Goal: Transaction & Acquisition: Purchase product/service

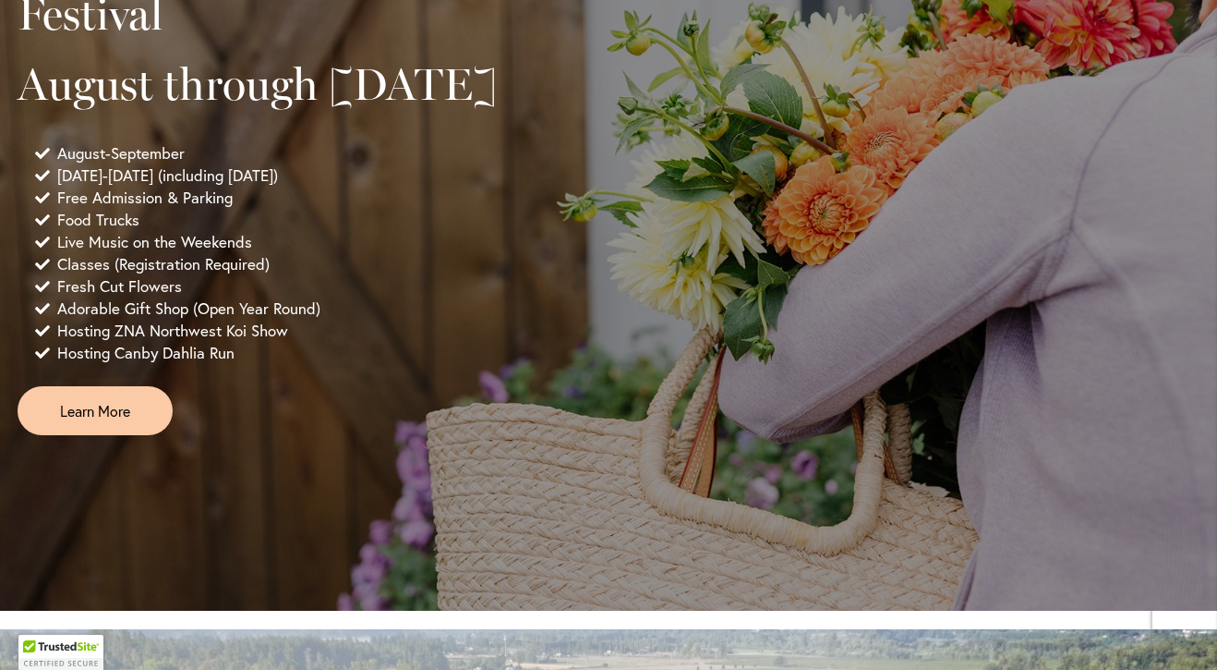
scroll to position [1423, 0]
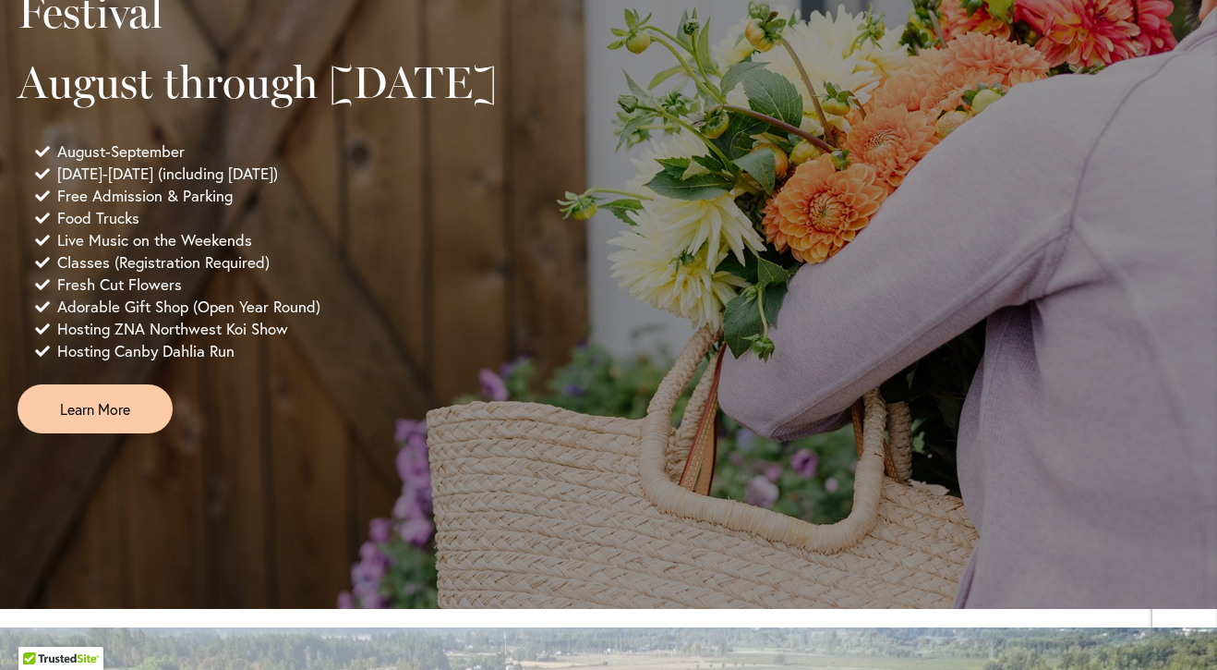
click at [140, 574] on div "9:00 AM - 5:30 PM 2025 Annual Dahlia Festival August through September 28th Aug…" at bounding box center [608, 161] width 1217 height 891
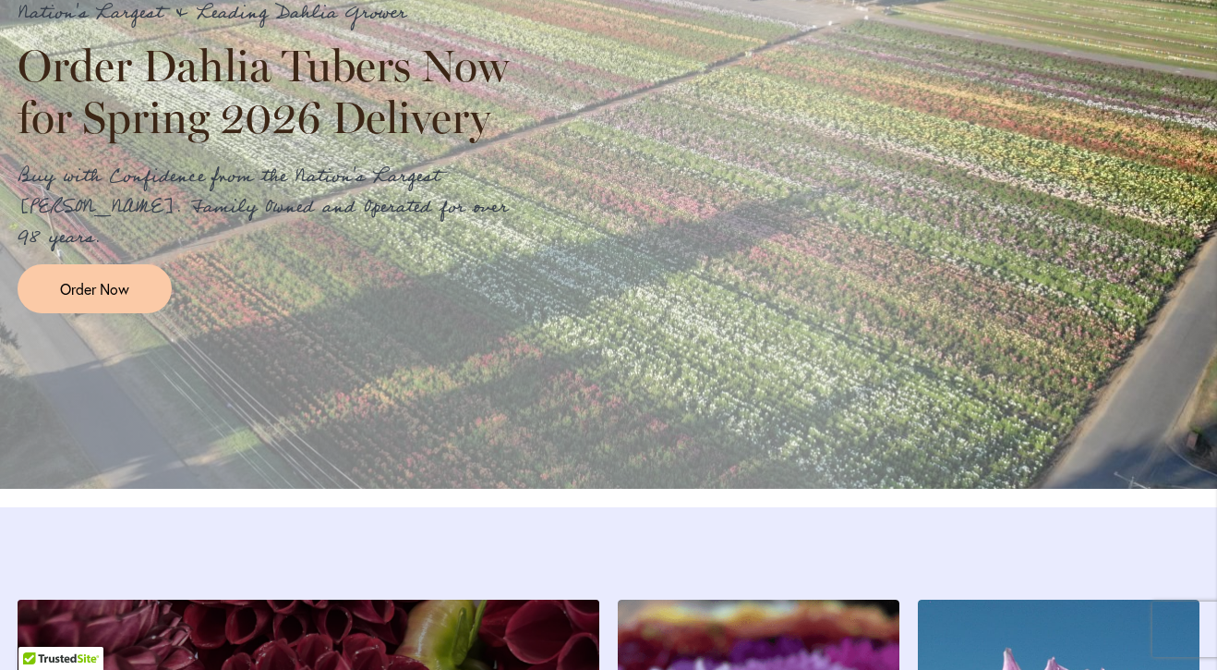
scroll to position [2226, 0]
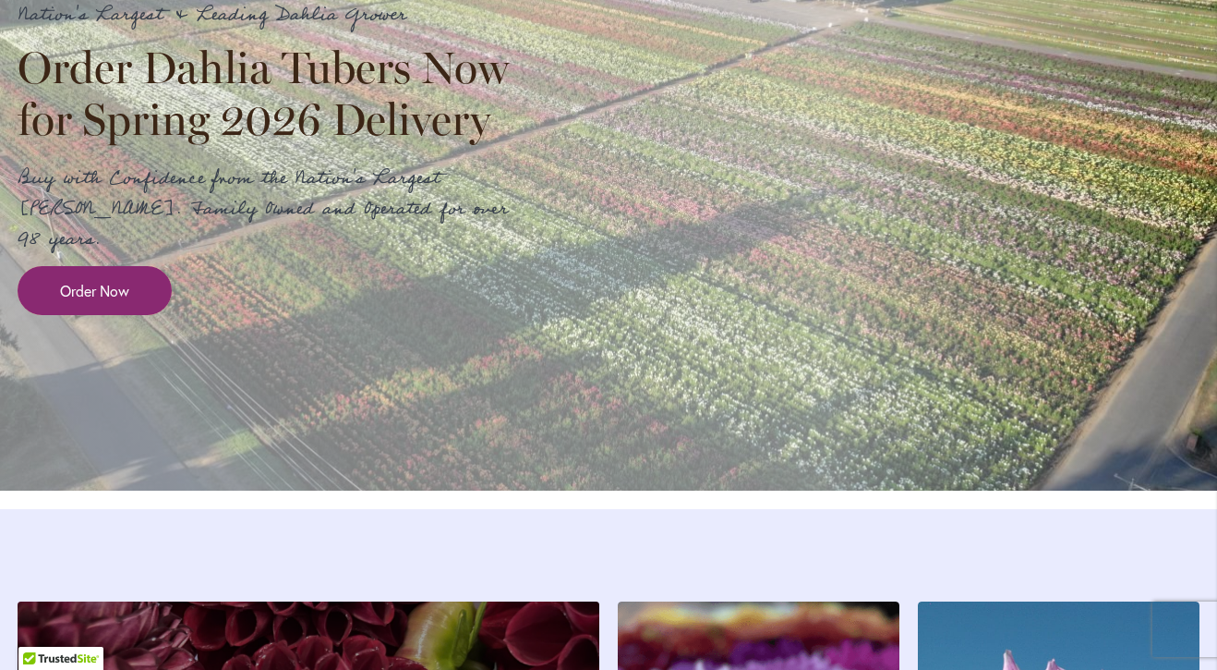
click at [58, 297] on link "Order Now" at bounding box center [95, 290] width 154 height 49
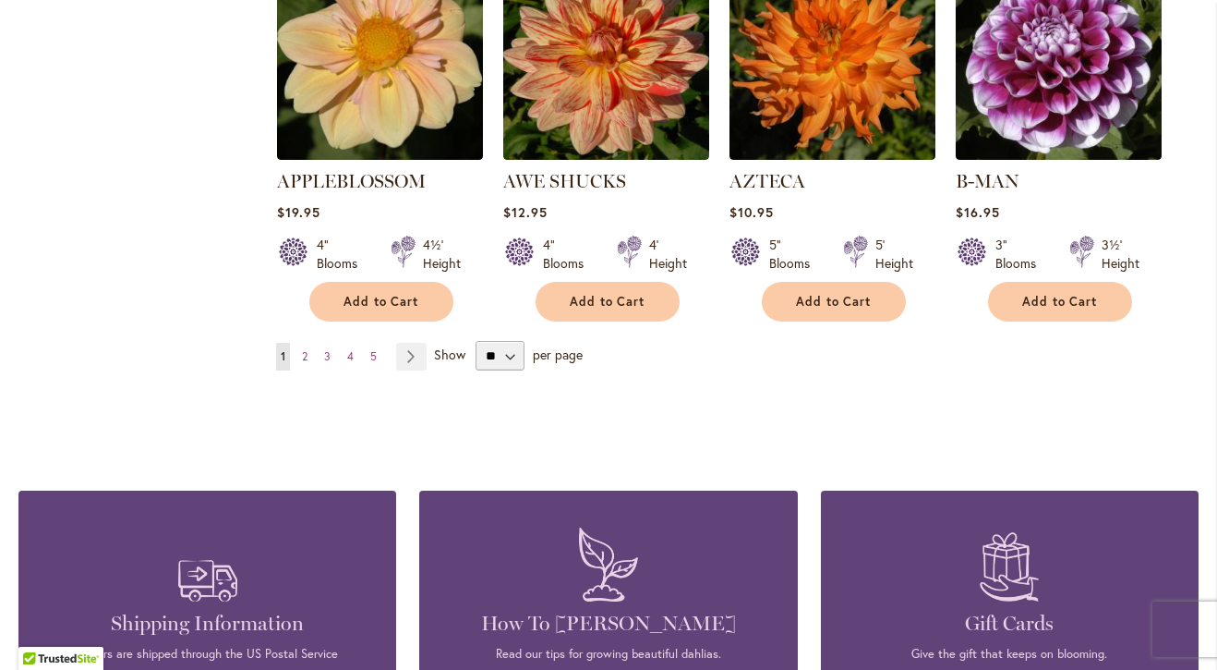
scroll to position [1695, 0]
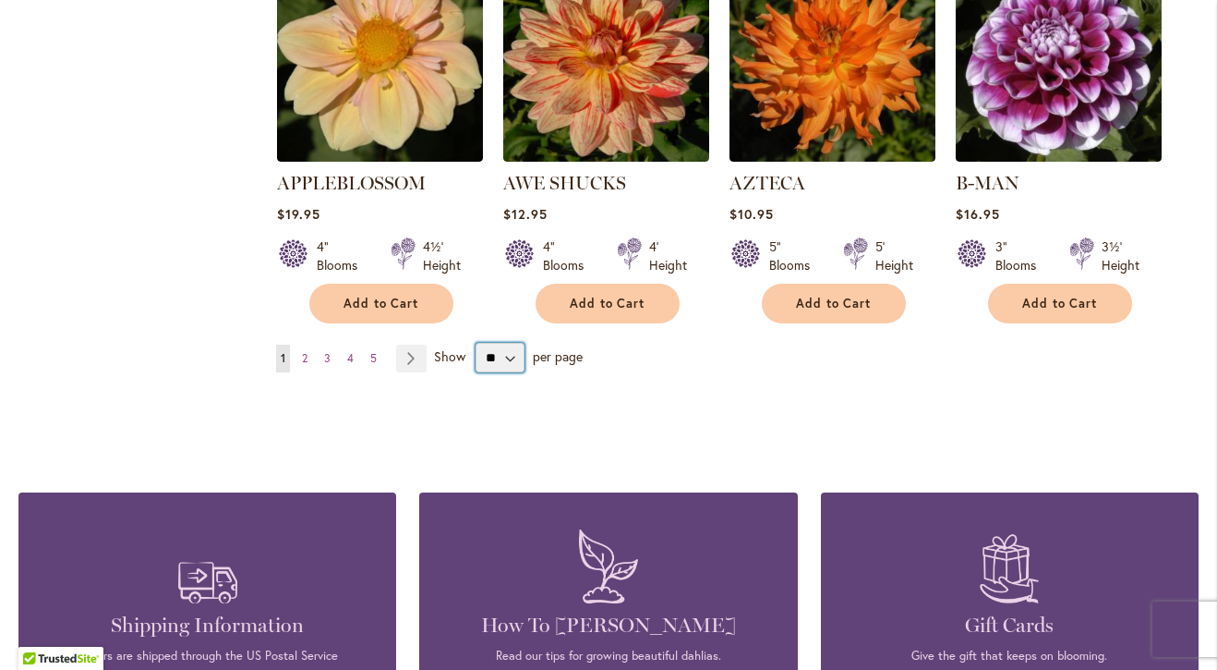
click at [515, 345] on select "** ** ** **" at bounding box center [500, 358] width 49 height 30
select select "**"
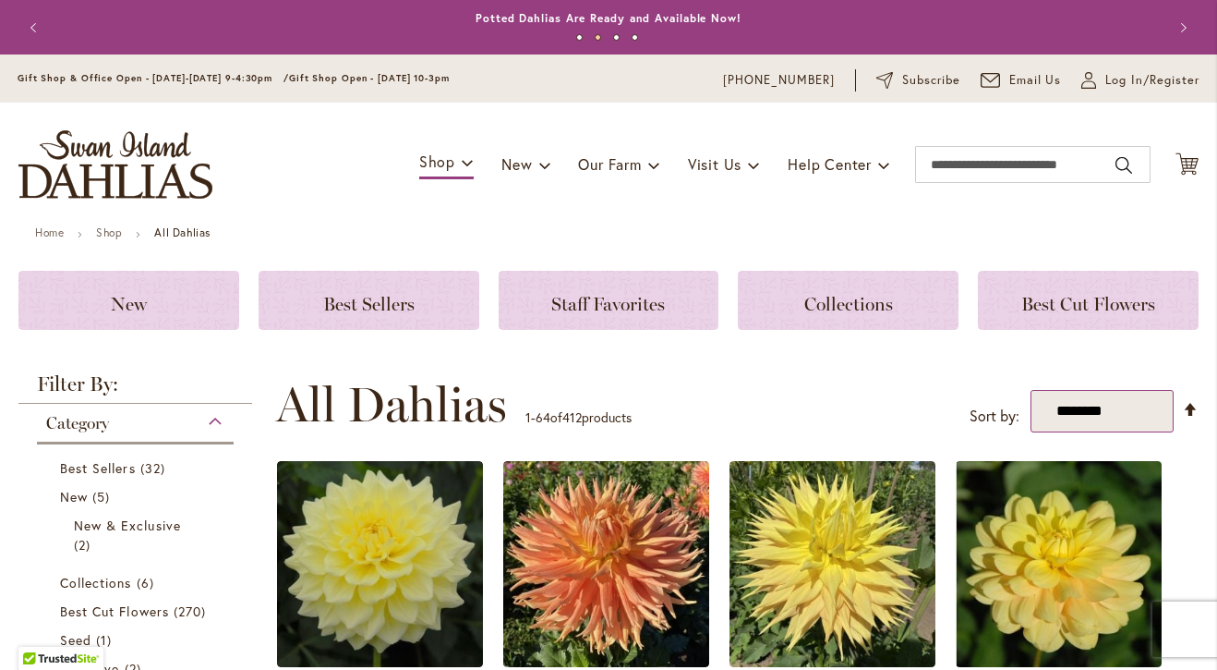
click at [1116, 409] on select "**********" at bounding box center [1102, 411] width 143 height 43
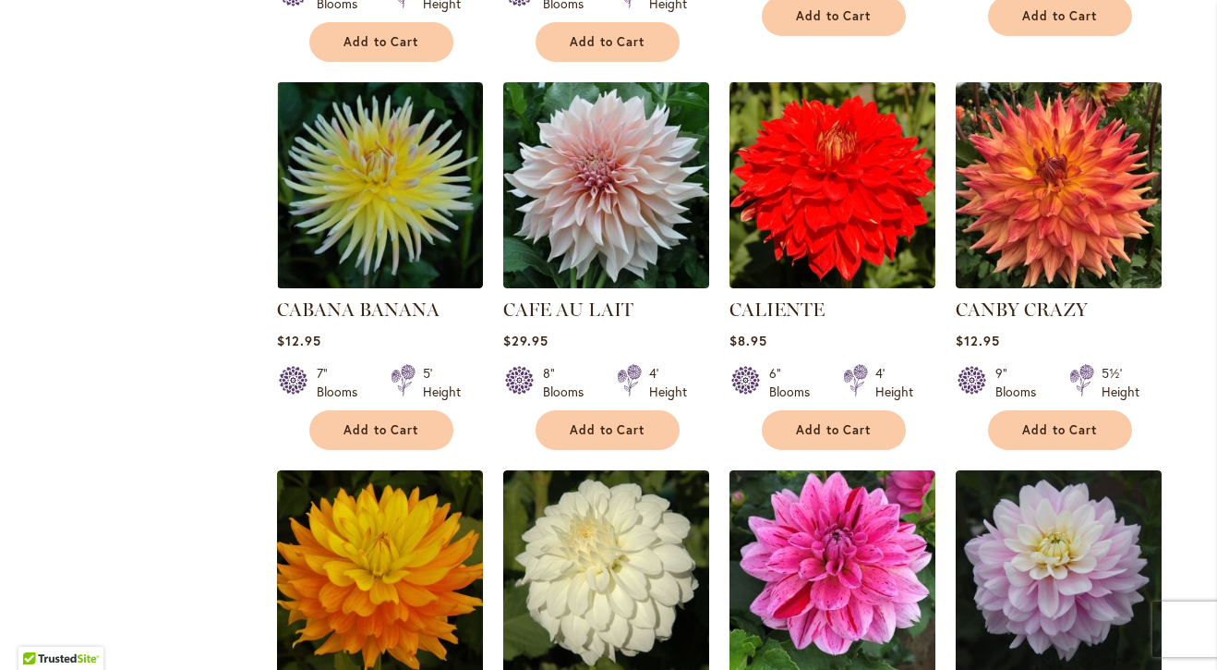
scroll to position [5887, 0]
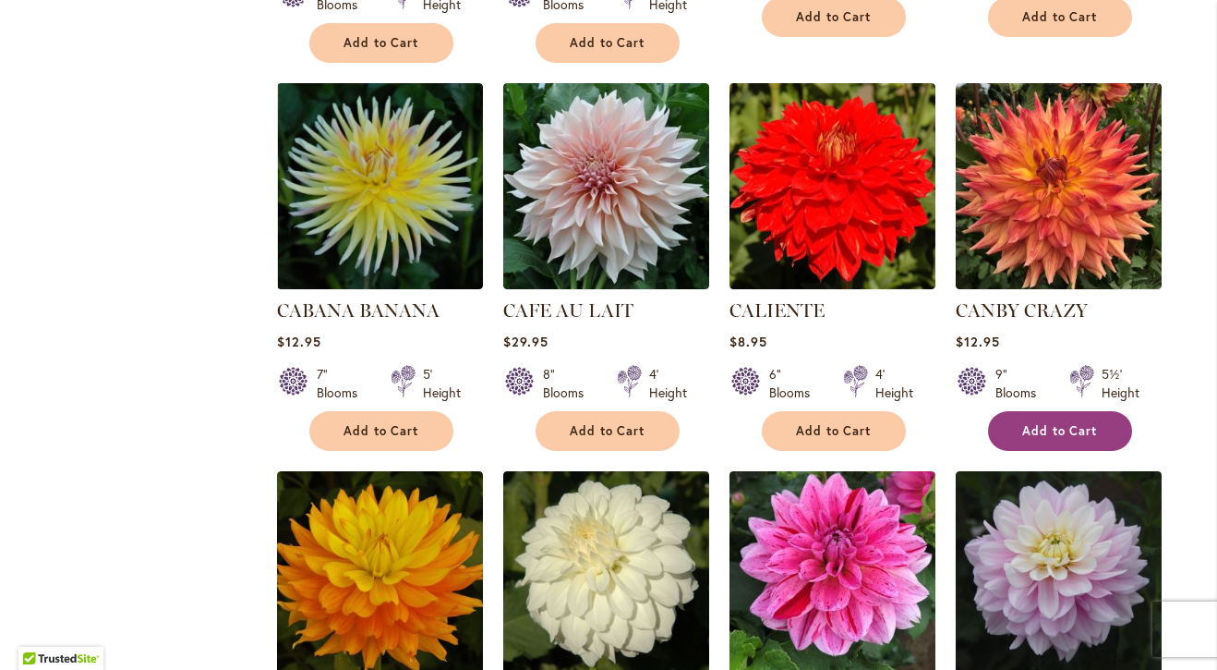
click at [1072, 411] on button "Add to Cart" at bounding box center [1060, 431] width 144 height 40
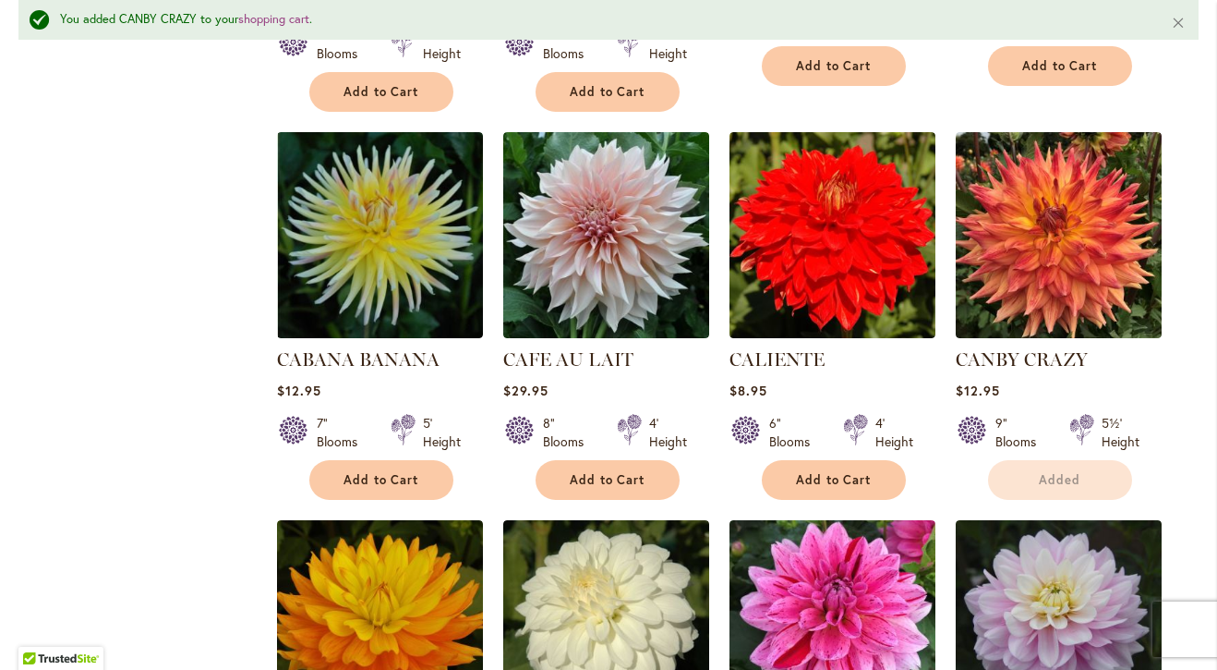
click at [380, 399] on div "7" Blooms 5' Height" at bounding box center [380, 425] width 206 height 52
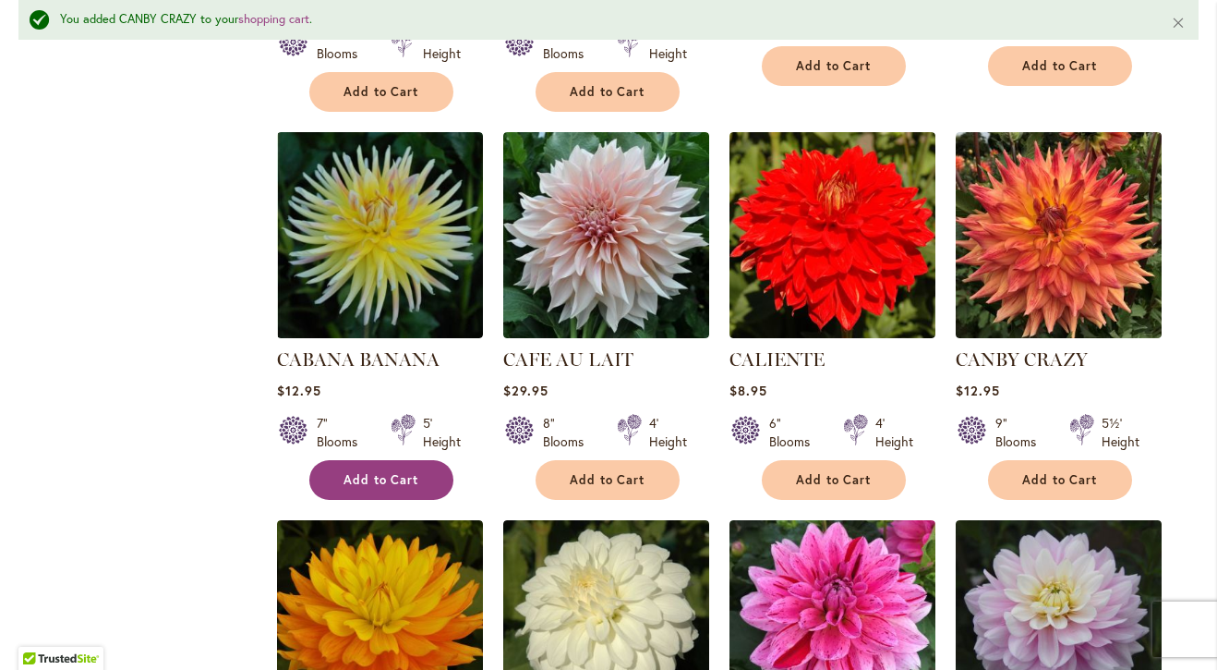
click at [368, 472] on span "Add to Cart" at bounding box center [382, 480] width 76 height 16
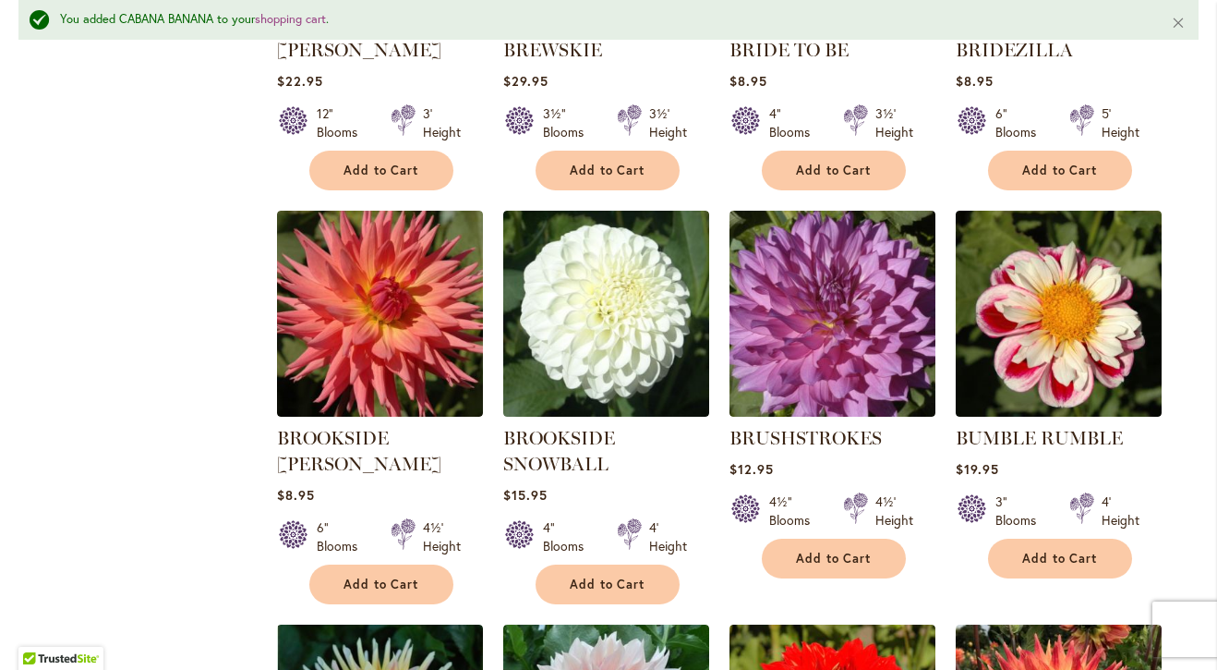
scroll to position [5387, 0]
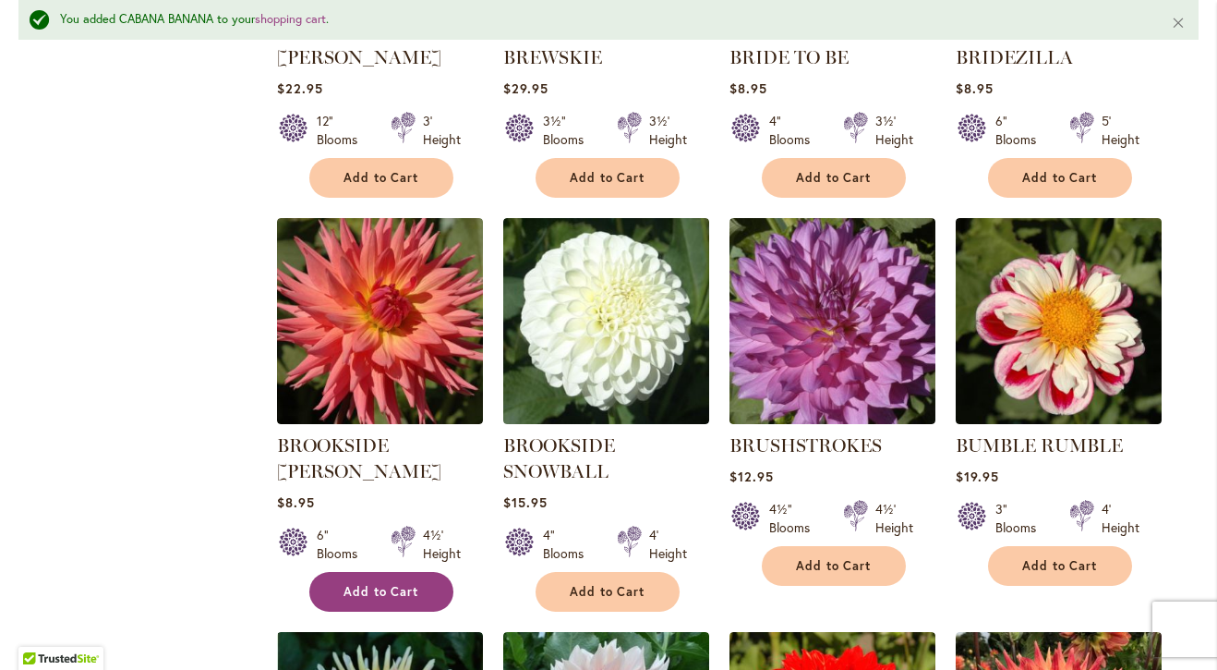
click at [369, 584] on span "Add to Cart" at bounding box center [382, 592] width 76 height 16
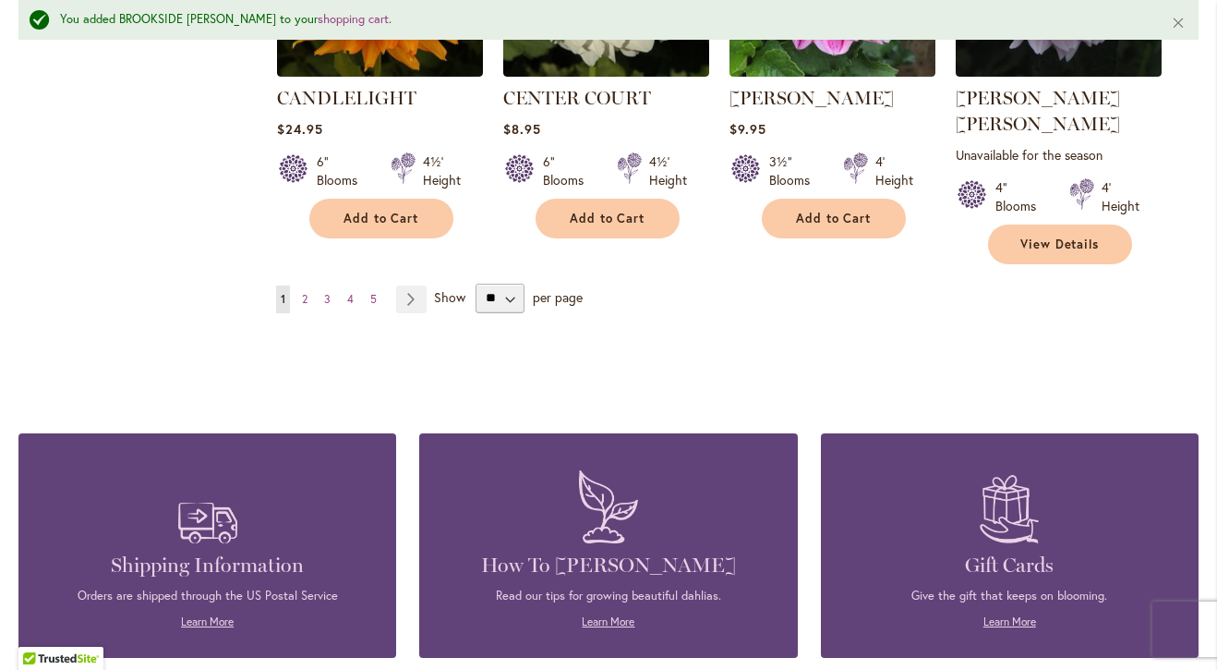
scroll to position [6343, 0]
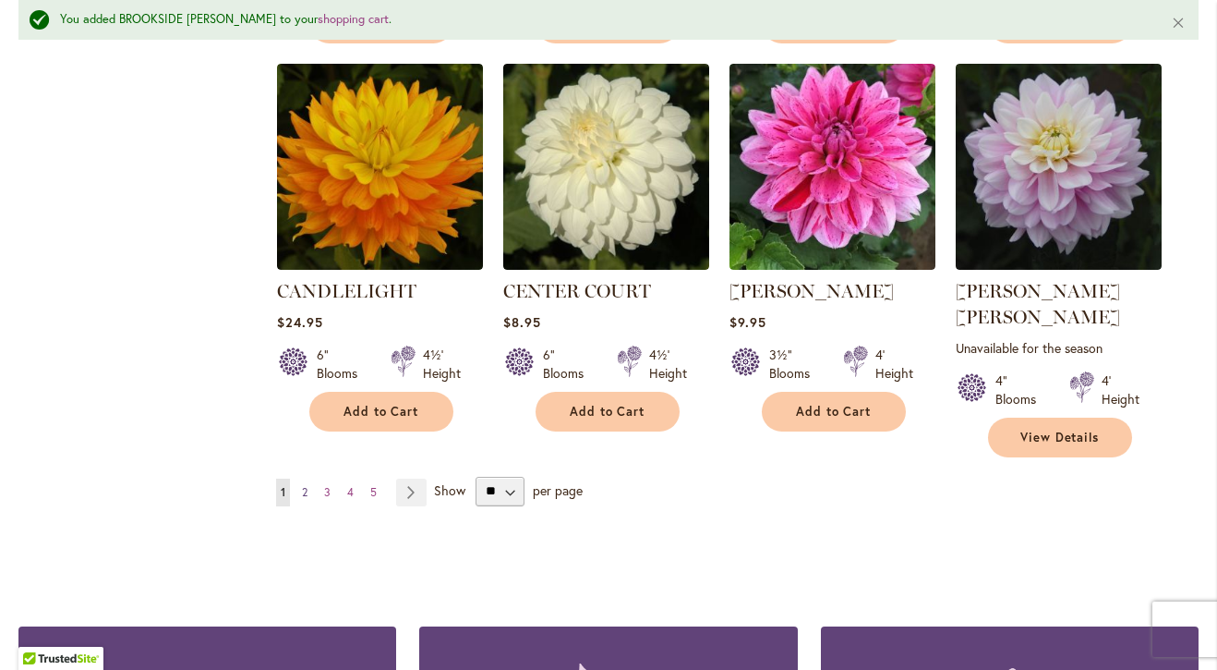
click at [297, 478] on link "Page 2" at bounding box center [304, 492] width 15 height 28
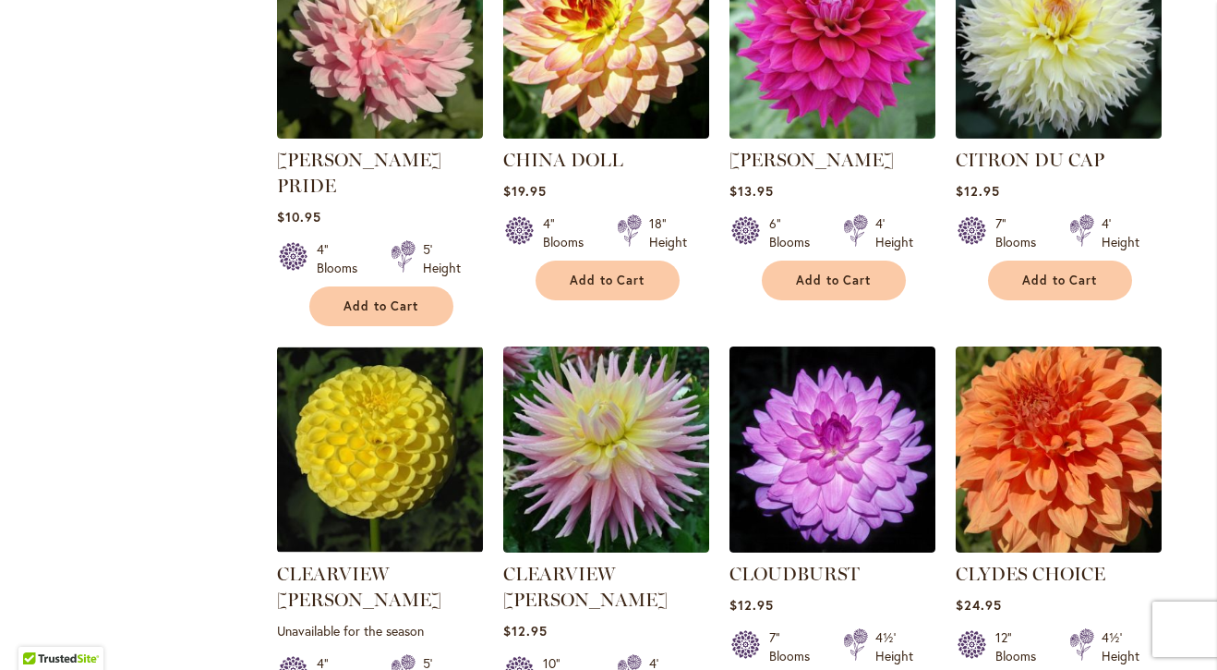
scroll to position [1338, 0]
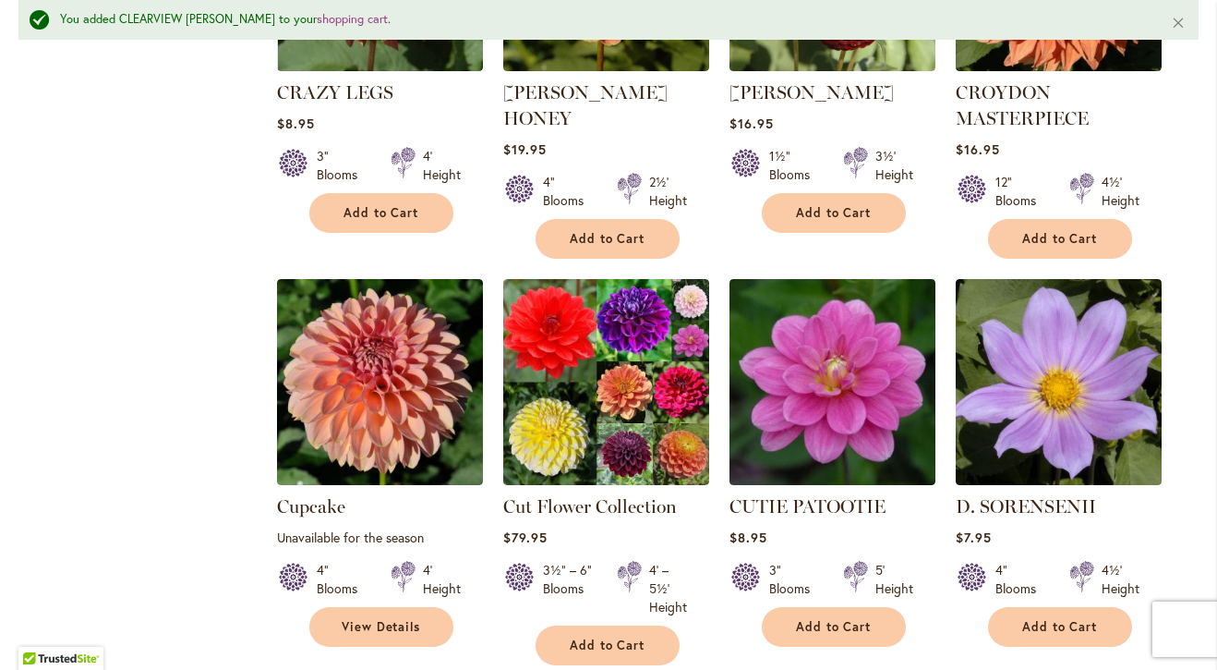
scroll to position [2689, 0]
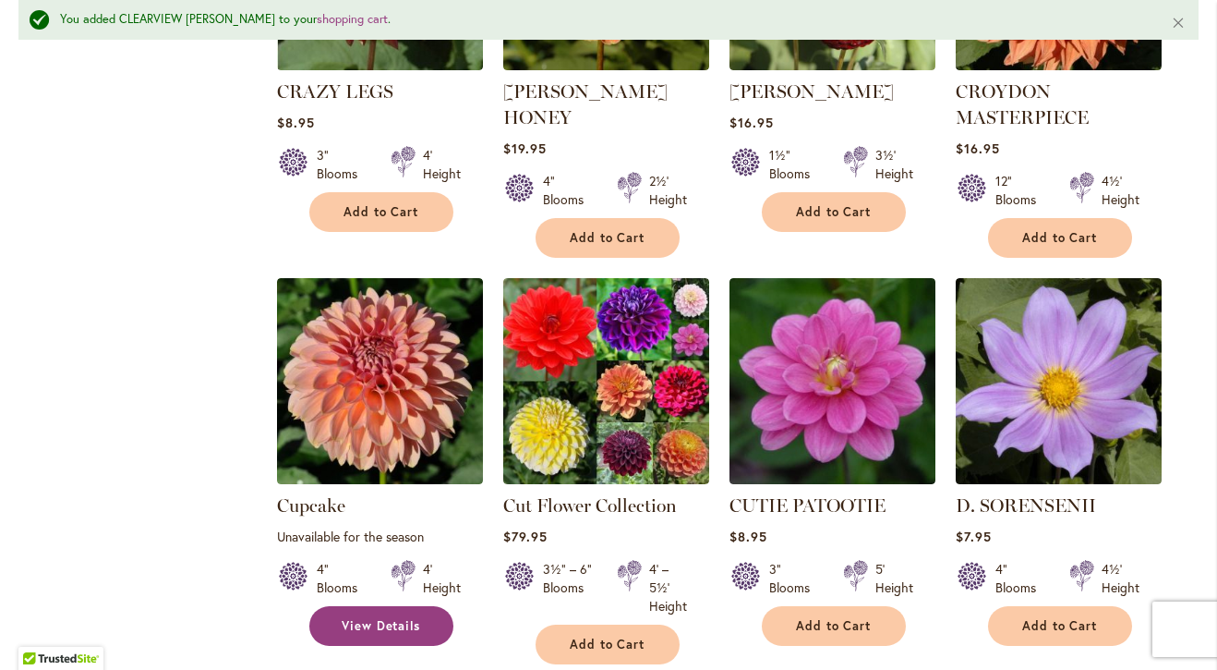
click at [345, 618] on span "View Details" at bounding box center [381, 626] width 79 height 16
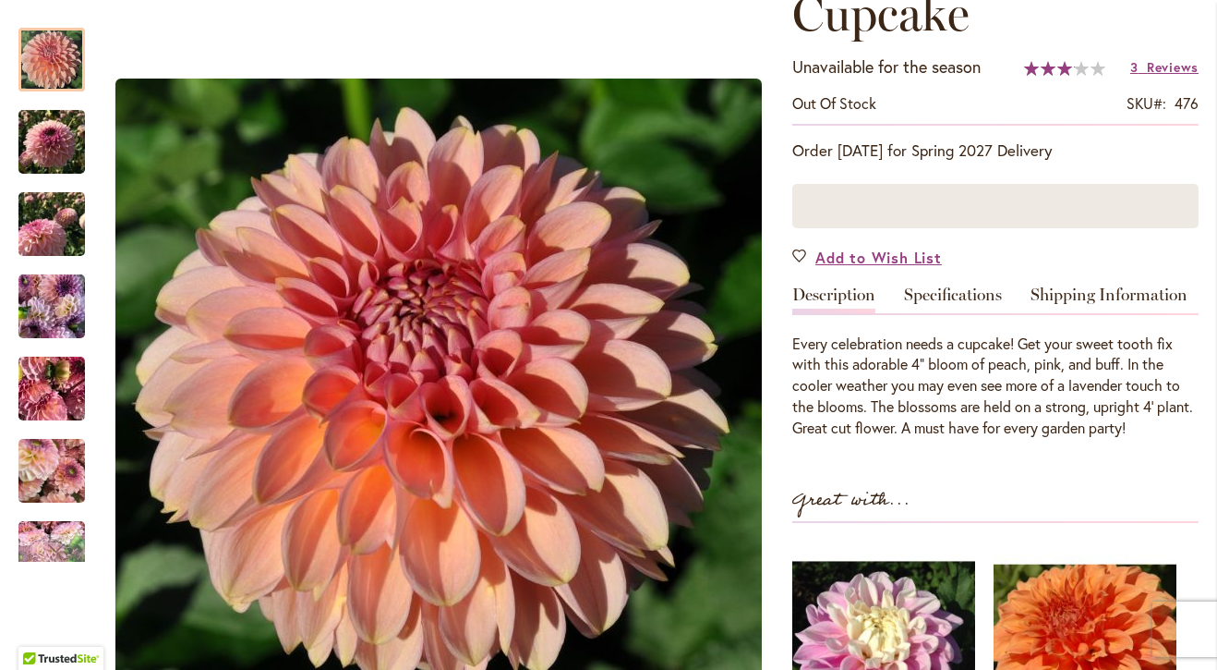
scroll to position [277, 0]
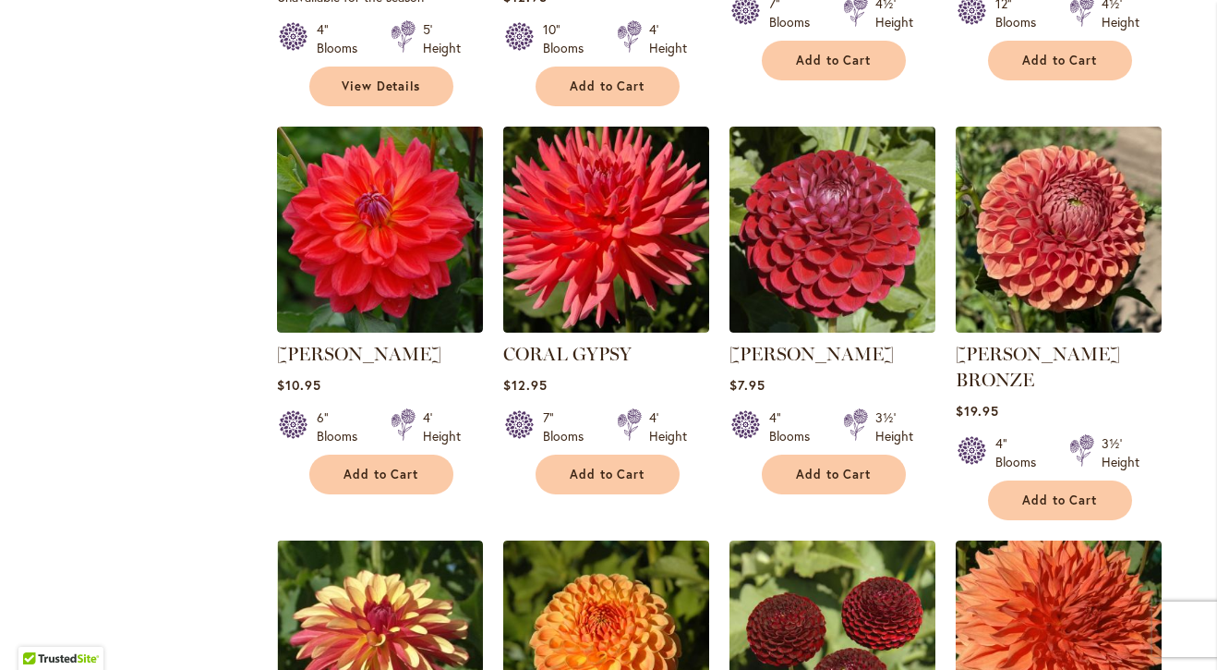
scroll to position [1965, 0]
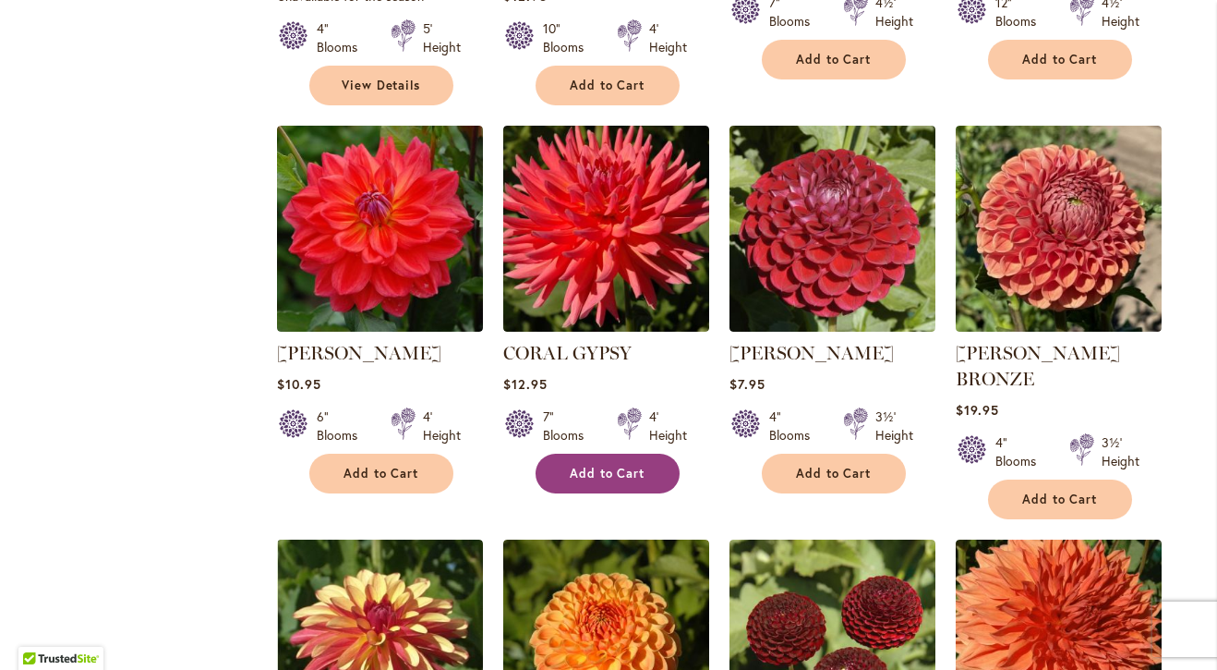
click at [593, 454] on button "Add to Cart" at bounding box center [608, 474] width 144 height 40
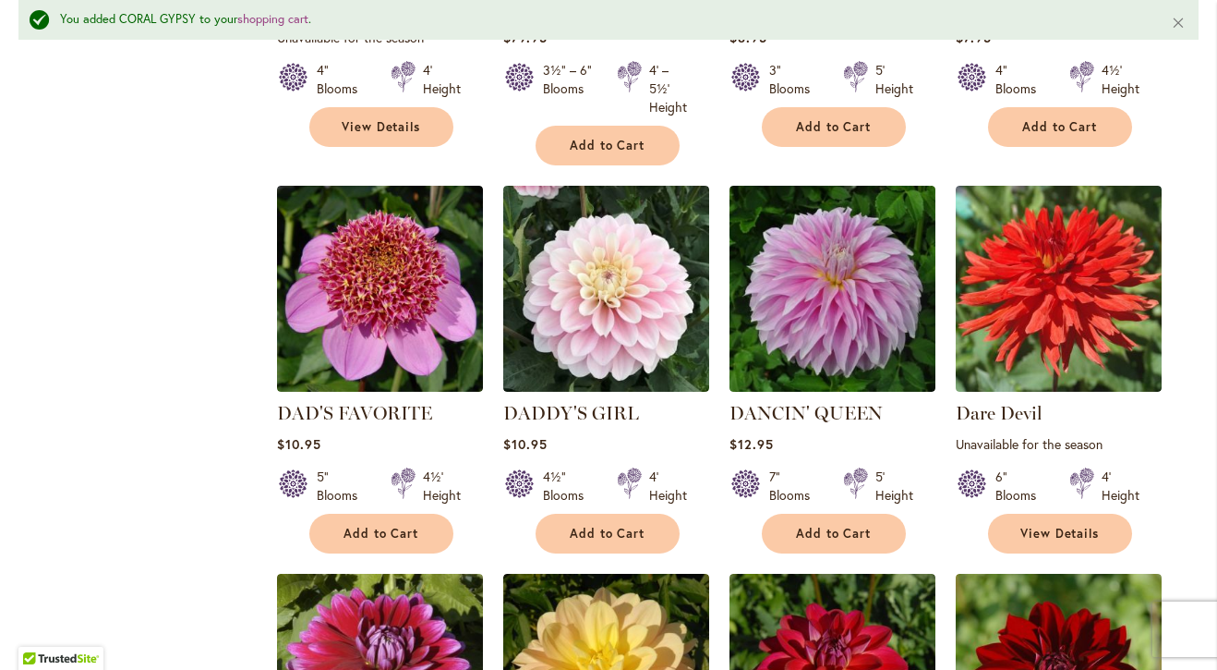
scroll to position [3200, 0]
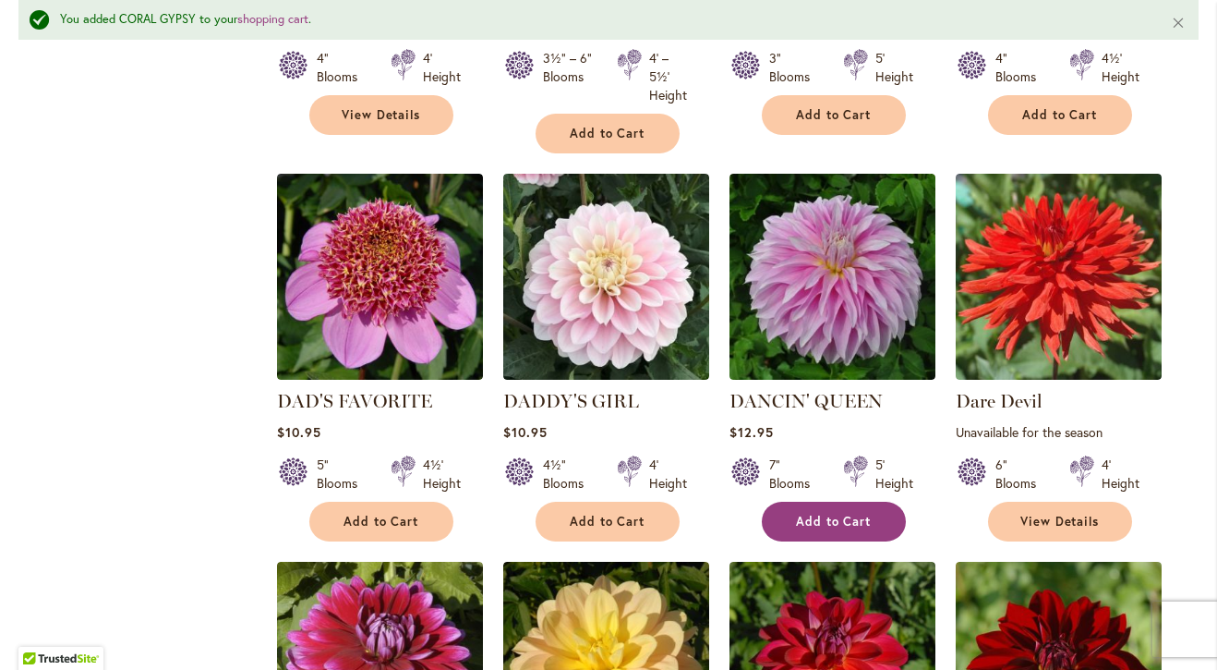
click at [822, 514] on span "Add to Cart" at bounding box center [834, 522] width 76 height 16
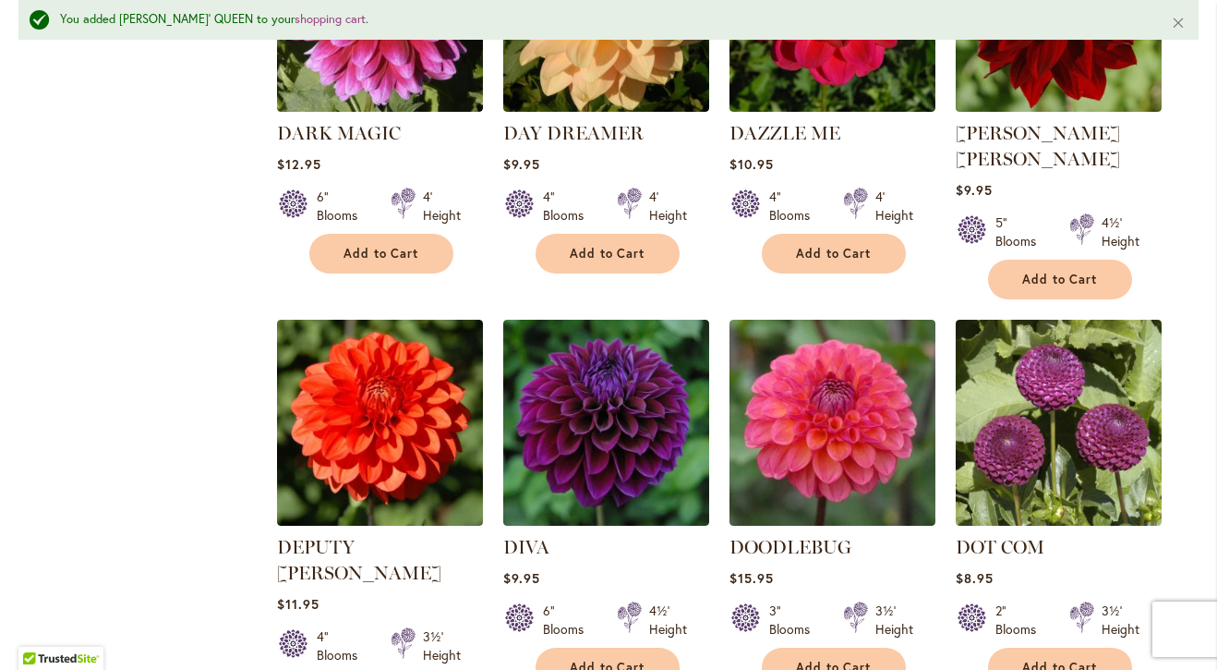
scroll to position [3855, 0]
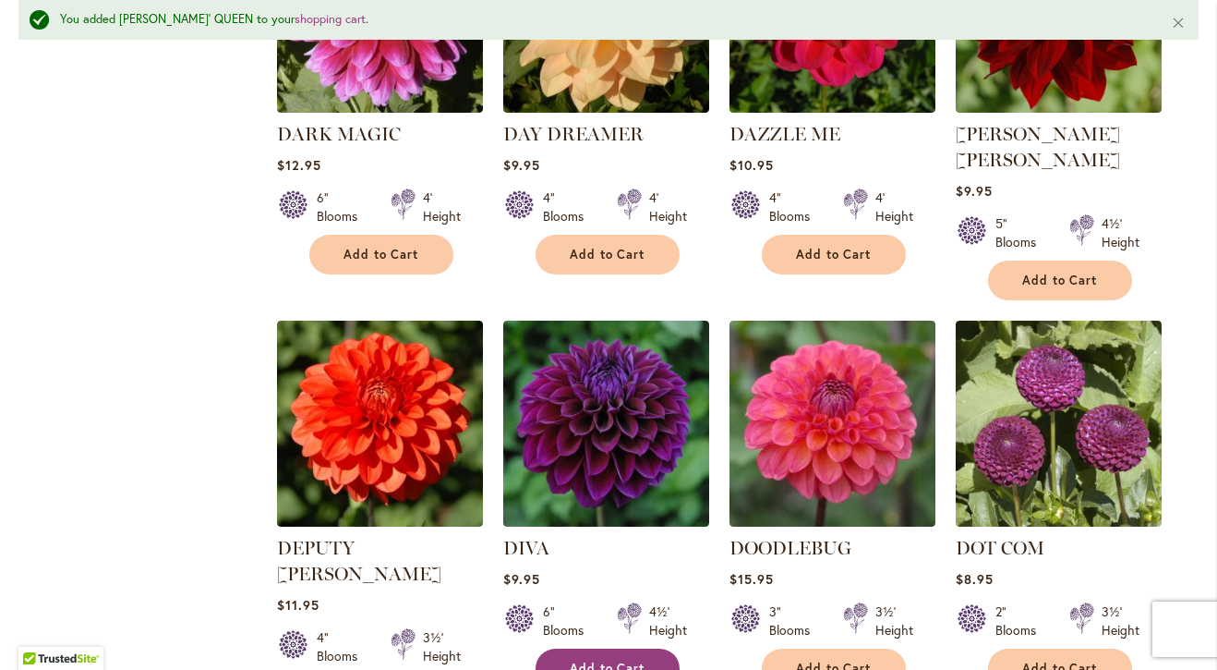
click at [591, 660] on span "Add to Cart" at bounding box center [608, 668] width 76 height 16
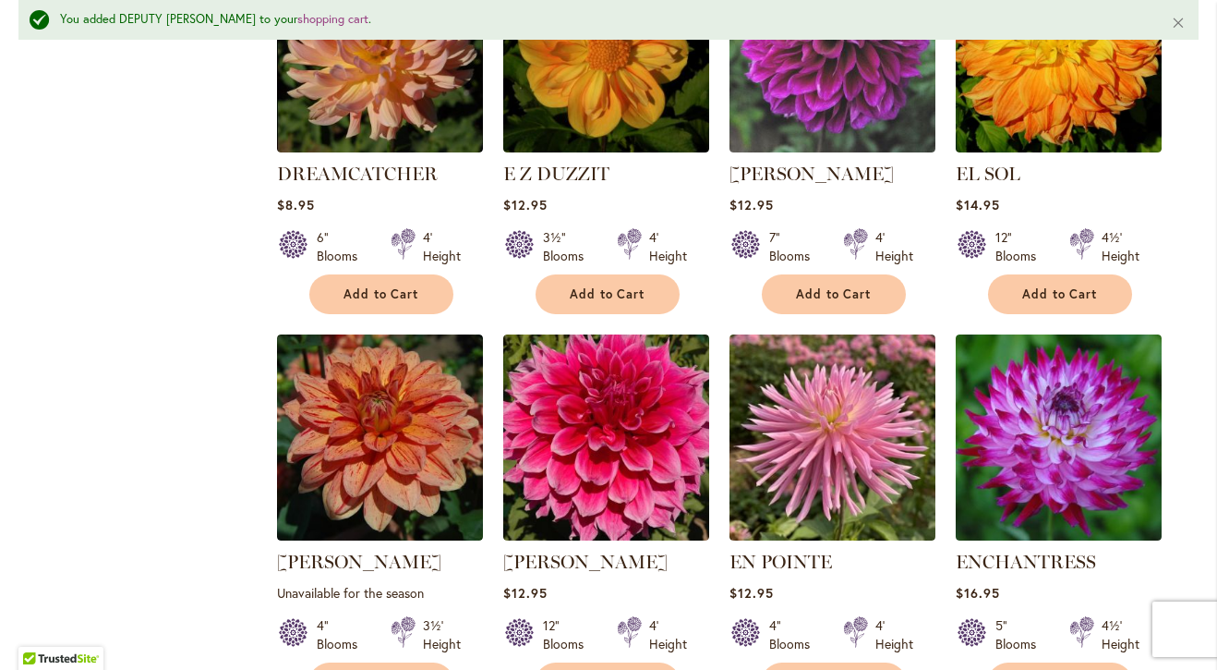
scroll to position [5031, 0]
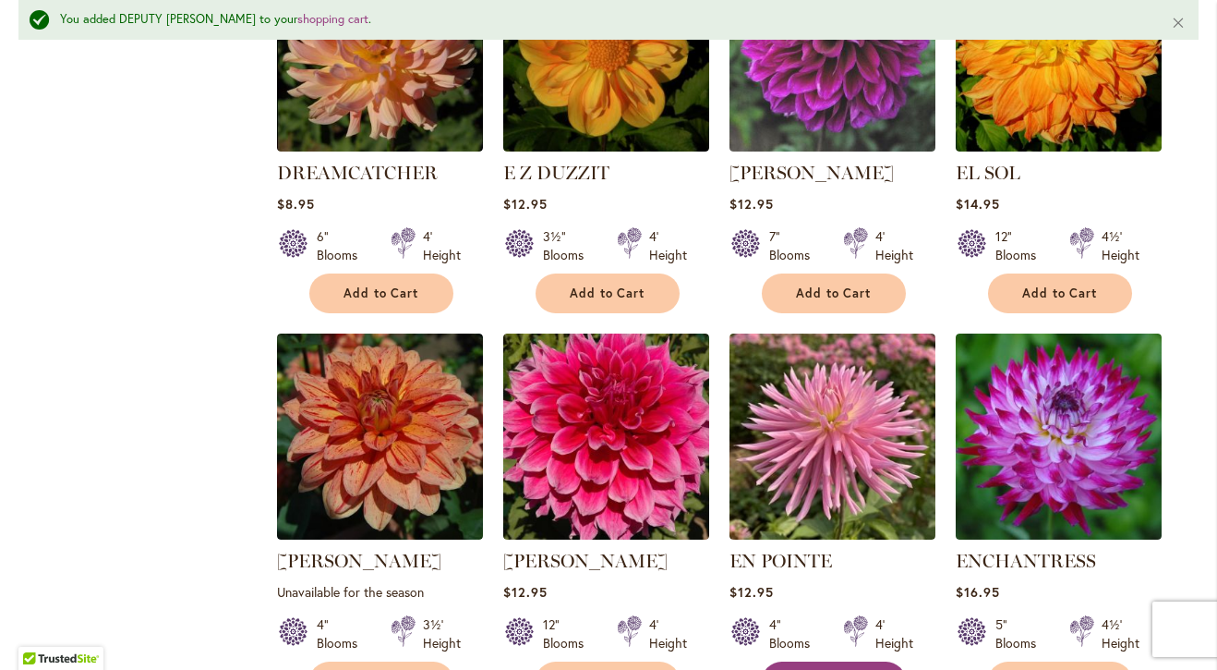
click at [811, 661] on button "Add to Cart" at bounding box center [834, 681] width 144 height 40
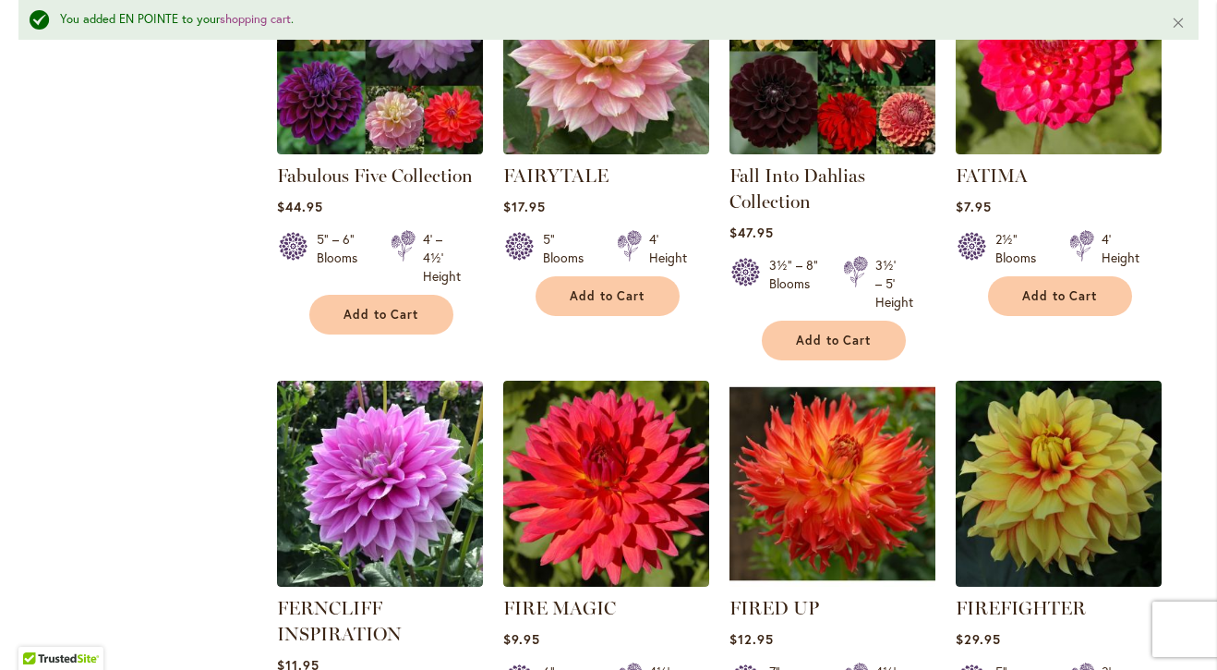
scroll to position [6194, 0]
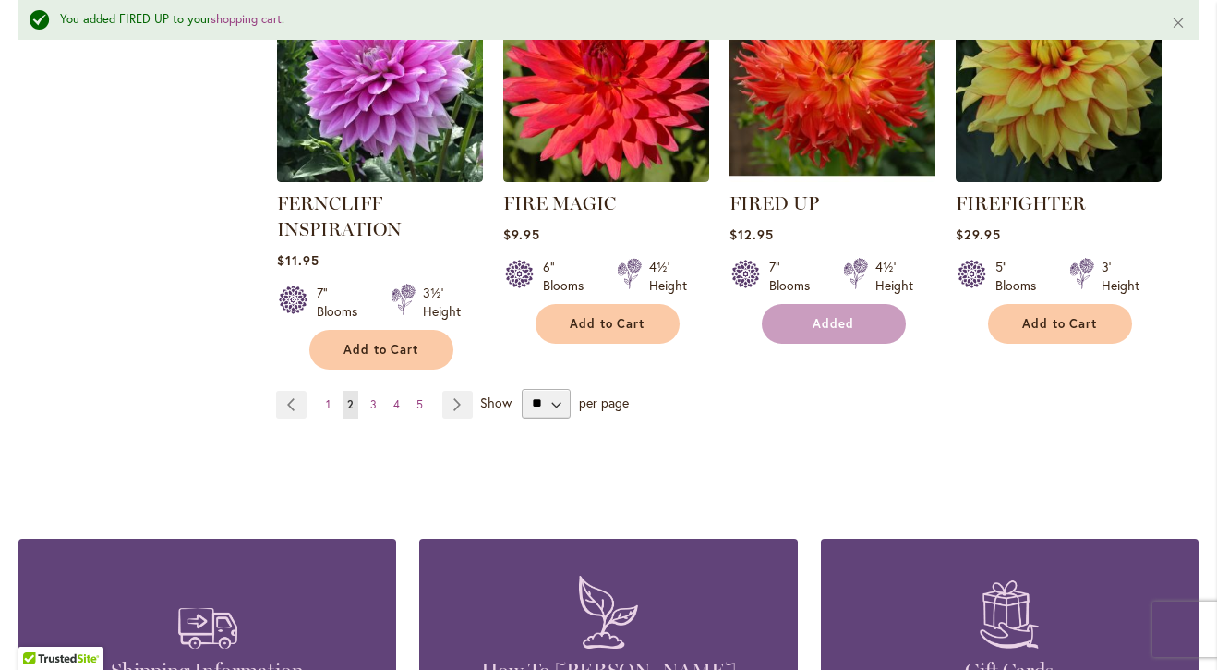
scroll to position [6554, 0]
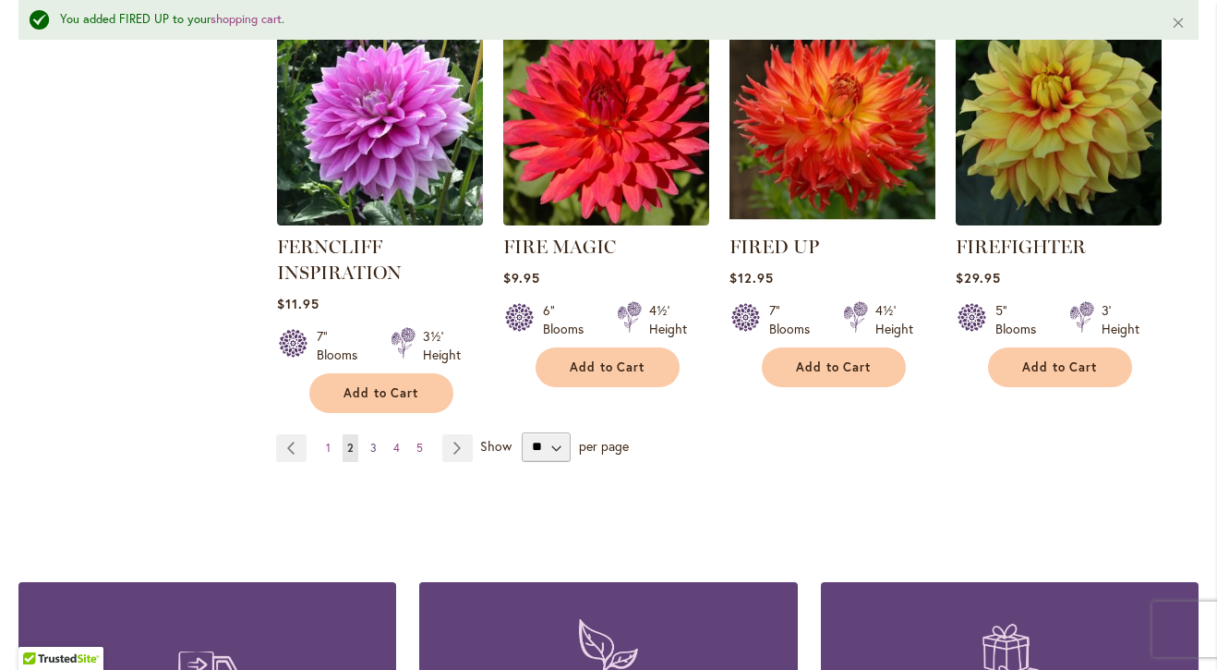
click at [376, 441] on span "3" at bounding box center [373, 448] width 6 height 14
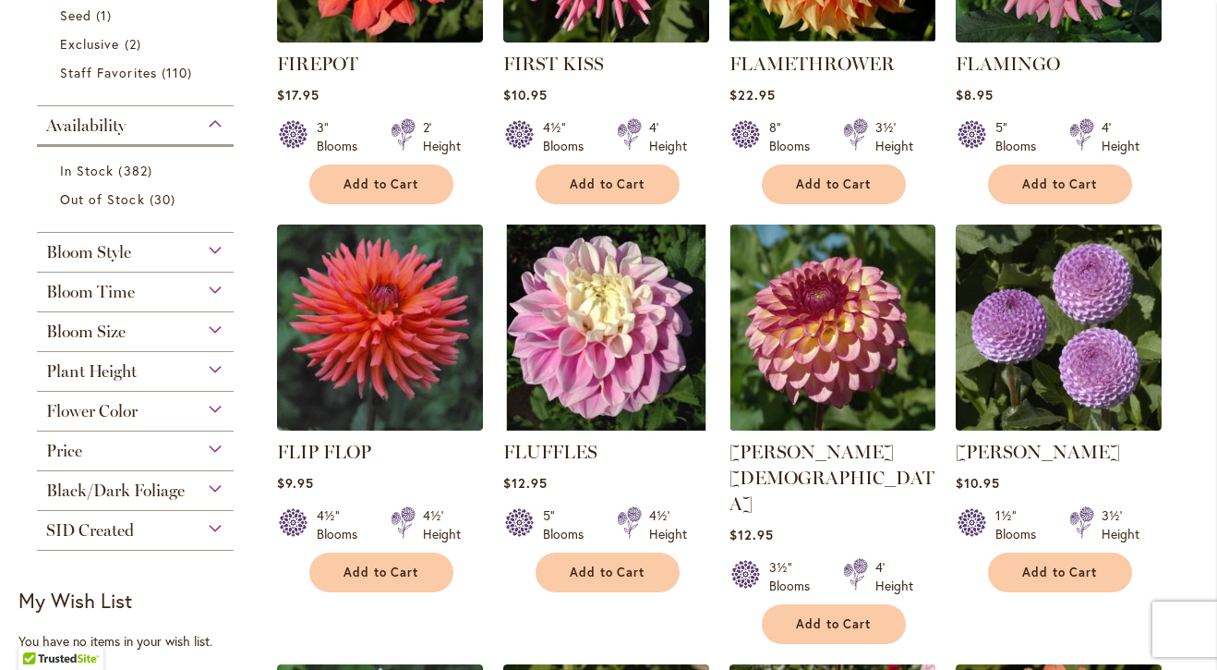
scroll to position [627, 0]
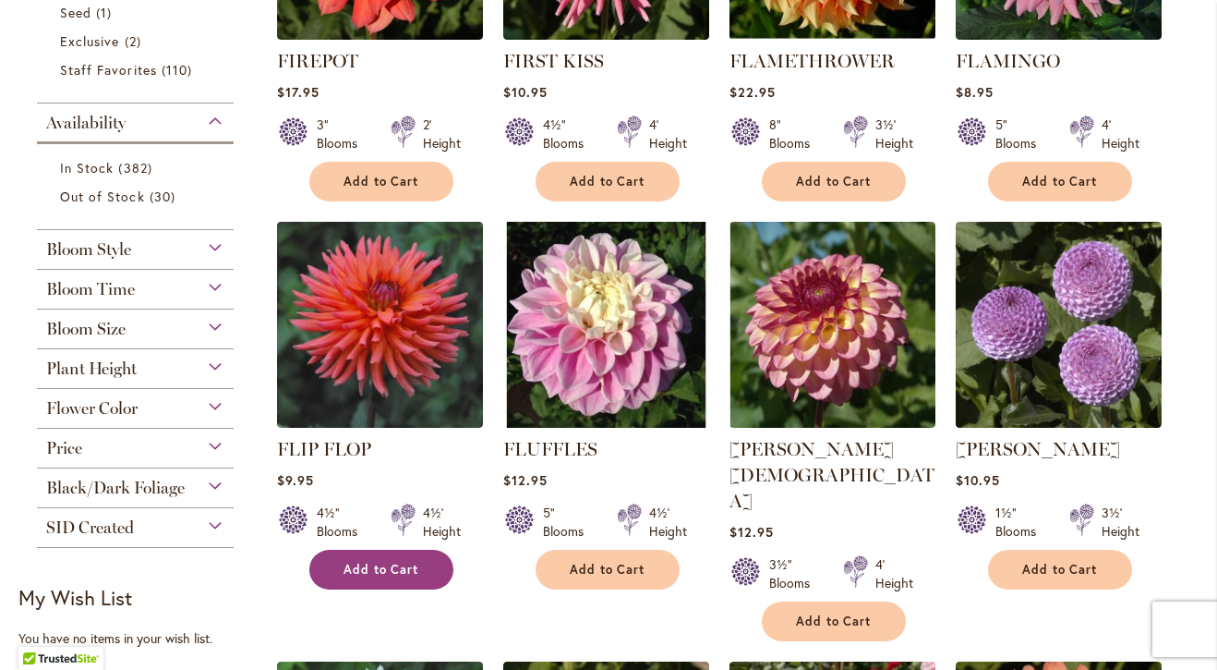
click at [368, 571] on span "Add to Cart" at bounding box center [382, 570] width 76 height 16
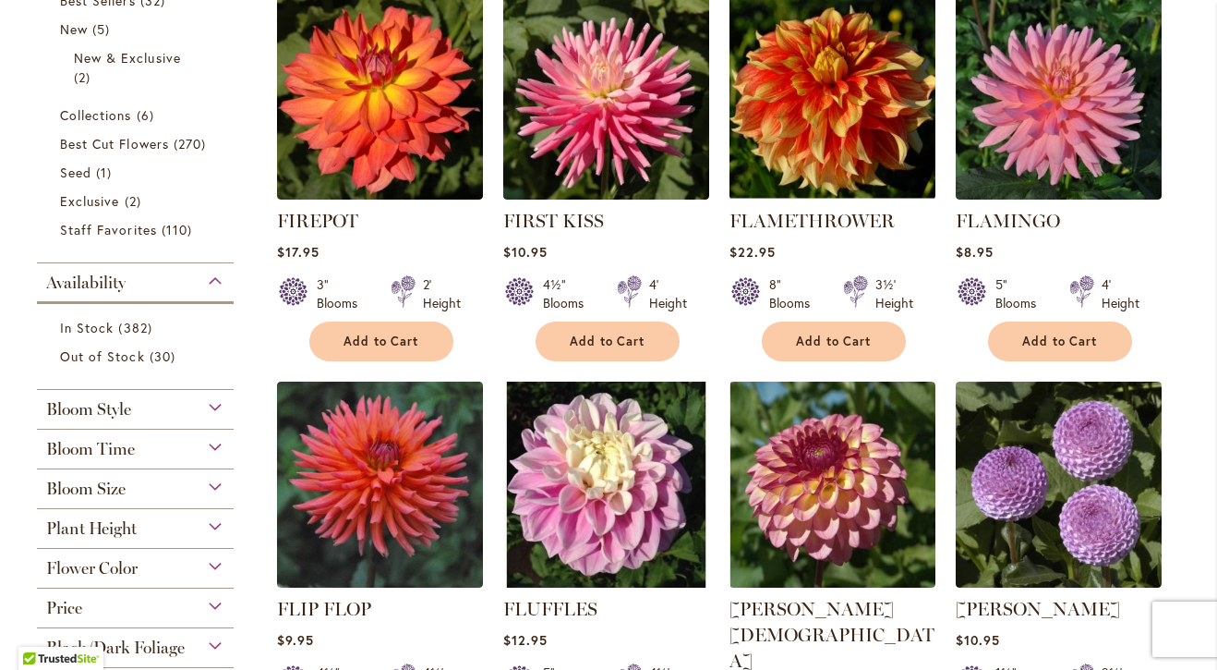
scroll to position [466, 0]
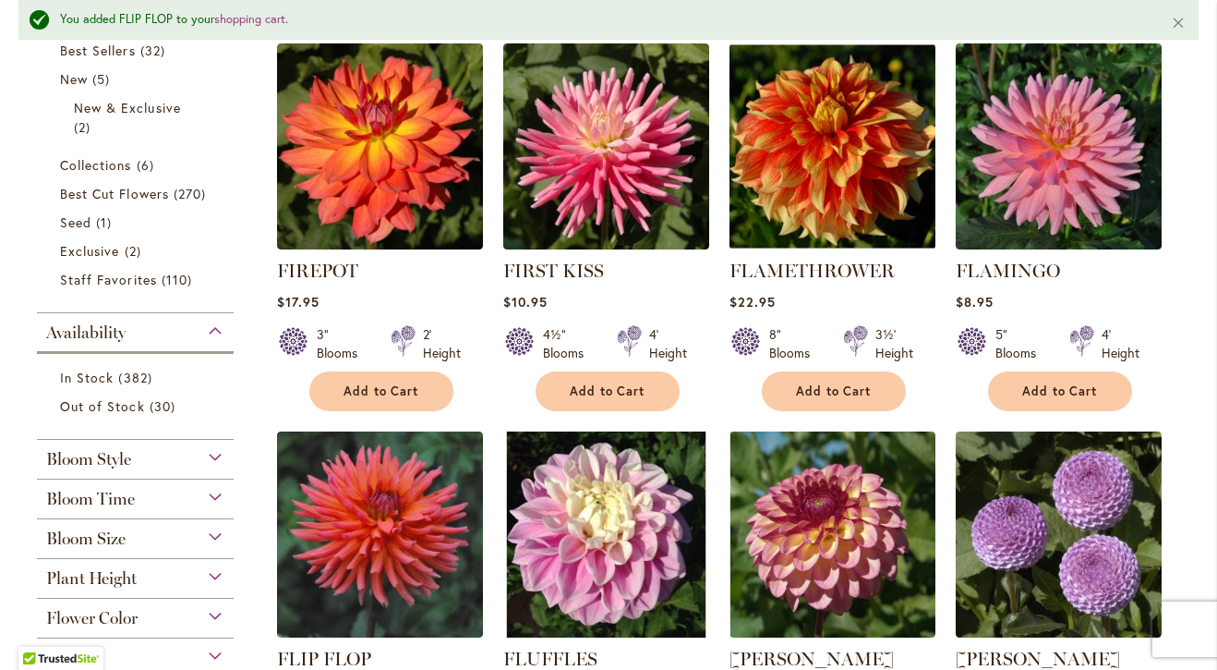
click at [584, 343] on div "4½" Blooms" at bounding box center [569, 343] width 52 height 37
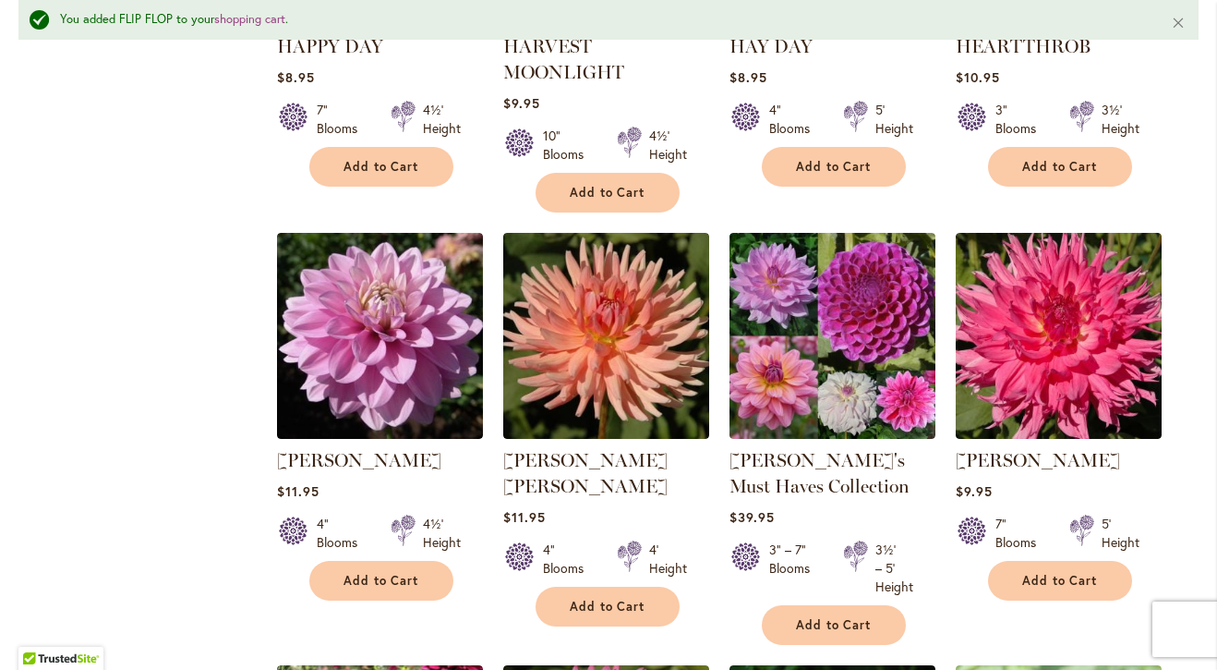
scroll to position [4340, 0]
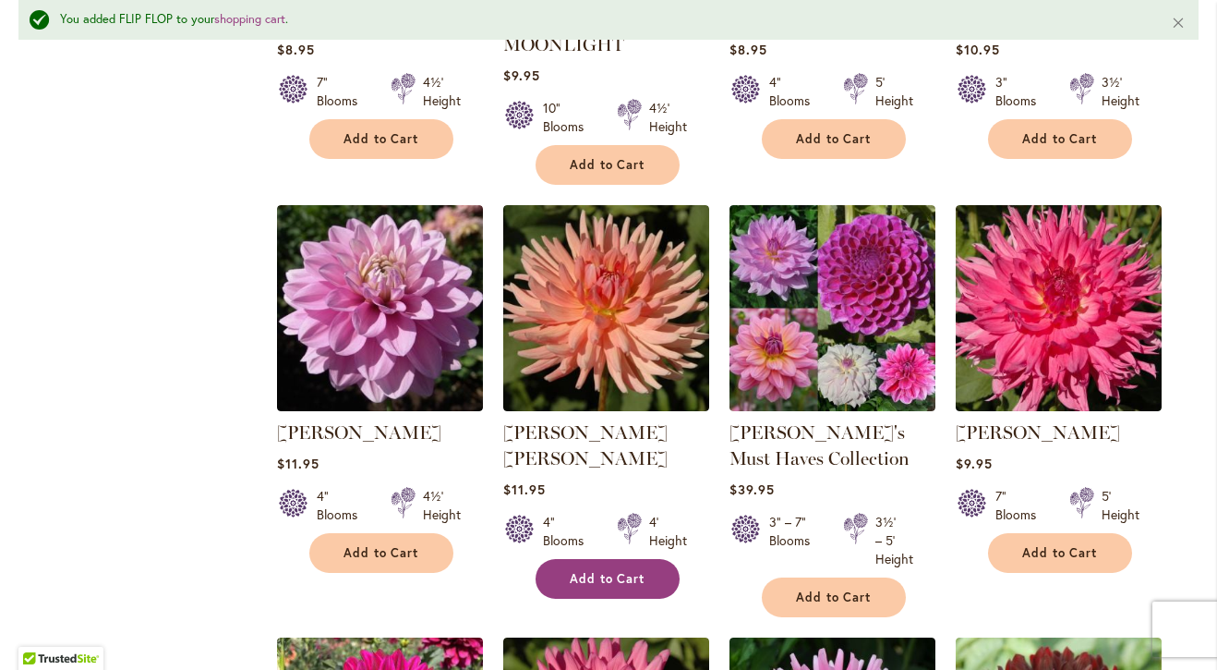
click at [581, 571] on span "Add to Cart" at bounding box center [608, 579] width 76 height 16
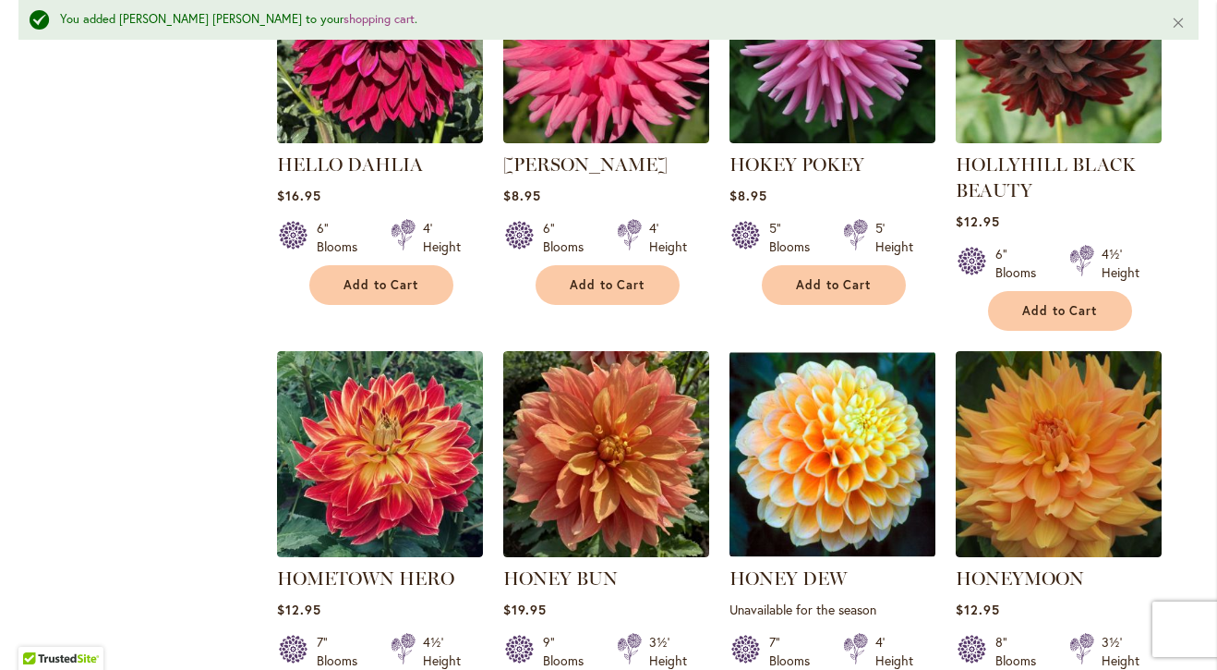
scroll to position [5040, 0]
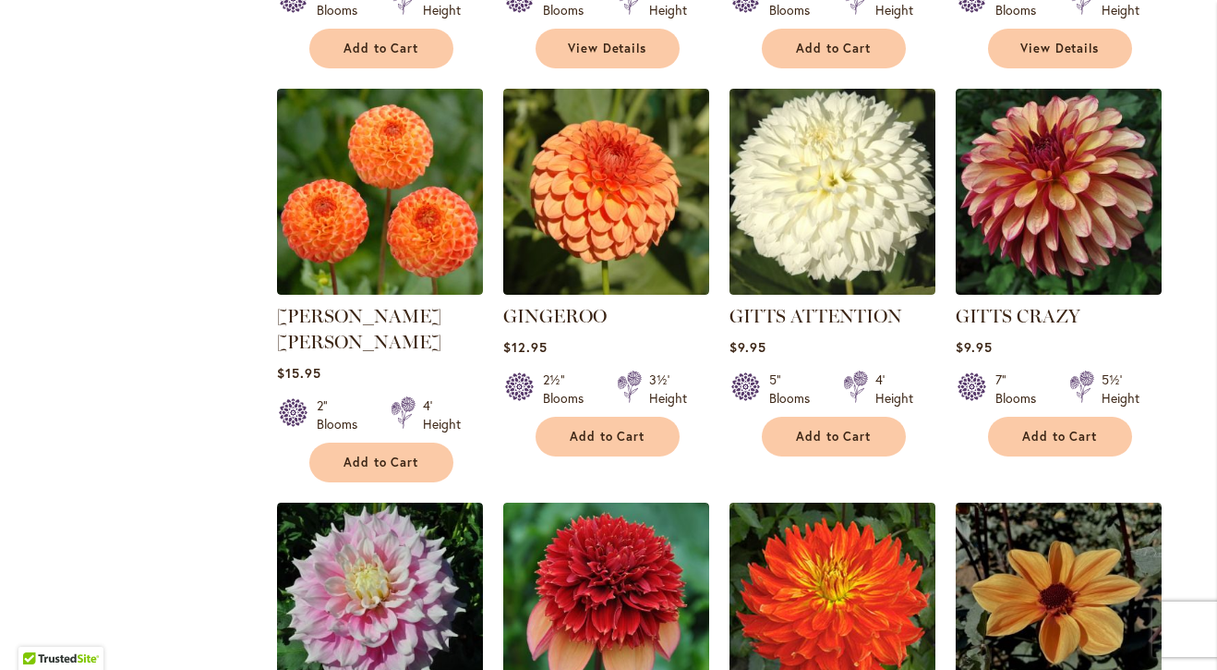
scroll to position [2415, 0]
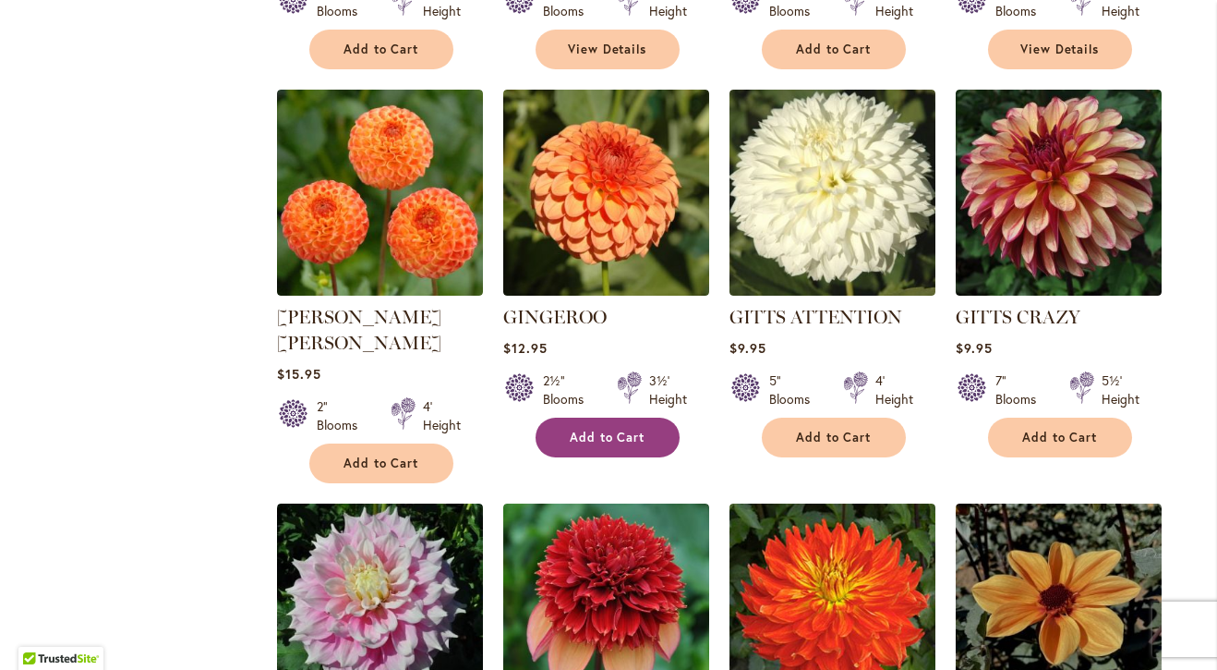
click at [564, 418] on button "Add to Cart" at bounding box center [608, 438] width 144 height 40
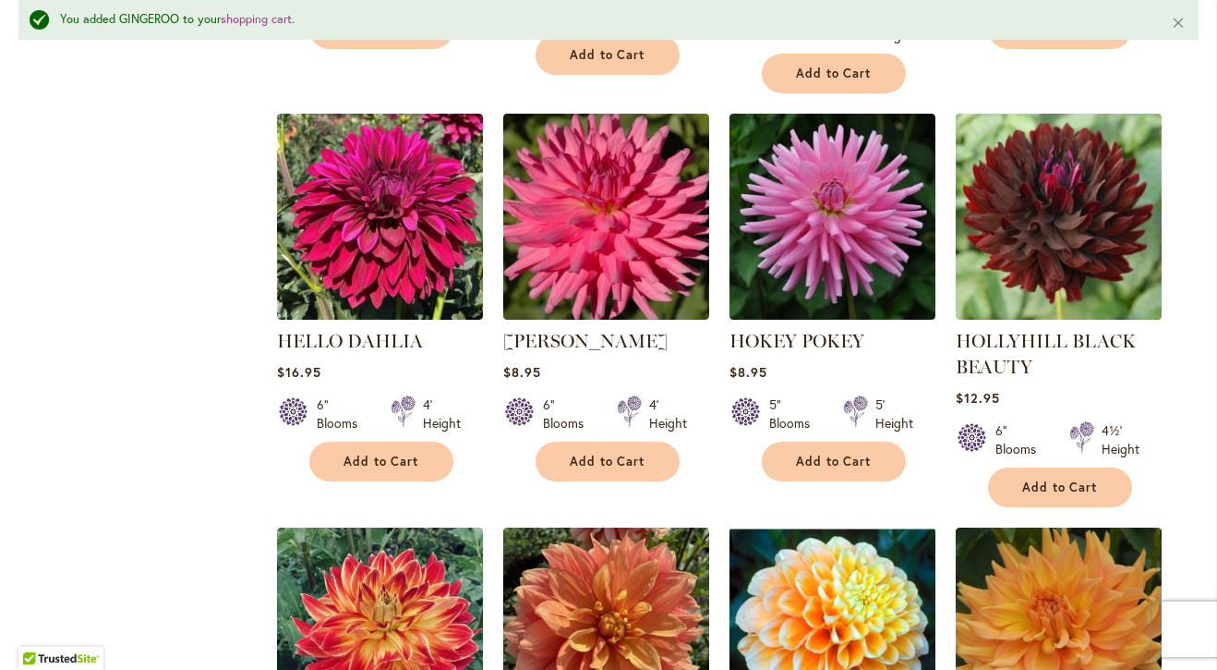
scroll to position [4821, 0]
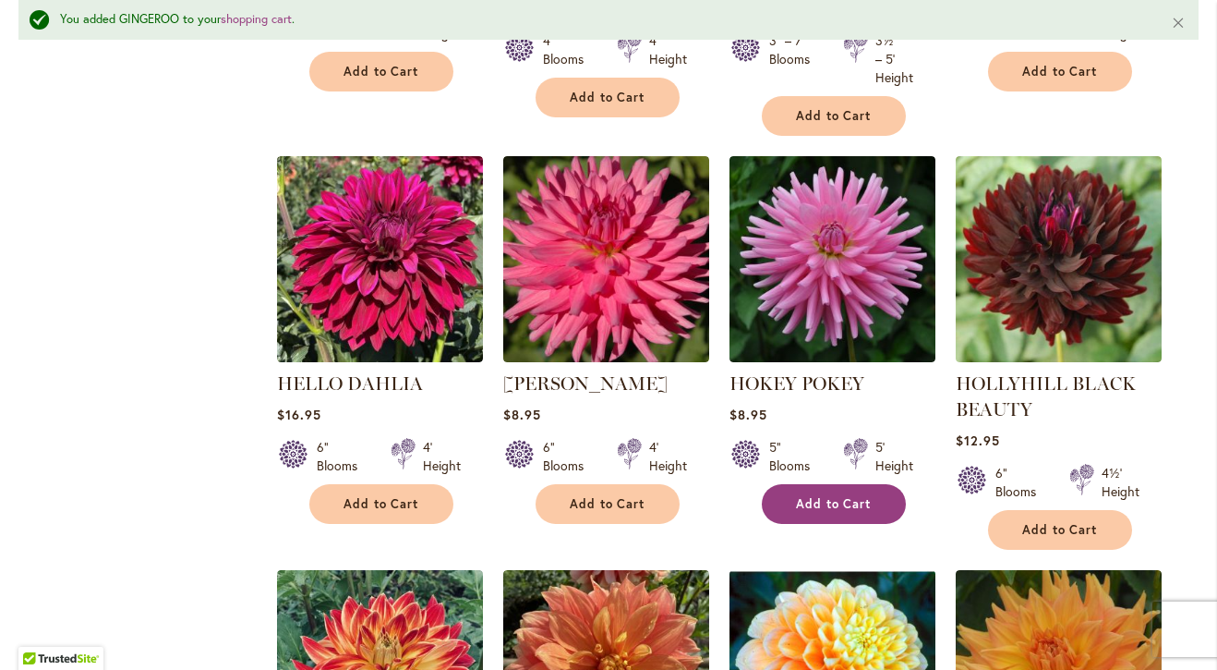
click at [818, 496] on span "Add to Cart" at bounding box center [834, 504] width 76 height 16
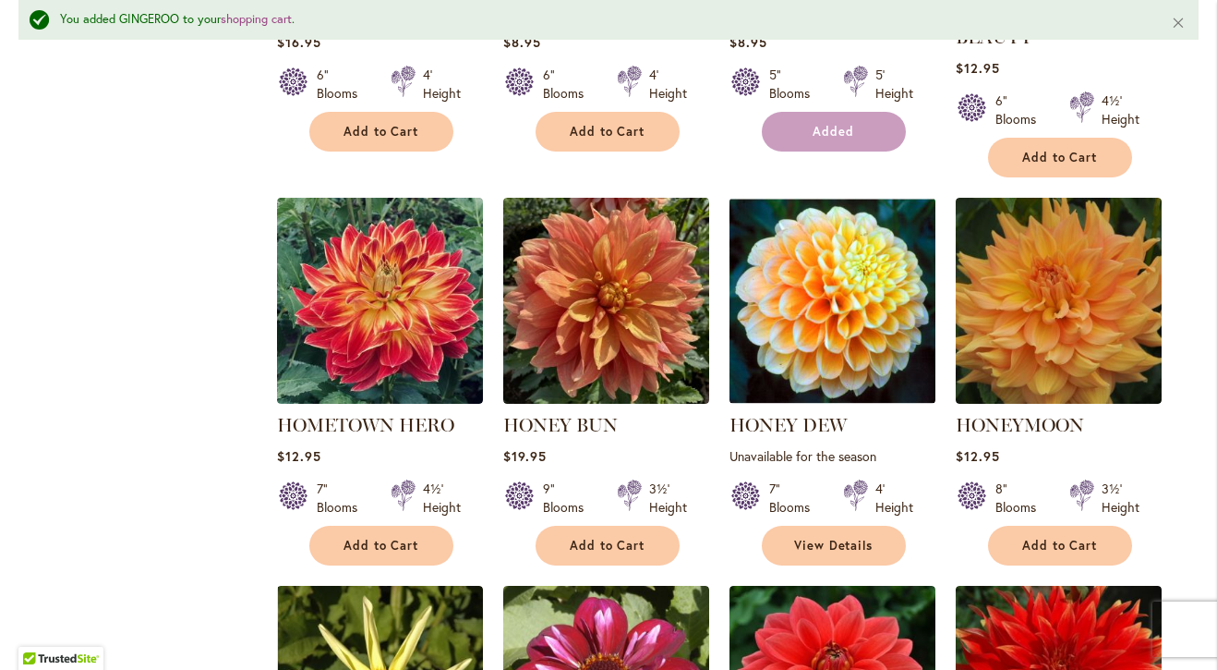
scroll to position [5206, 0]
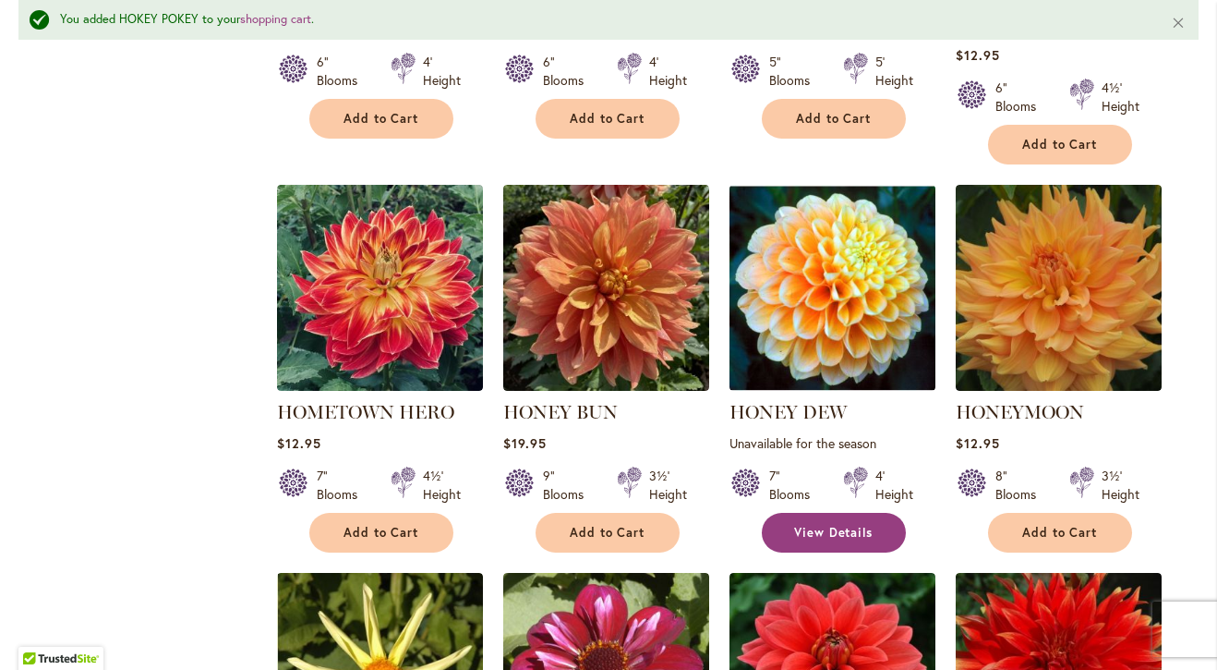
click at [820, 525] on span "View Details" at bounding box center [833, 533] width 79 height 16
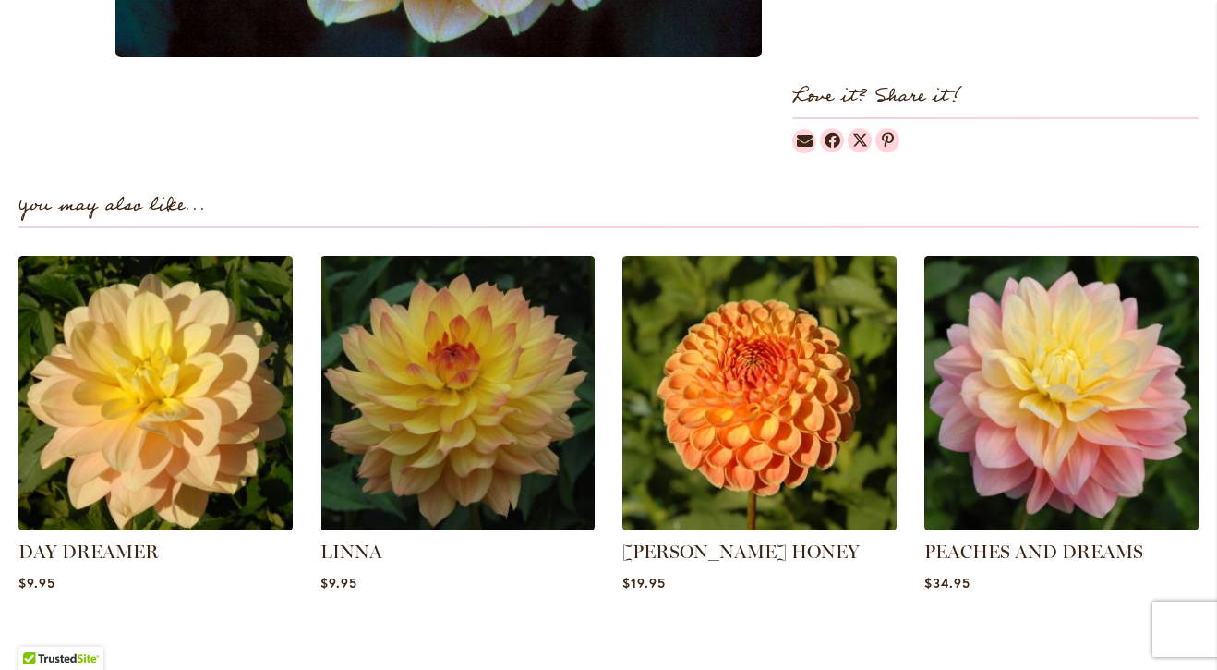
scroll to position [1149, 0]
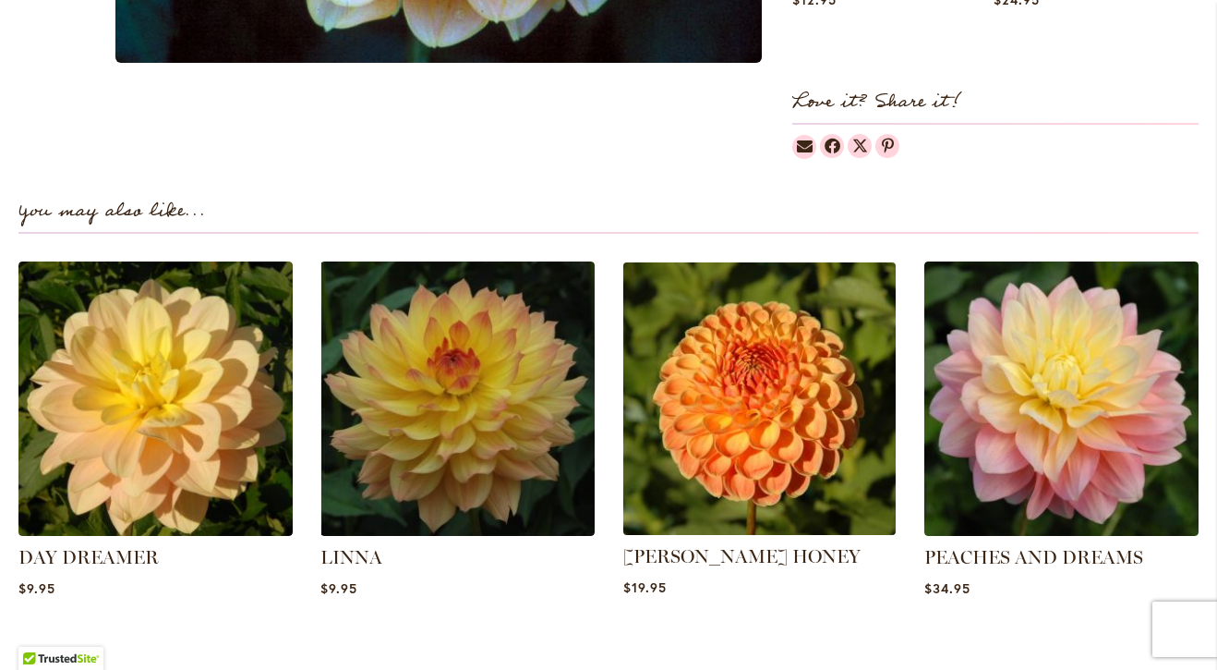
click at [751, 471] on img at bounding box center [760, 399] width 286 height 286
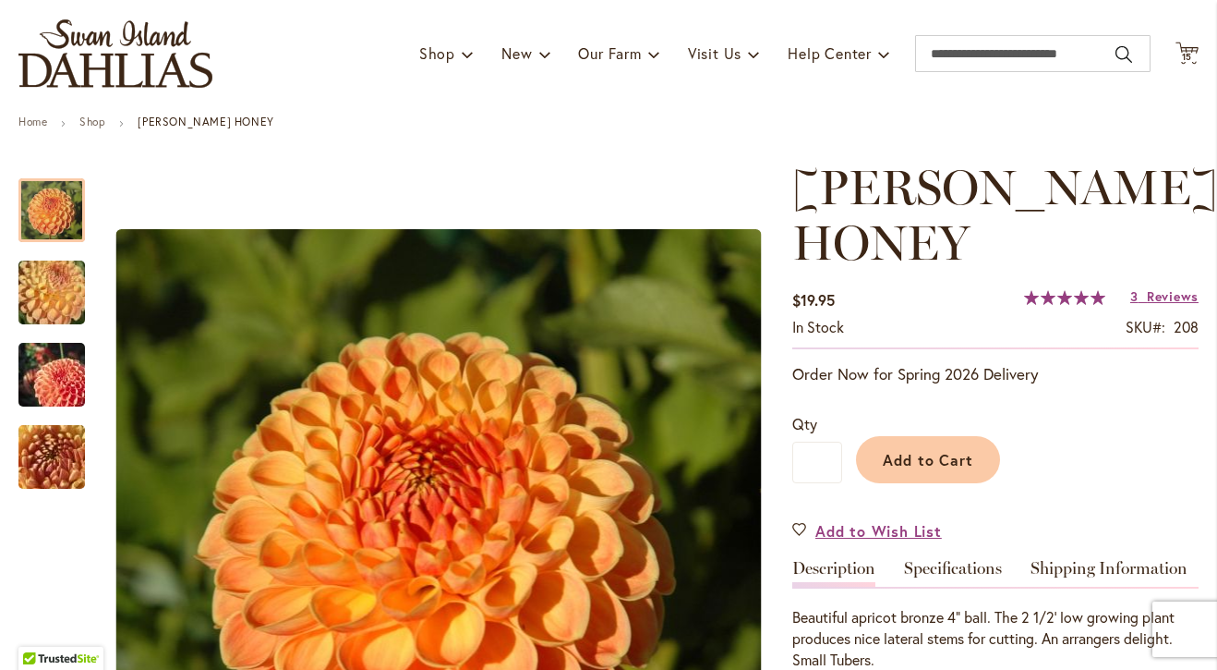
scroll to position [119, 0]
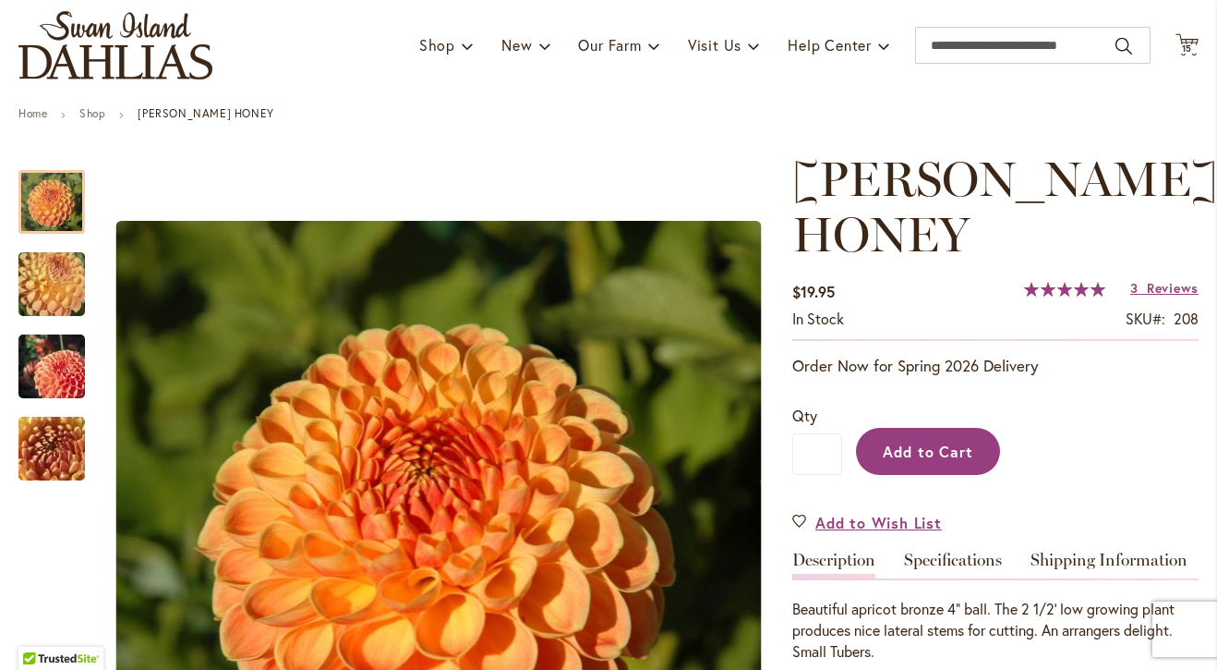
click at [941, 454] on span "Add to Cart" at bounding box center [928, 451] width 91 height 19
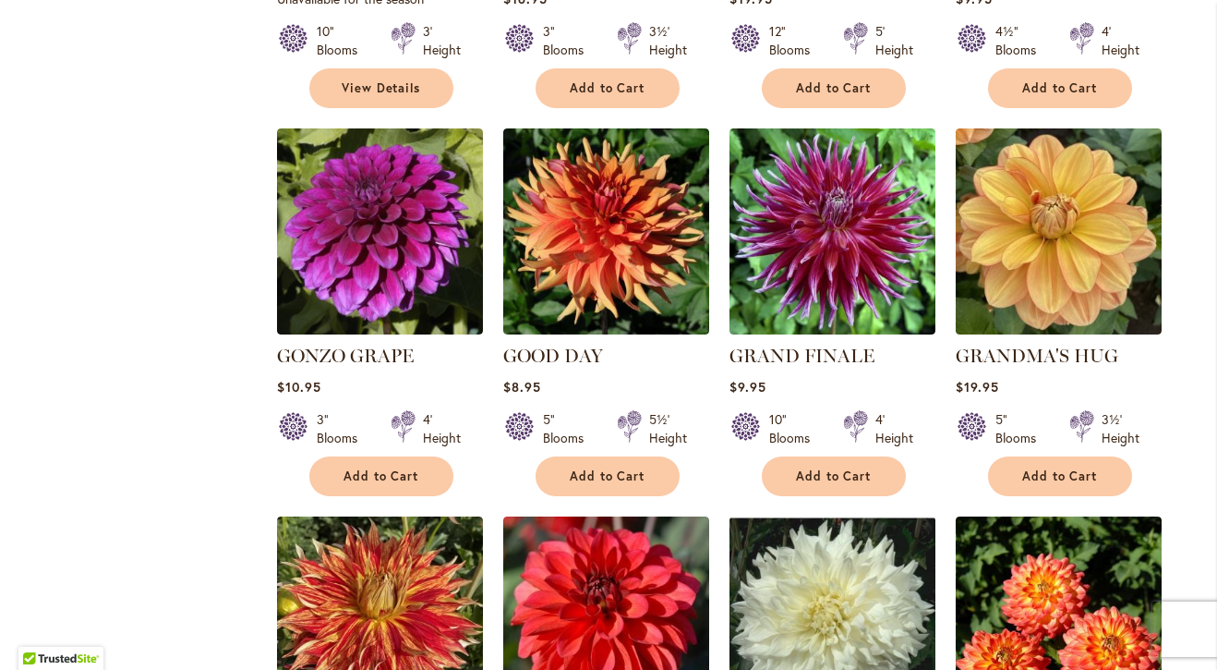
scroll to position [3181, 0]
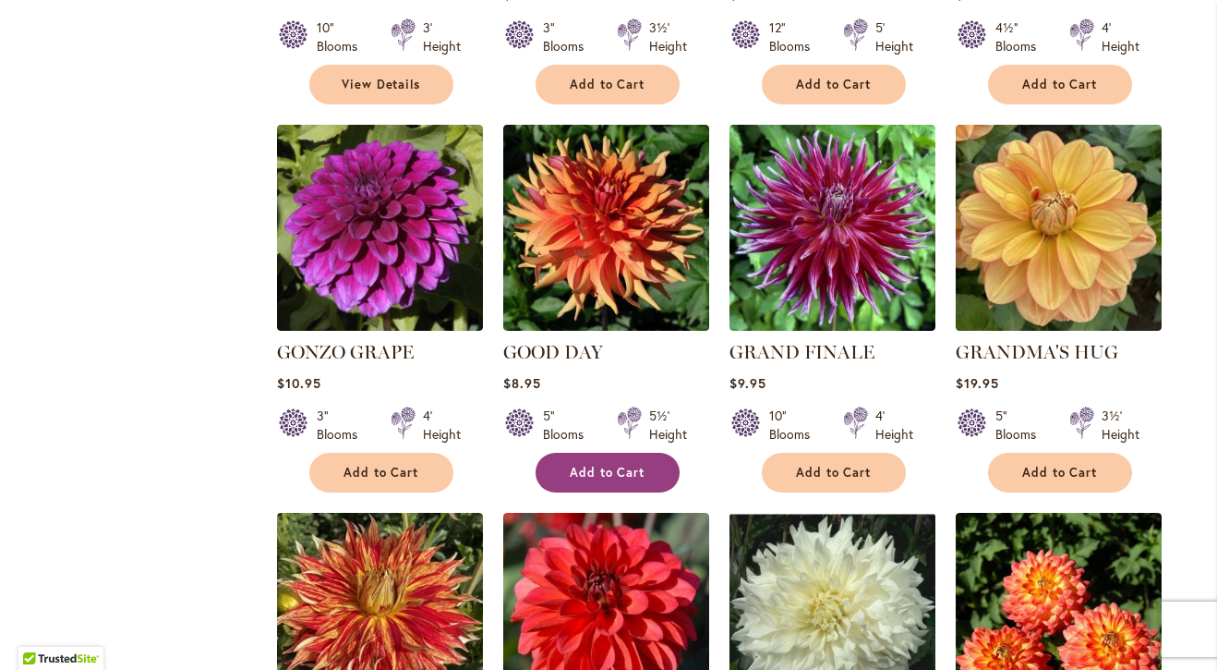
click at [589, 465] on span "Add to Cart" at bounding box center [608, 473] width 76 height 16
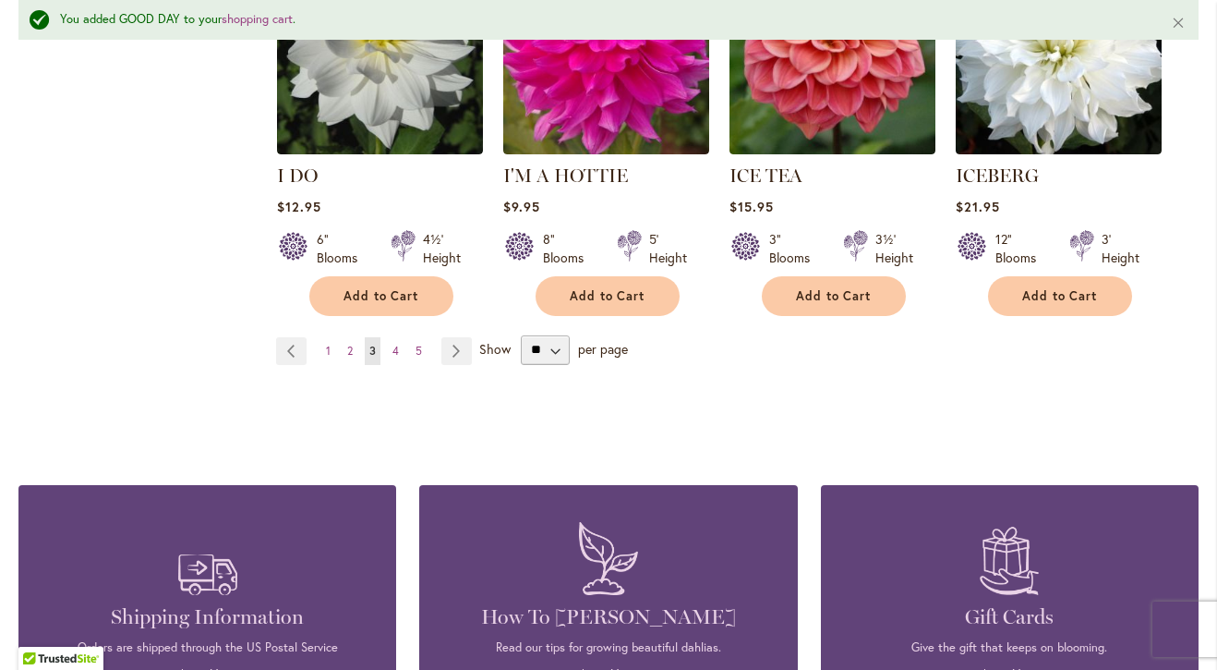
scroll to position [6625, 0]
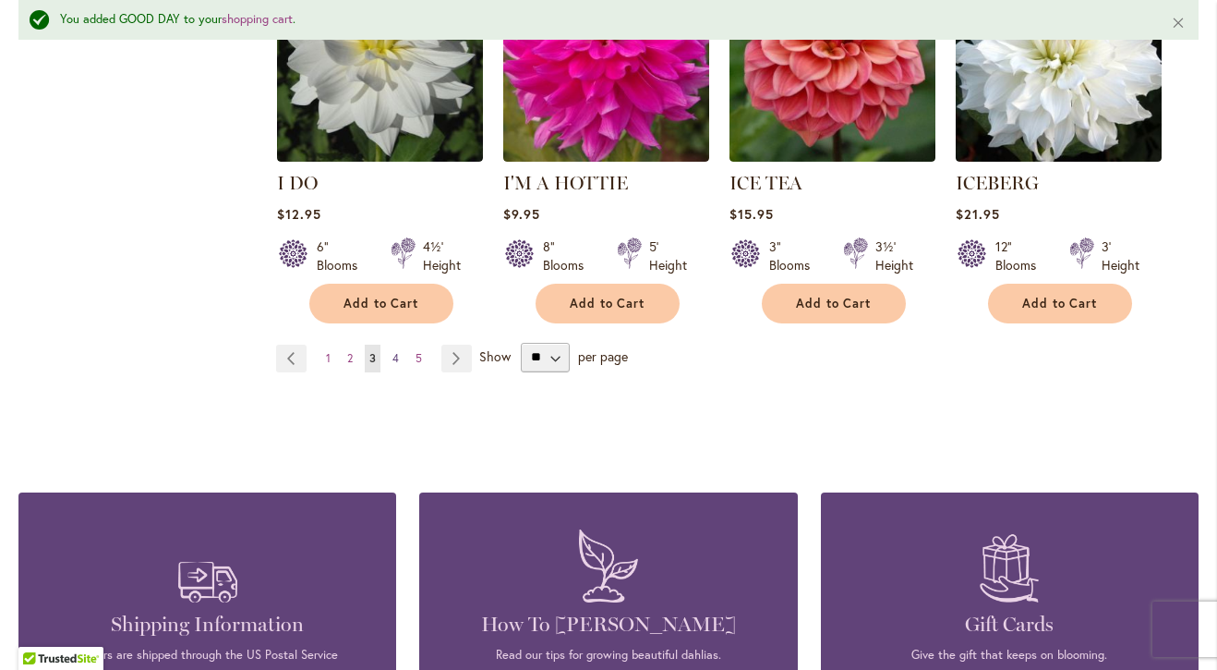
click at [402, 345] on link "Page 4" at bounding box center [396, 359] width 16 height 28
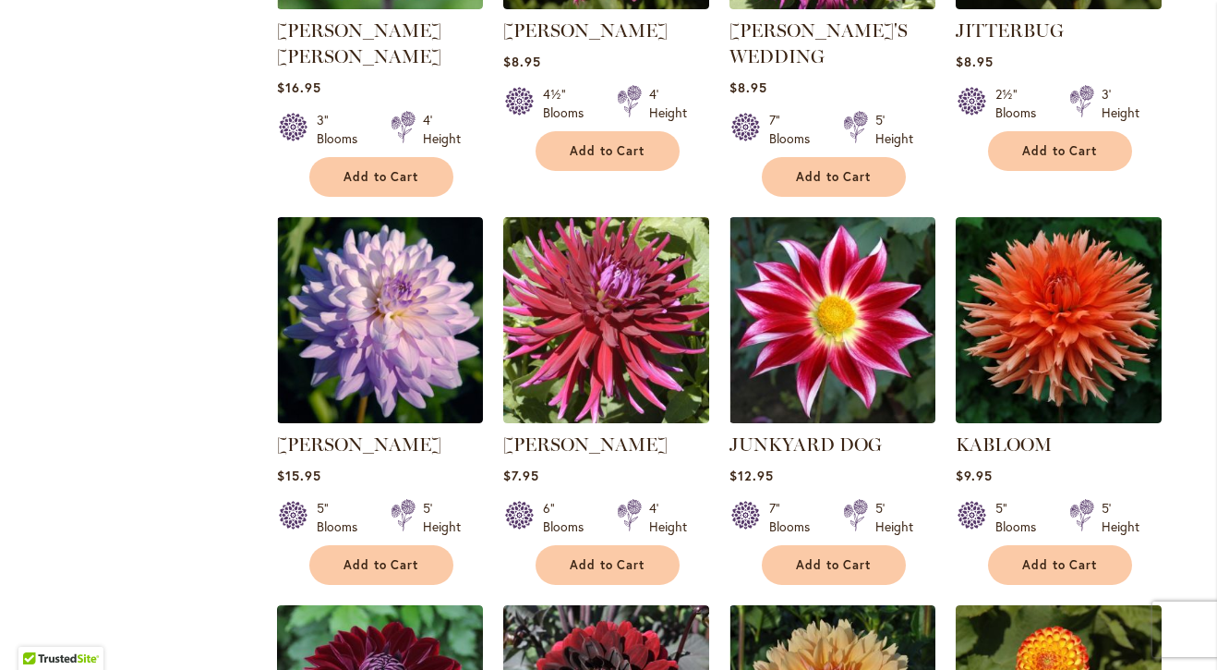
scroll to position [1906, 0]
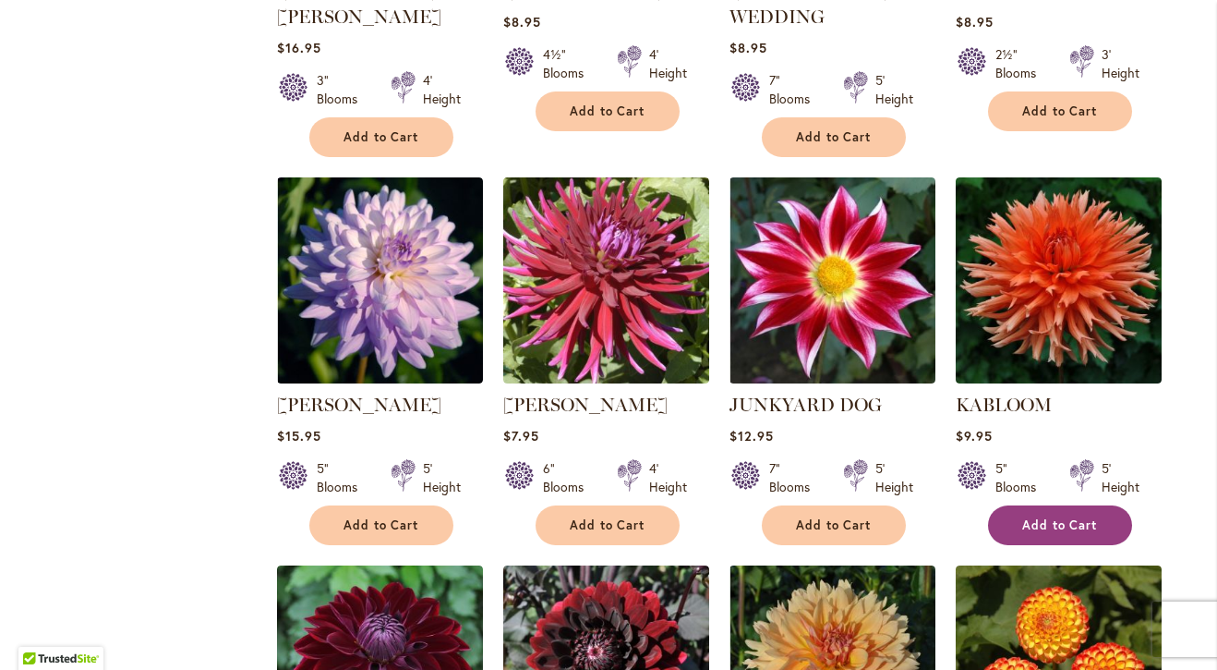
click at [1071, 517] on span "Add to Cart" at bounding box center [1061, 525] width 76 height 16
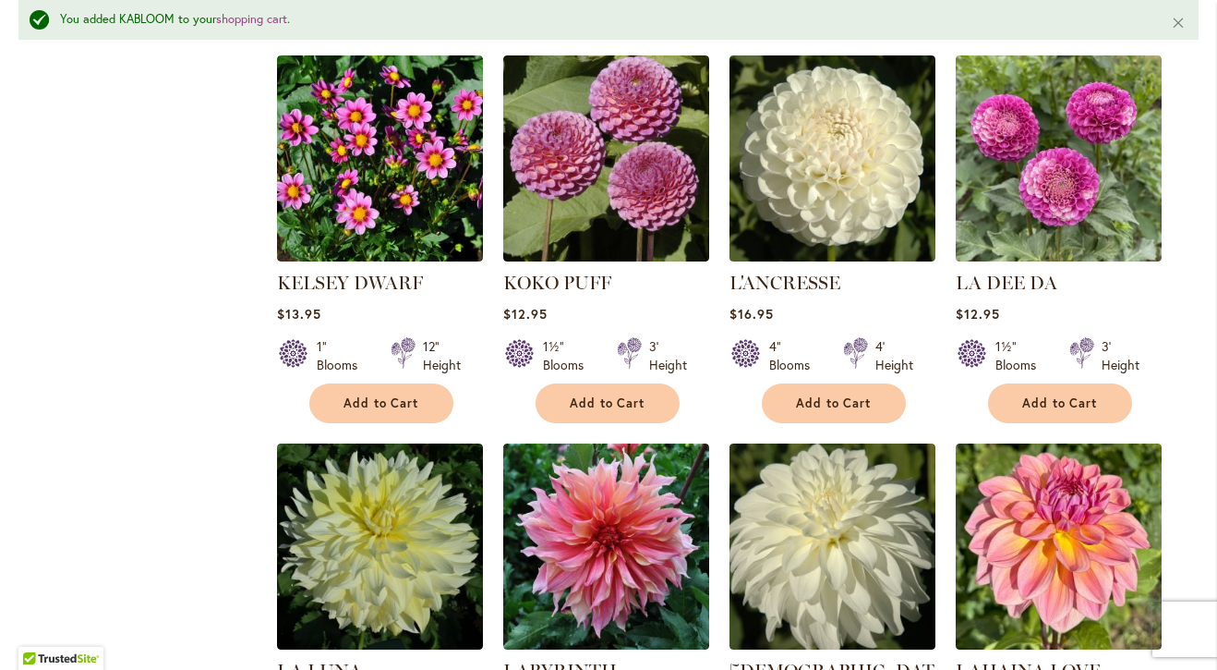
scroll to position [2854, 0]
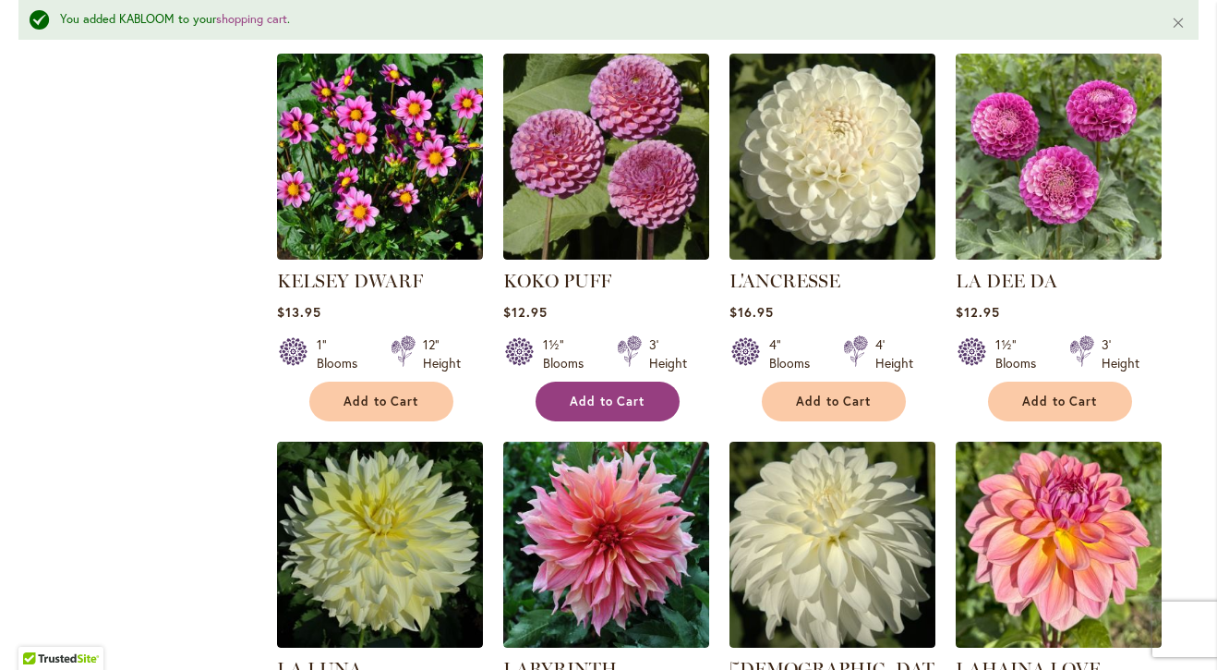
click at [582, 393] on span "Add to Cart" at bounding box center [608, 401] width 76 height 16
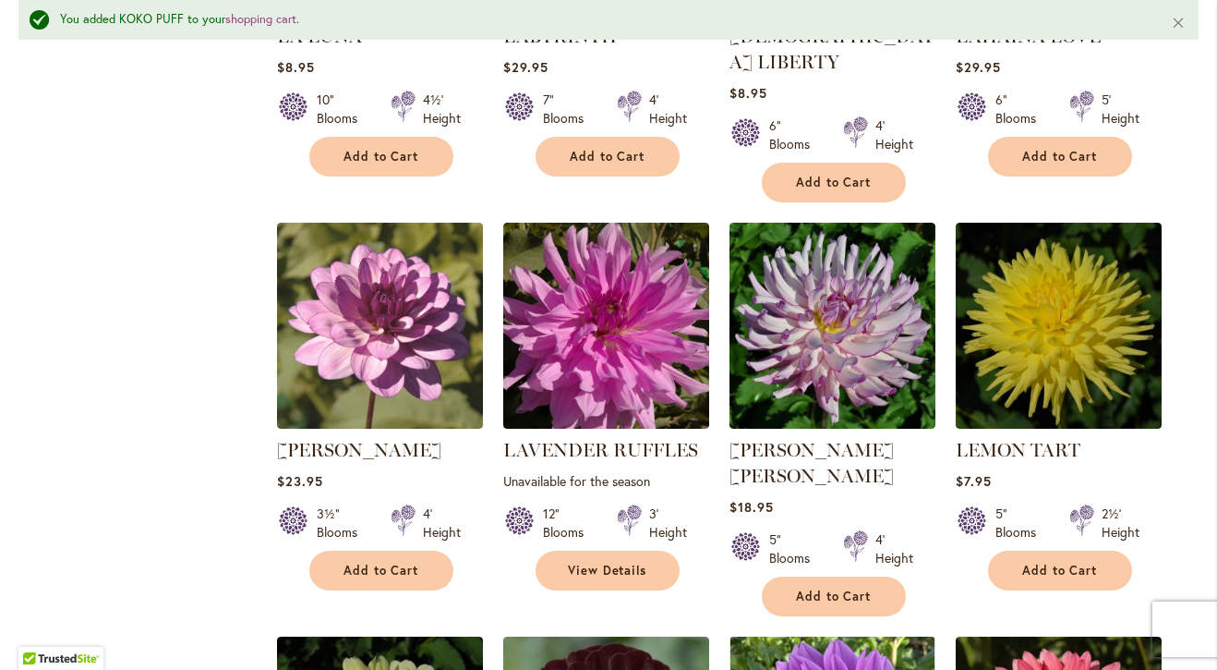
scroll to position [3489, 0]
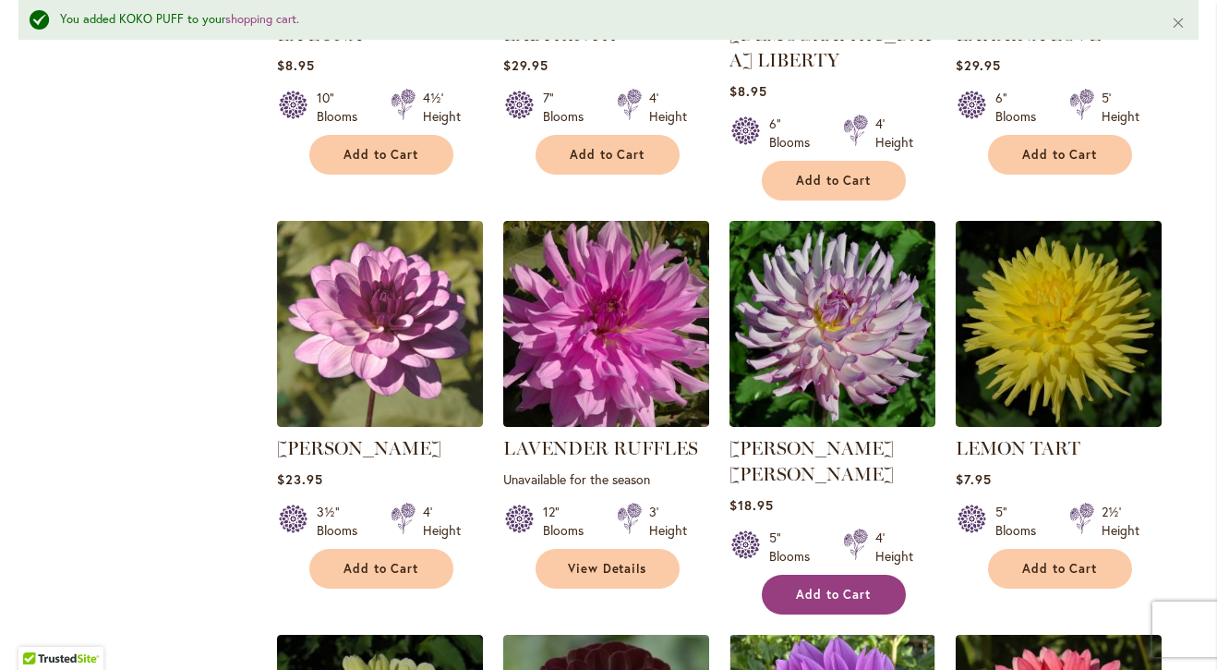
click at [857, 575] on button "Add to Cart" at bounding box center [834, 595] width 144 height 40
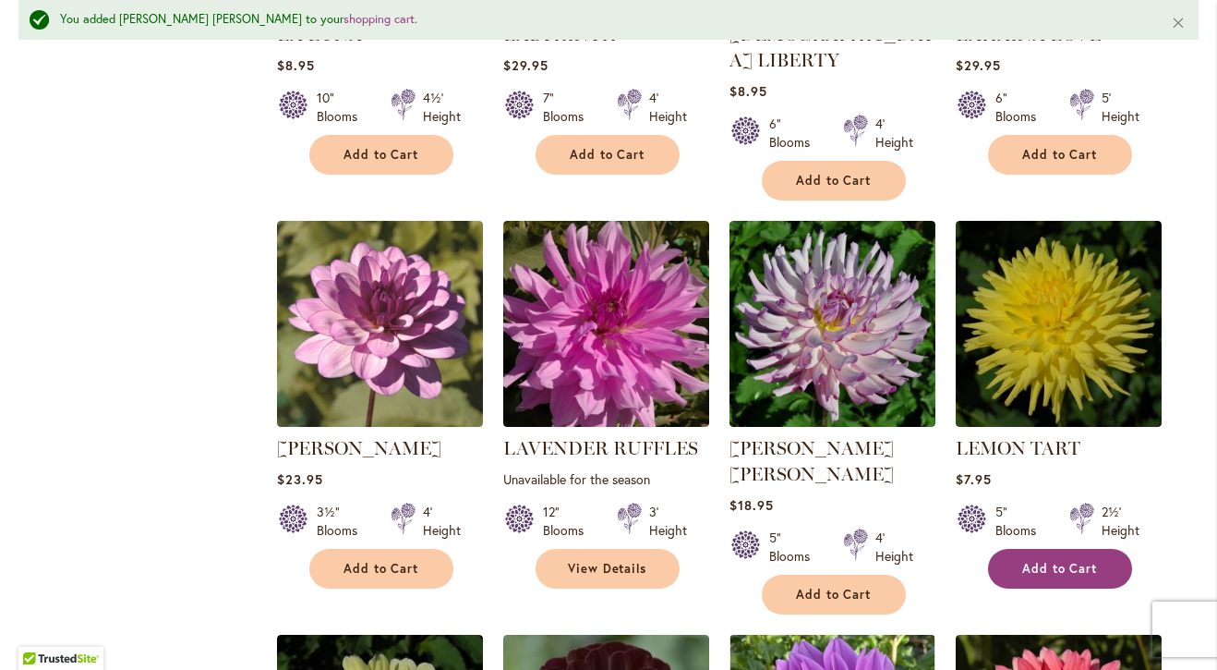
click at [1022, 549] on button "Add to Cart" at bounding box center [1060, 569] width 144 height 40
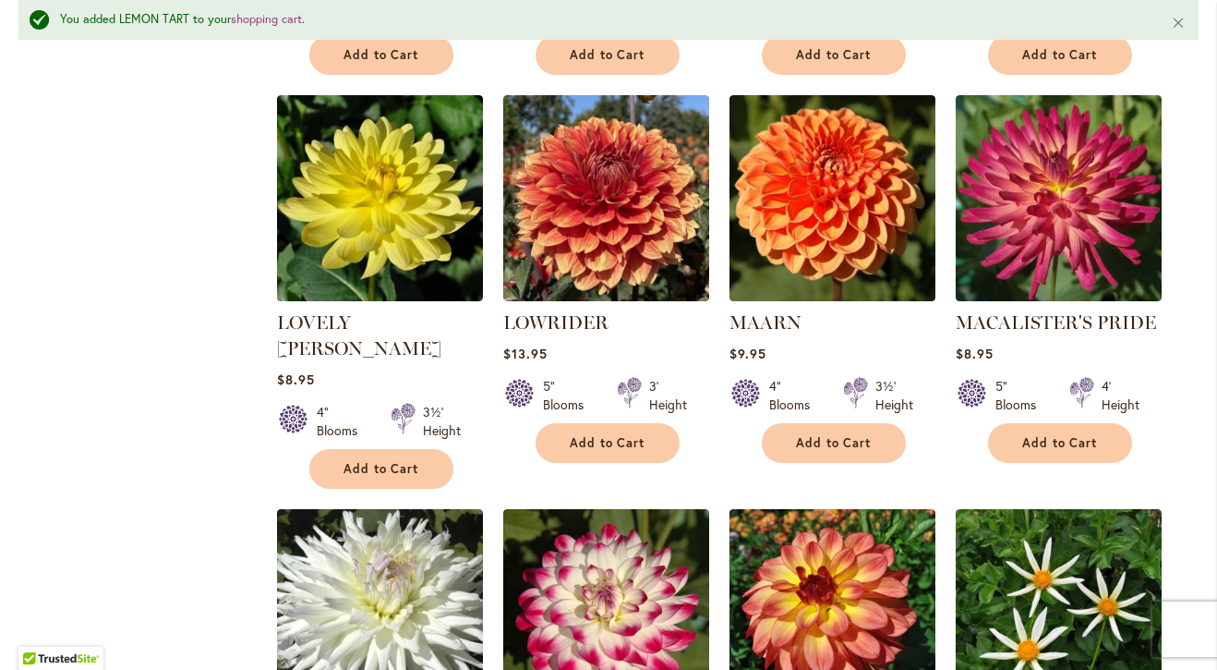
scroll to position [5215, 0]
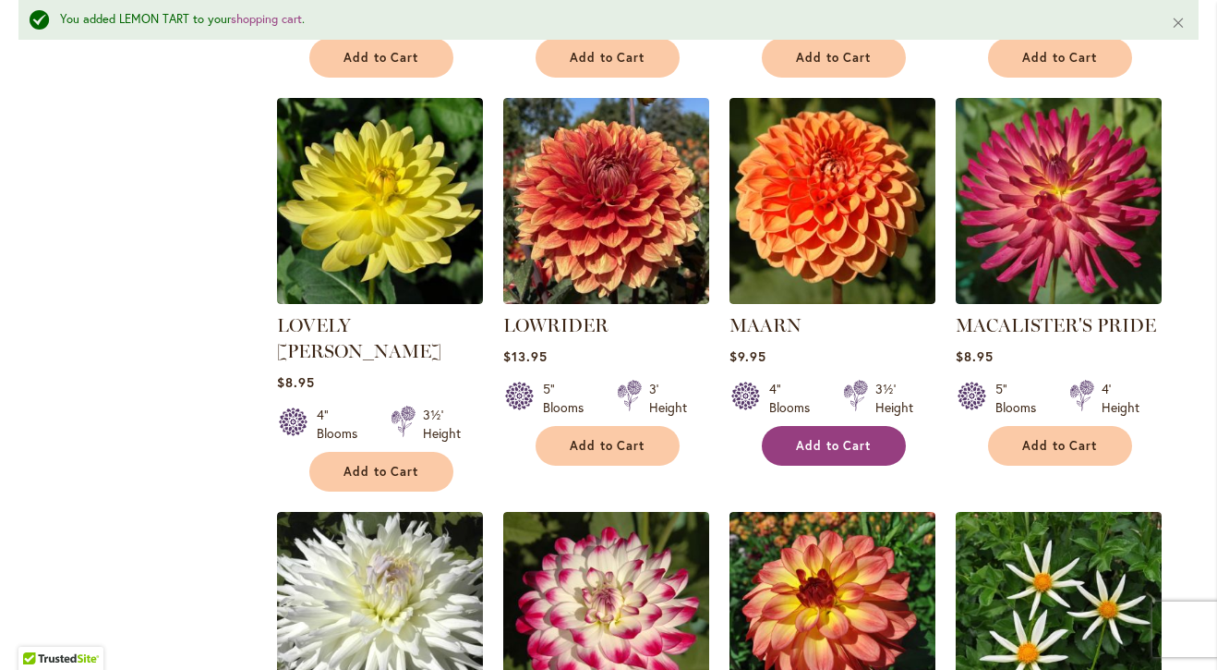
click at [813, 426] on button "Add to Cart" at bounding box center [834, 446] width 144 height 40
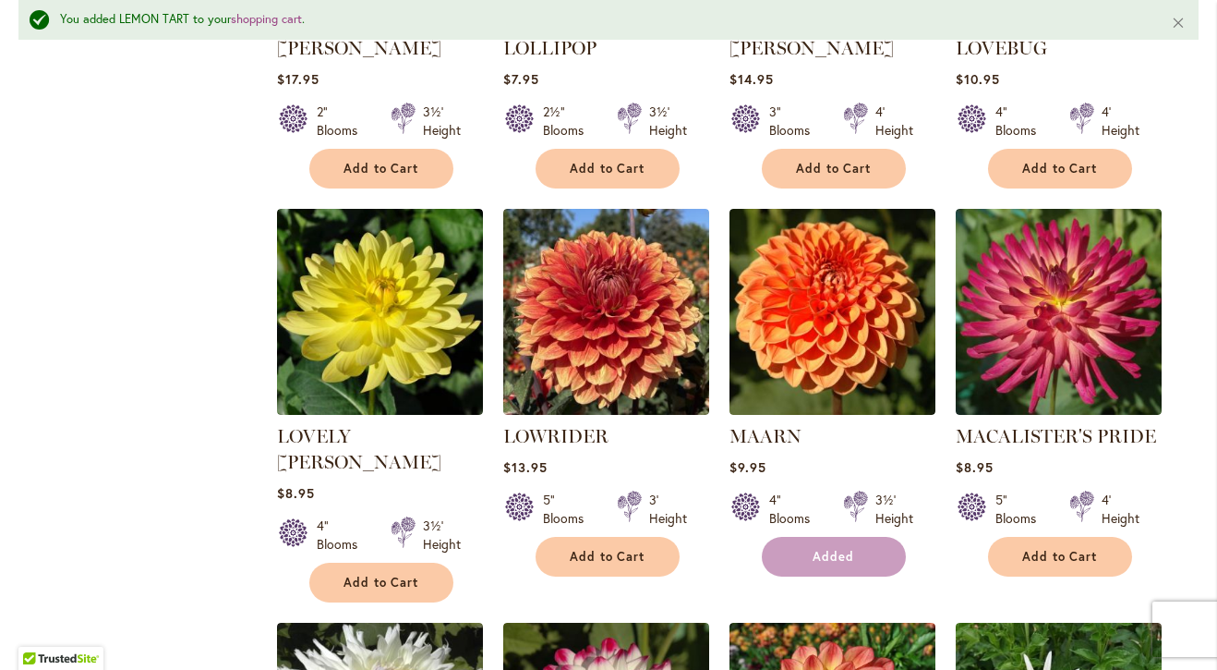
scroll to position [5105, 0]
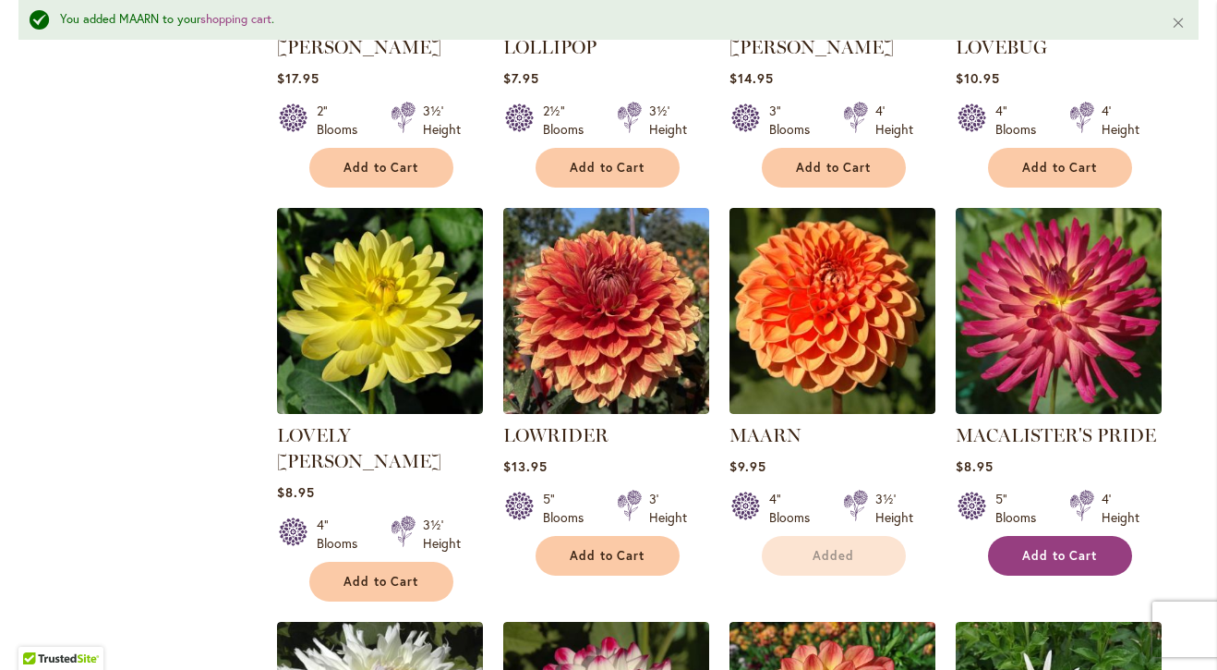
click at [1043, 536] on button "Add to Cart" at bounding box center [1060, 556] width 144 height 40
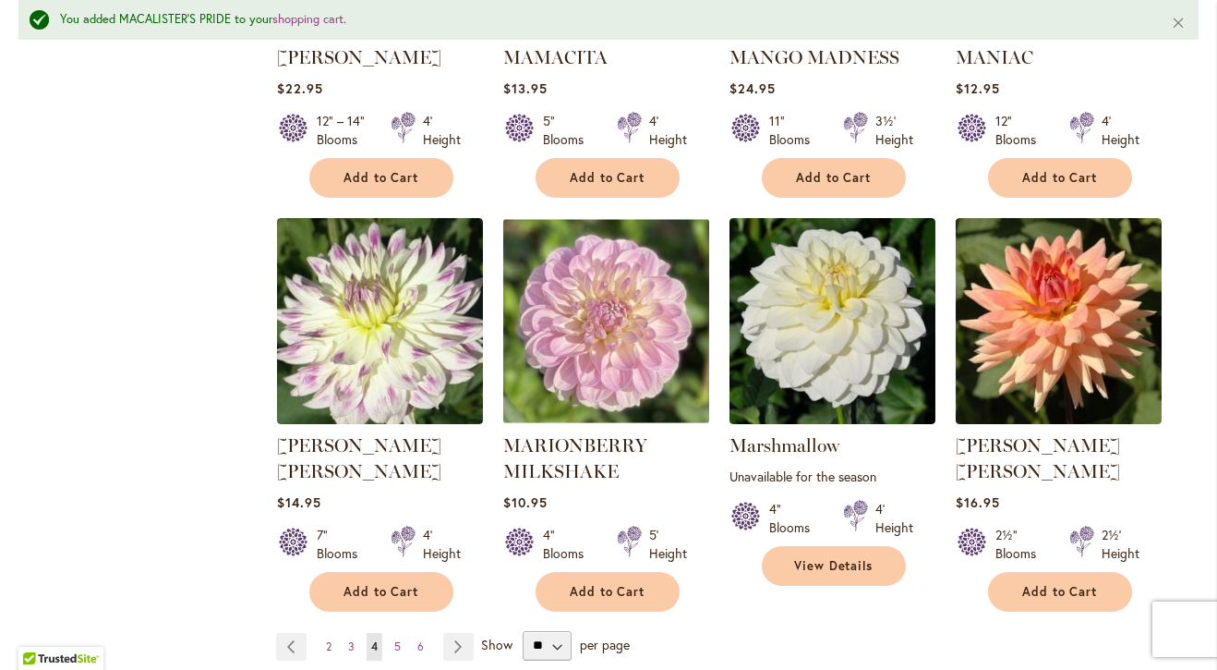
scroll to position [6284, 0]
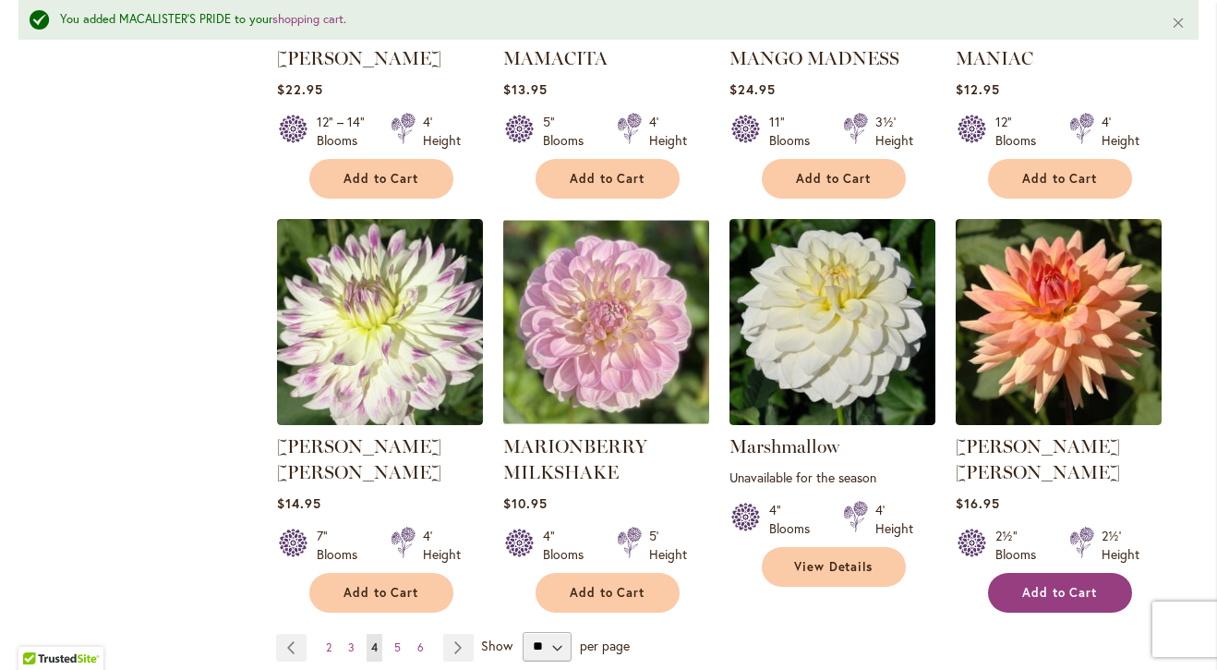
click at [1072, 585] on span "Add to Cart" at bounding box center [1061, 593] width 76 height 16
click at [390, 634] on link "Page 5" at bounding box center [398, 648] width 16 height 28
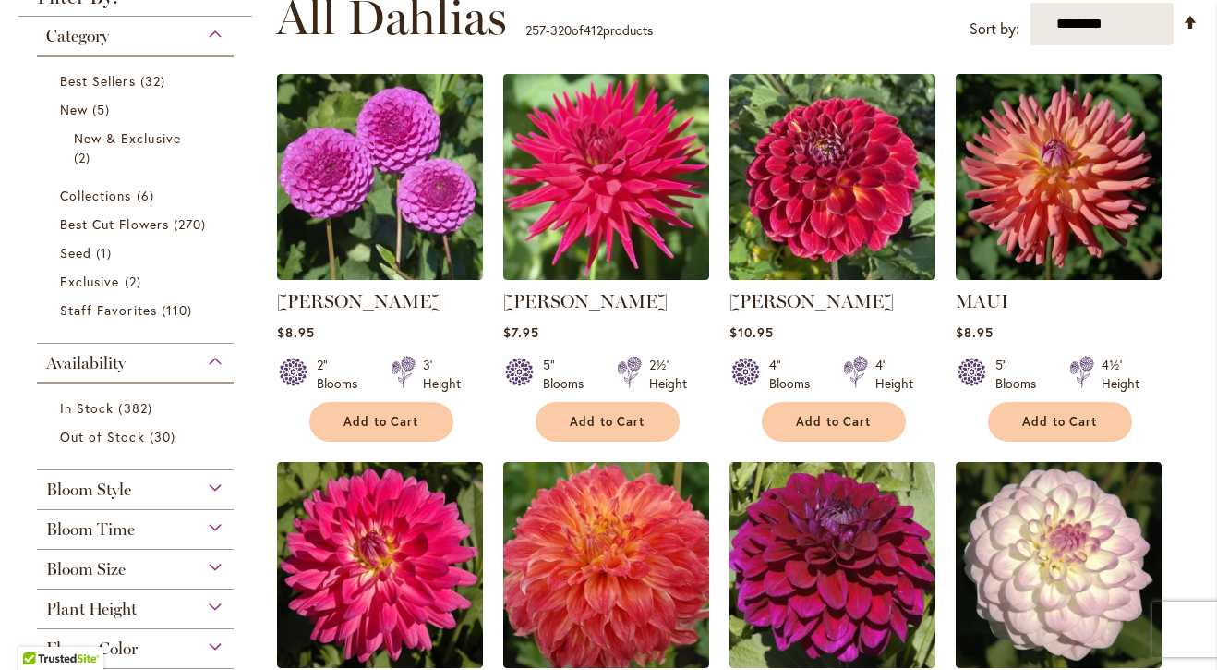
scroll to position [386, 0]
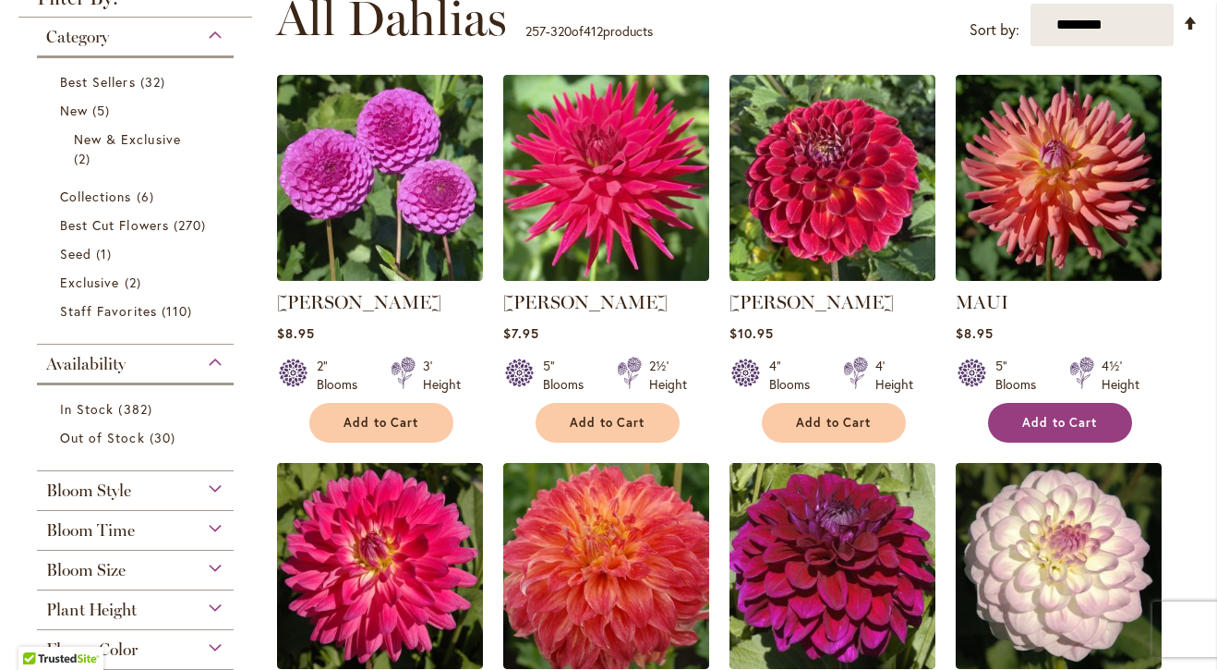
click at [1036, 409] on button "Add to Cart" at bounding box center [1060, 423] width 144 height 40
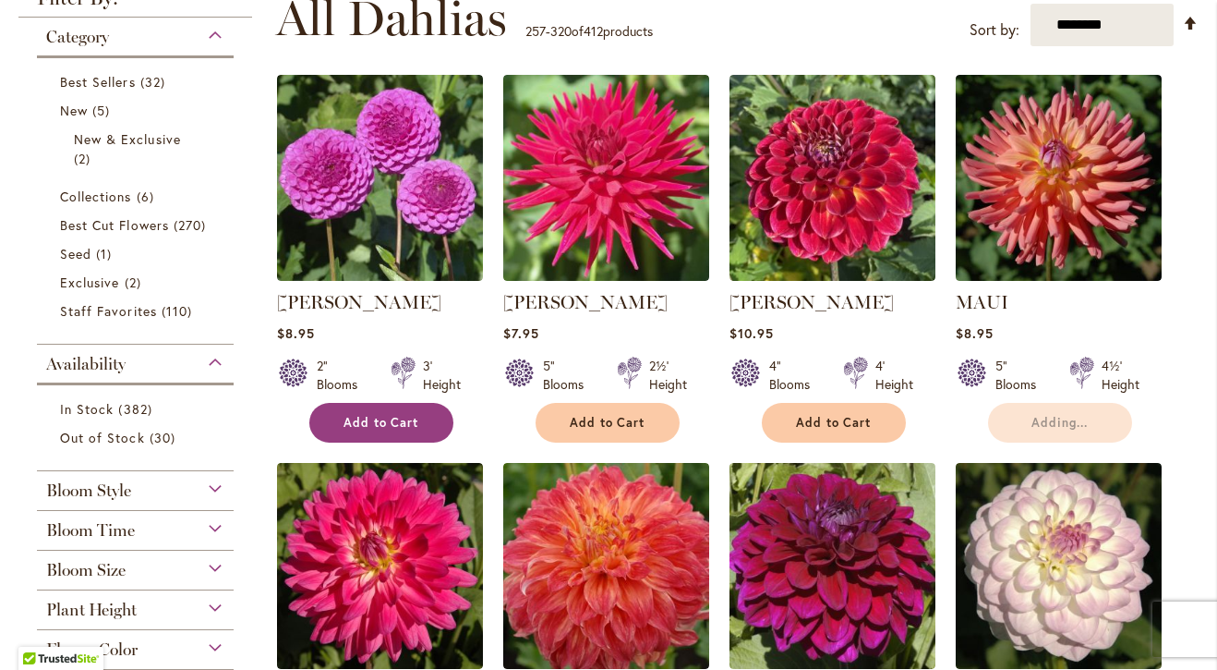
click at [358, 441] on button "Add to Cart" at bounding box center [381, 423] width 144 height 40
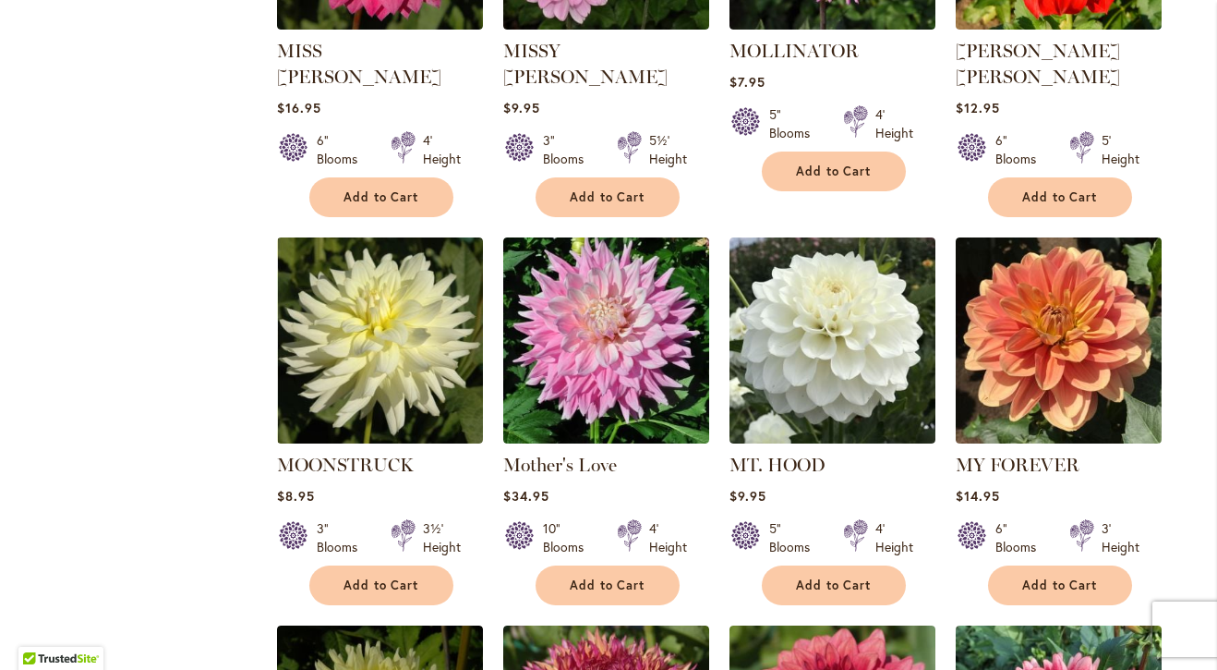
scroll to position [1812, 0]
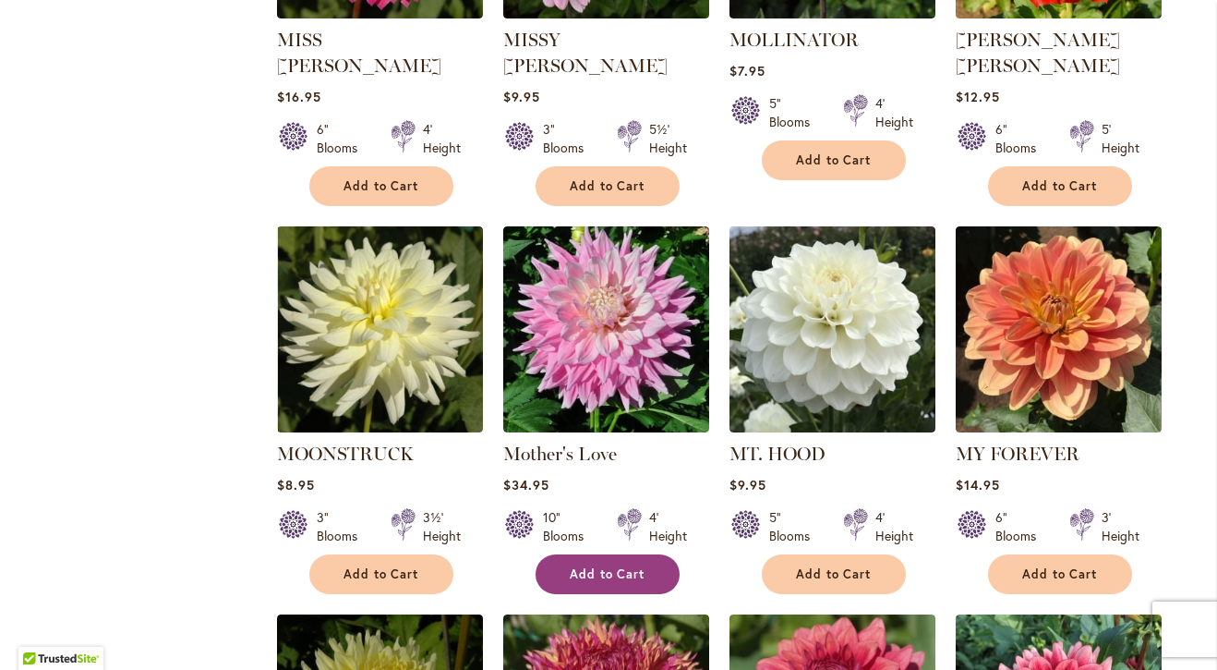
click at [594, 566] on span "Add to Cart" at bounding box center [608, 574] width 76 height 16
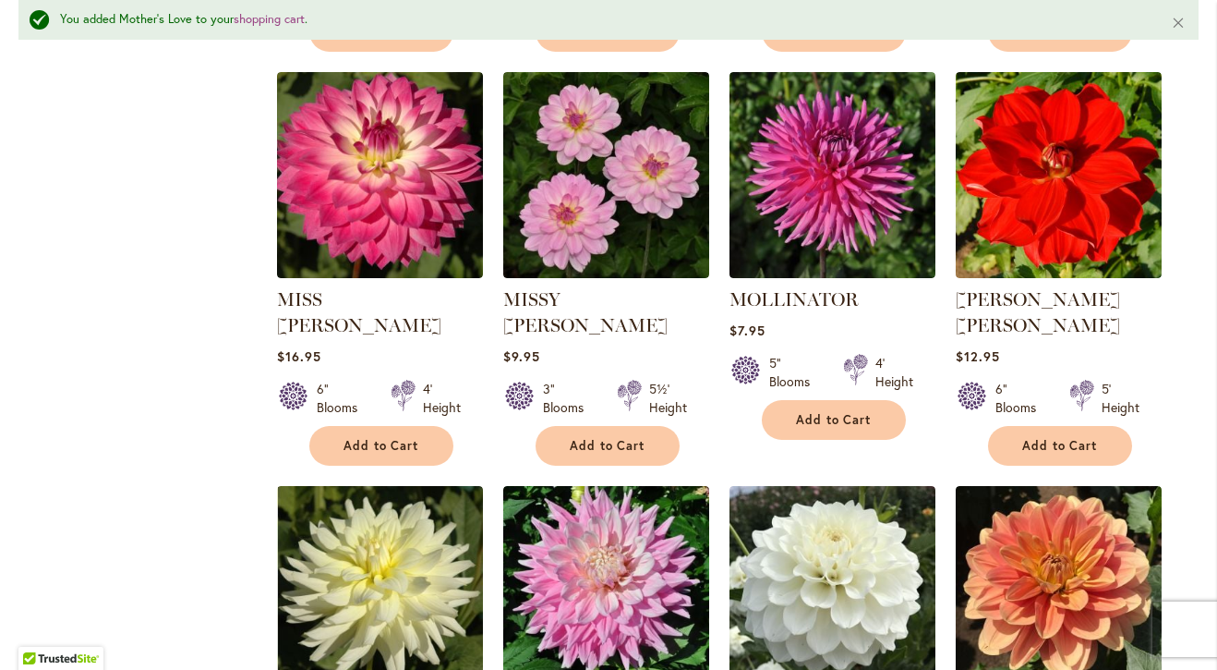
scroll to position [1584, 0]
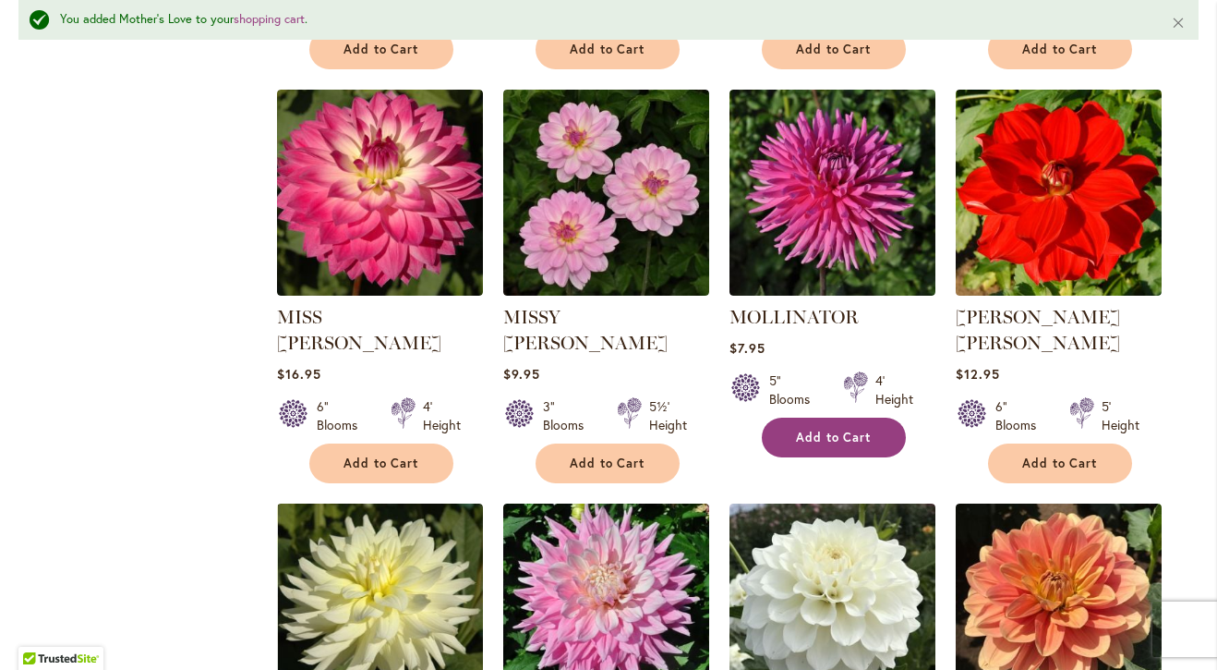
click at [822, 432] on span "Add to Cart" at bounding box center [834, 438] width 76 height 16
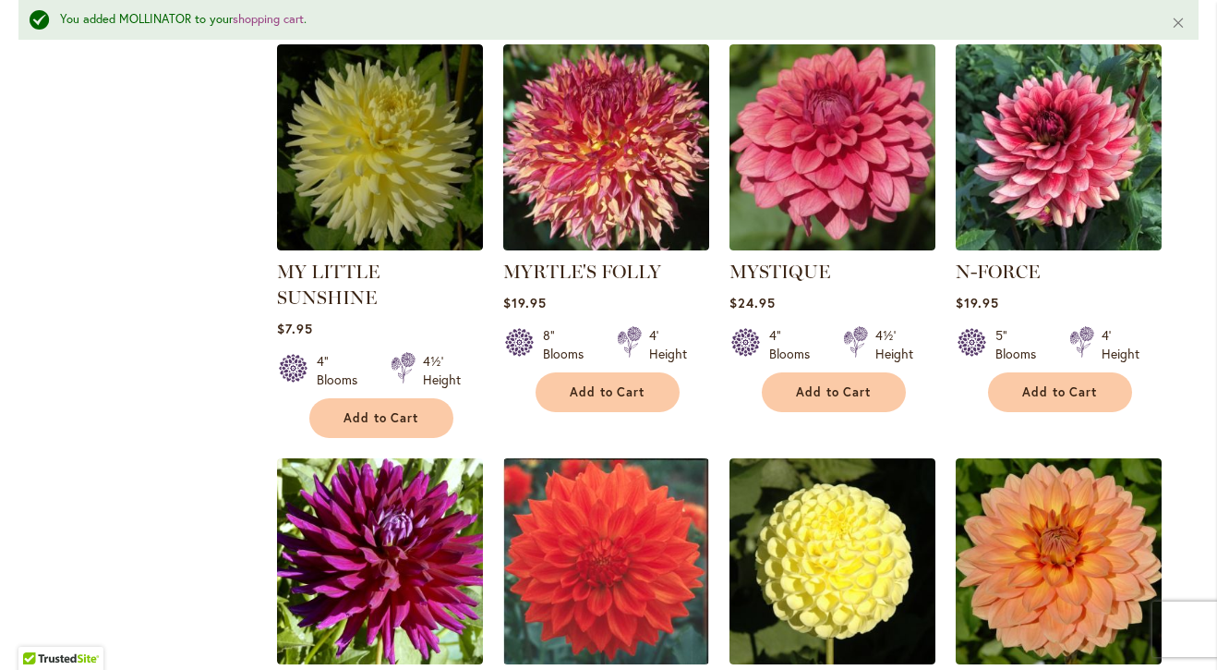
scroll to position [2427, 0]
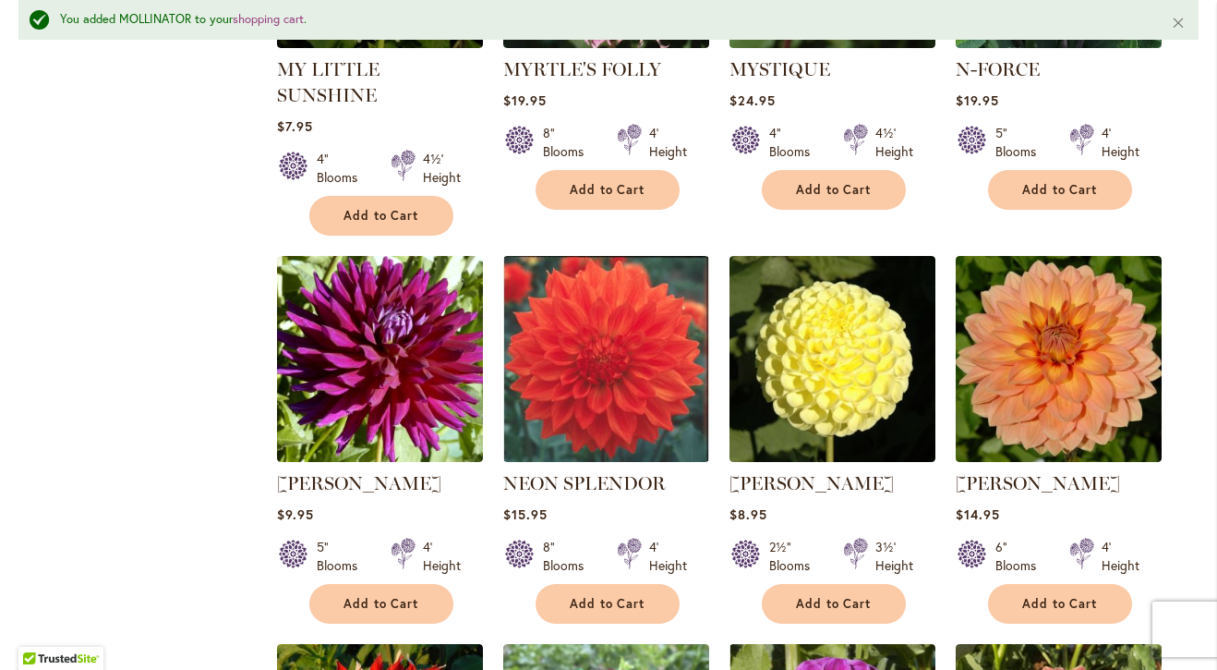
scroll to position [2635, 0]
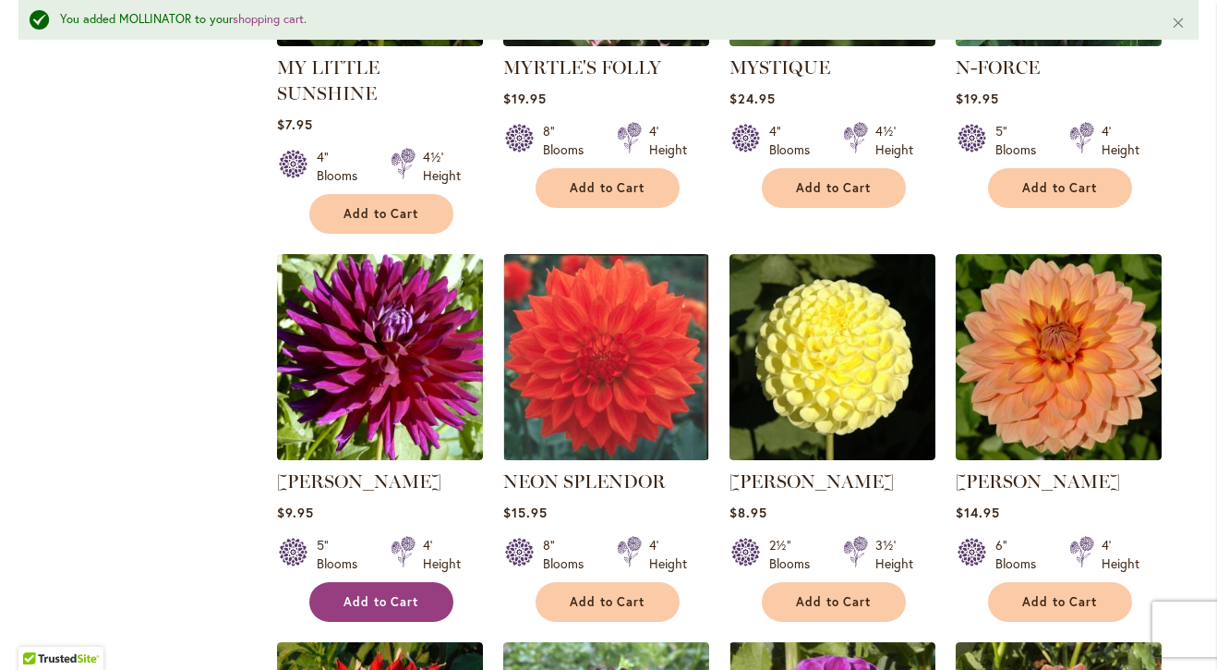
click at [381, 594] on span "Add to Cart" at bounding box center [382, 602] width 76 height 16
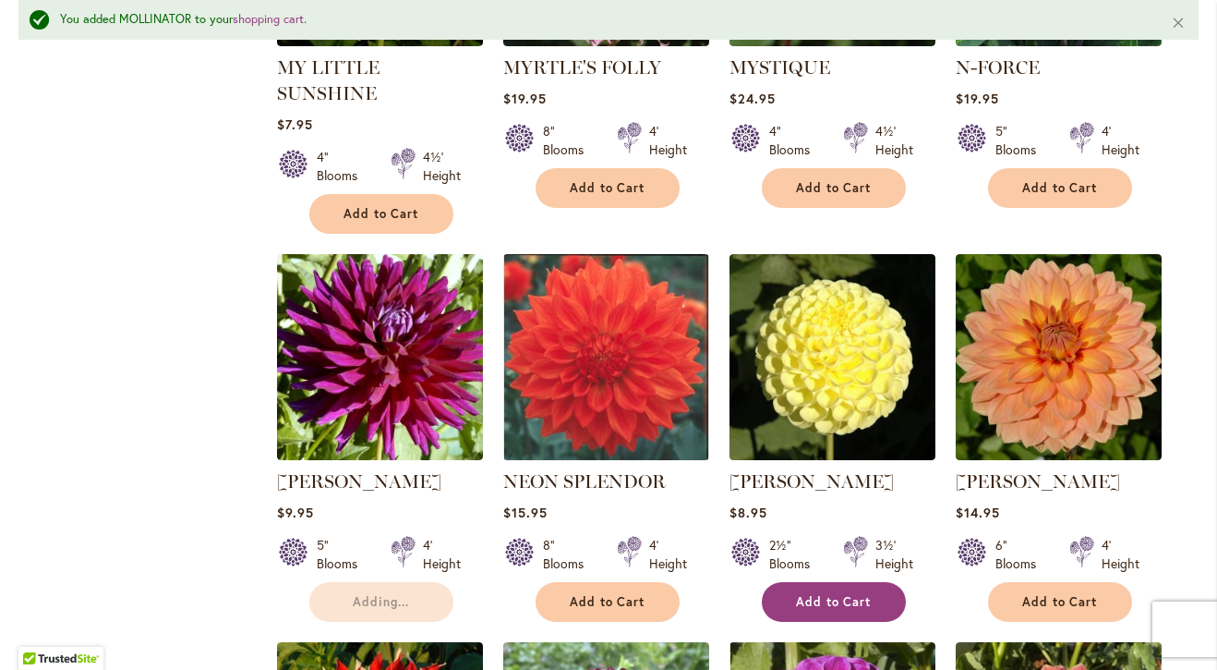
click at [787, 582] on button "Add to Cart" at bounding box center [834, 602] width 144 height 40
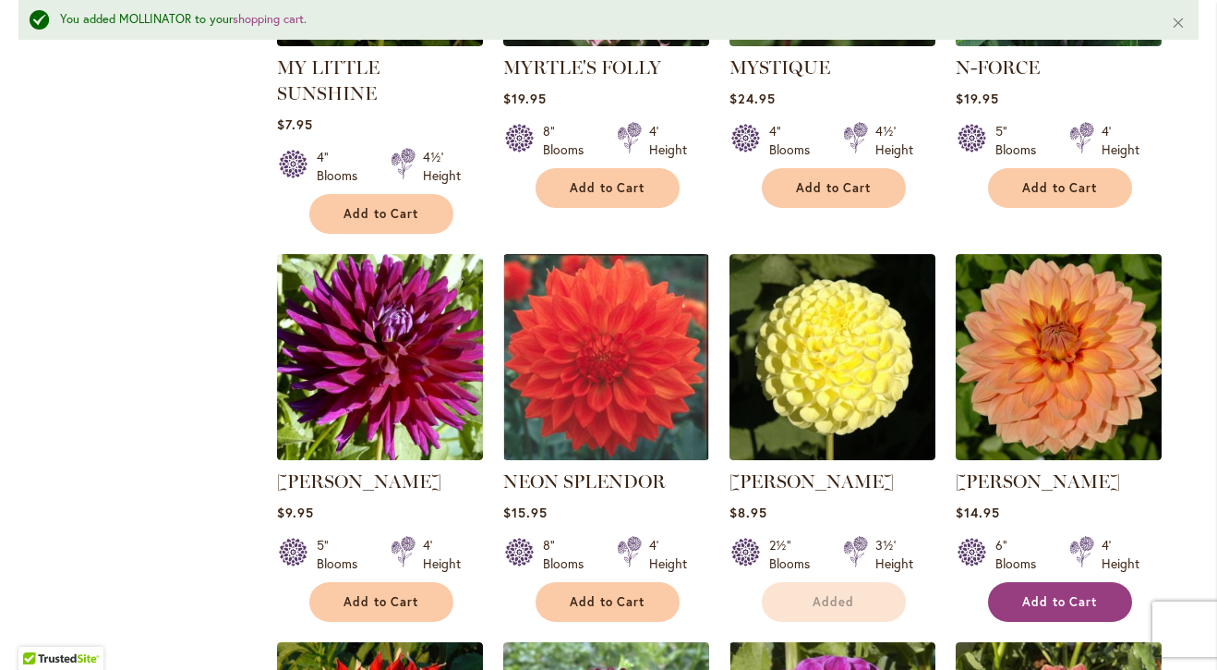
click at [1041, 594] on span "Add to Cart" at bounding box center [1061, 602] width 76 height 16
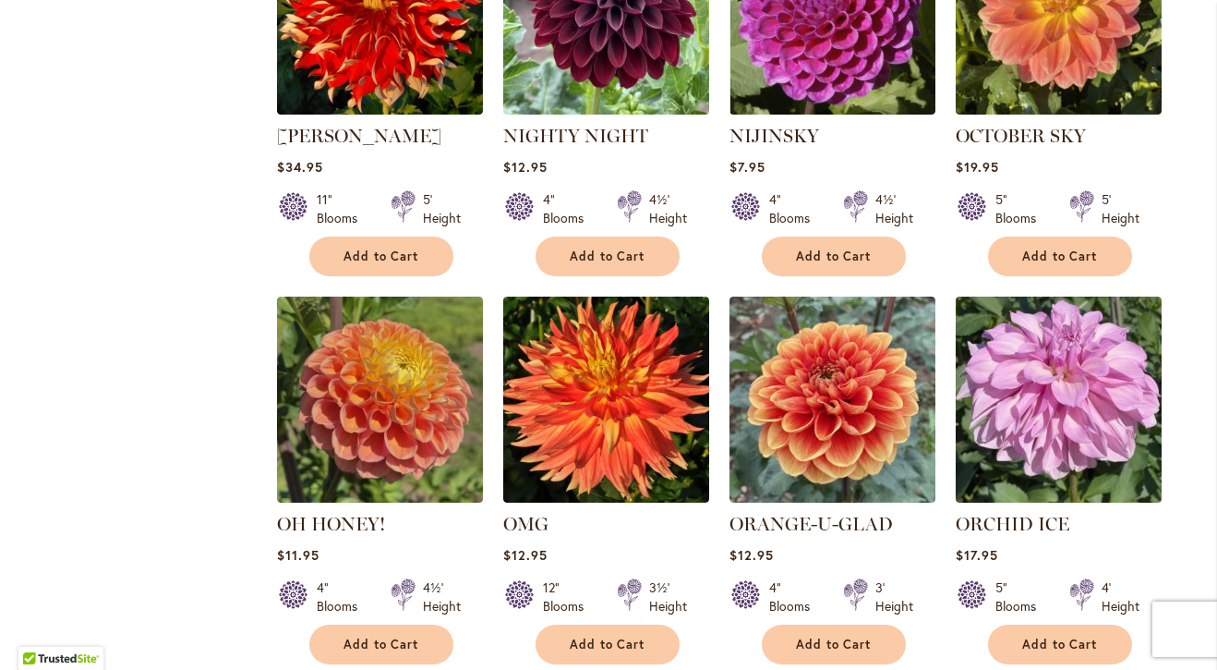
scroll to position [3321, 0]
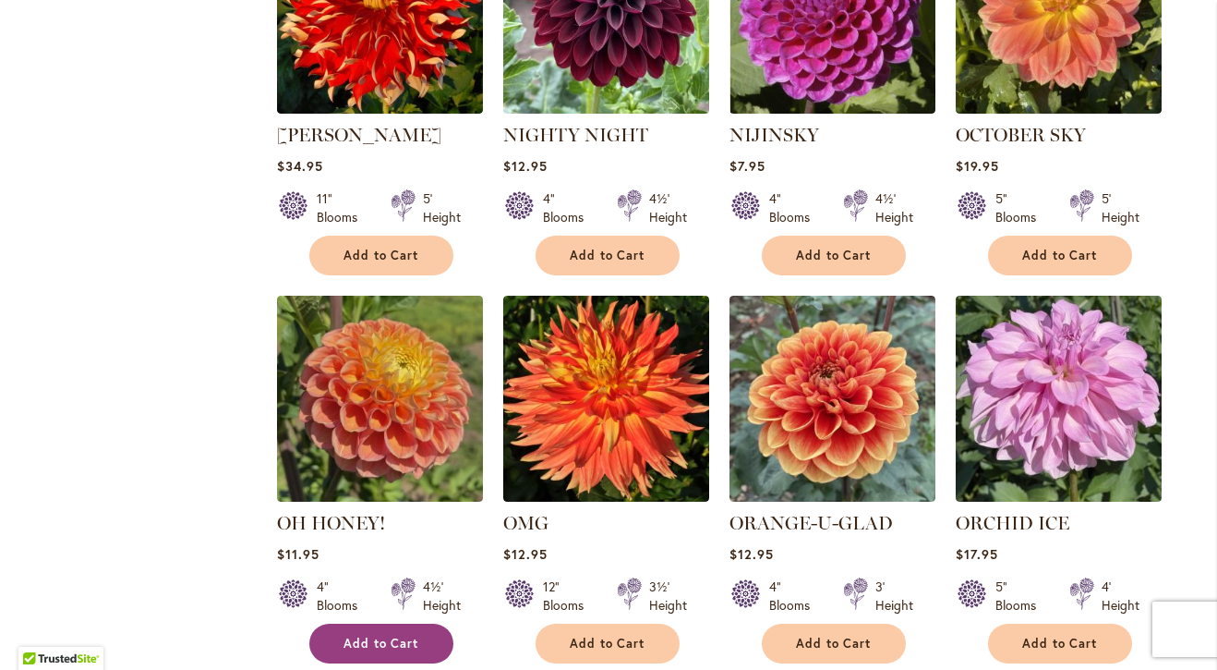
click at [376, 636] on span "Add to Cart" at bounding box center [382, 644] width 76 height 16
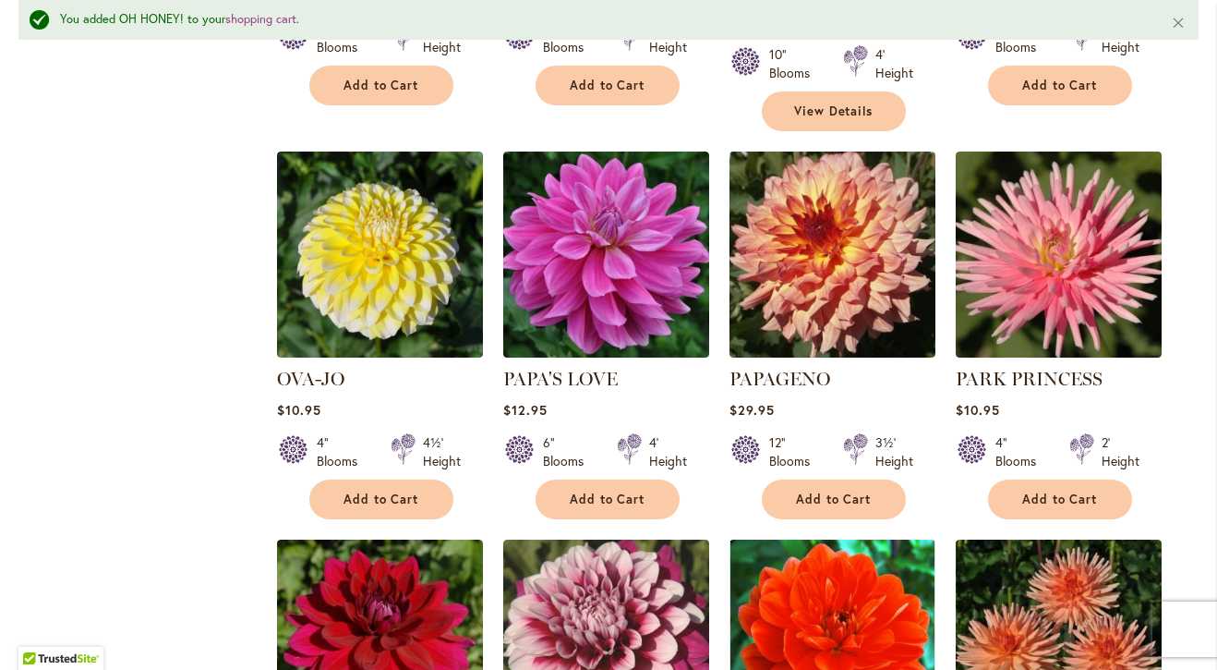
scroll to position [4315, 0]
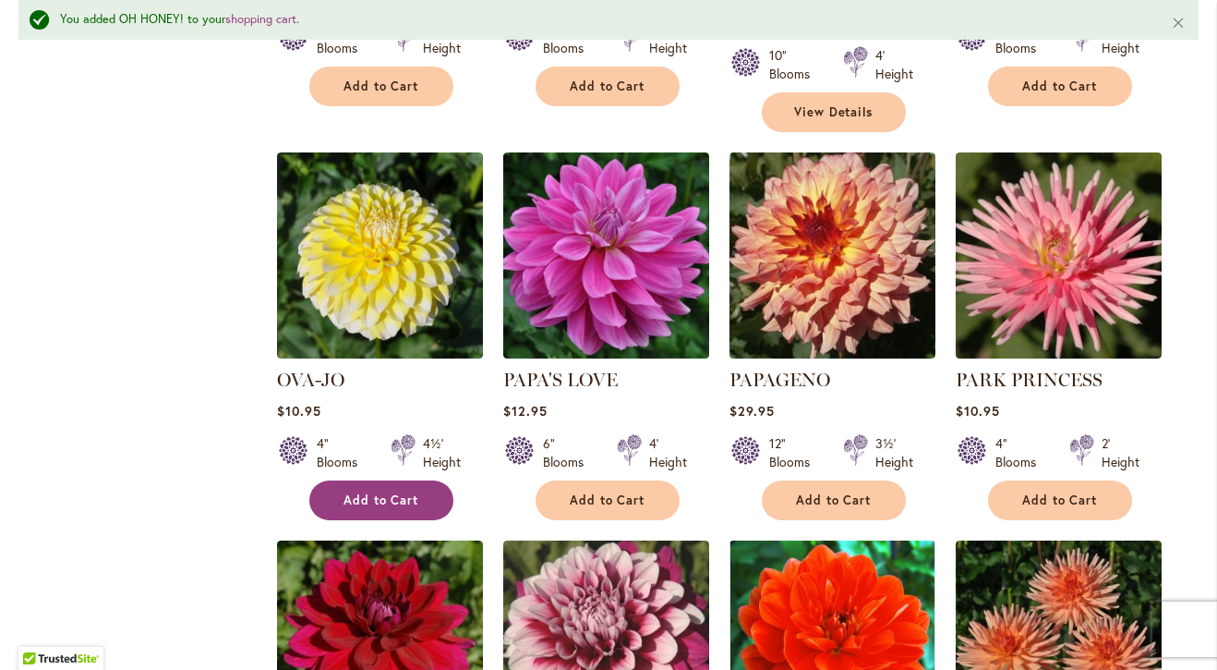
click at [355, 480] on button "Add to Cart" at bounding box center [381, 500] width 144 height 40
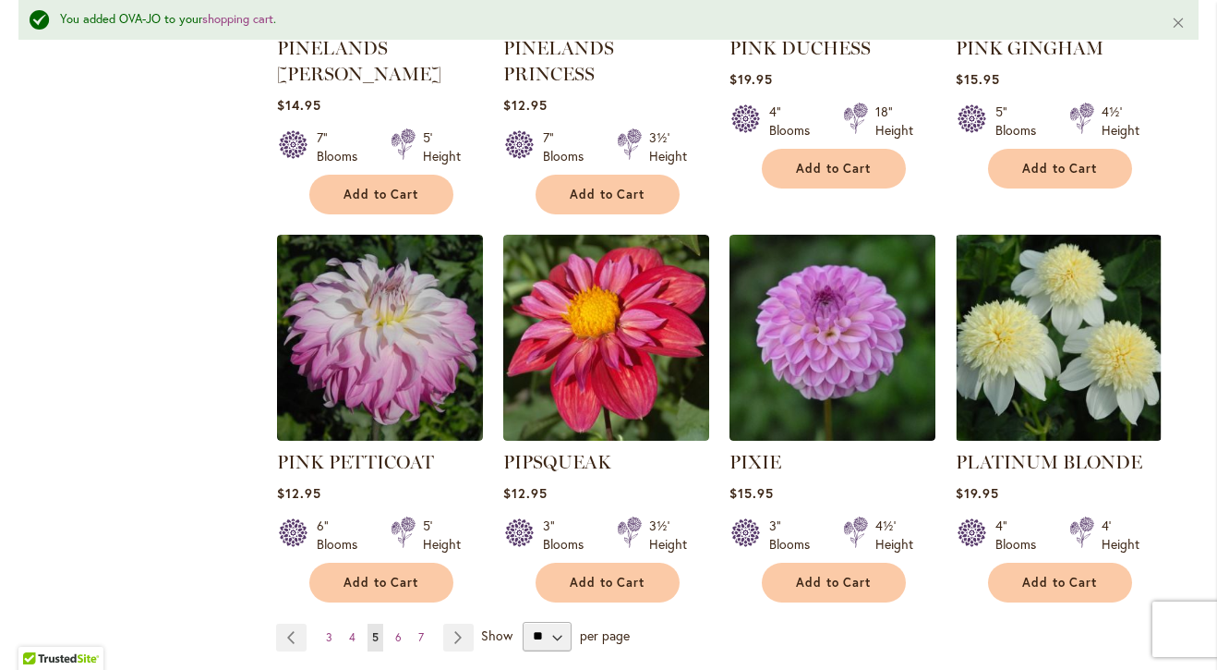
scroll to position [6284, 0]
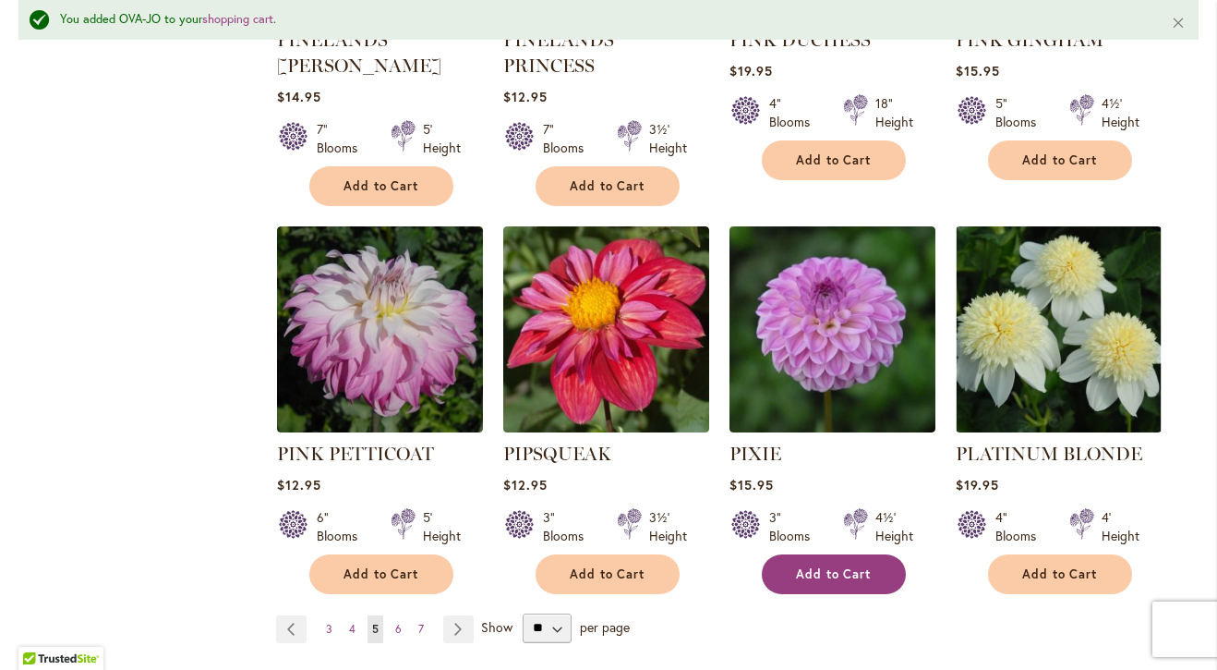
click at [804, 566] on span "Add to Cart" at bounding box center [834, 574] width 76 height 16
click at [405, 615] on link "Page 6" at bounding box center [399, 629] width 16 height 28
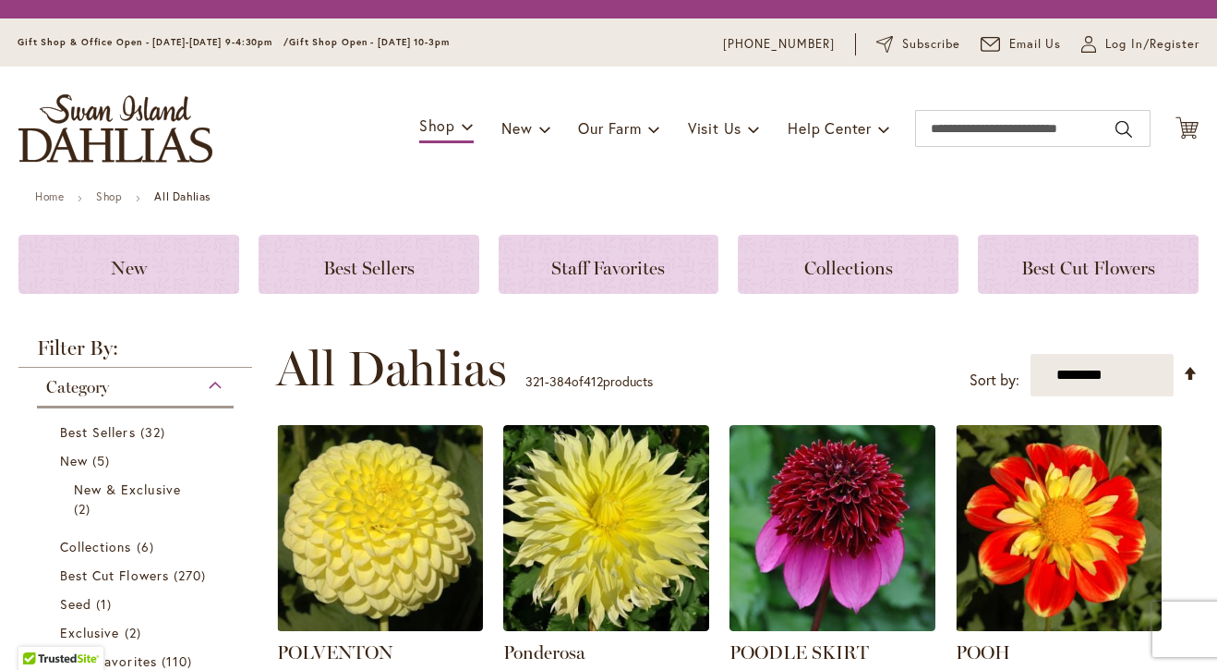
scroll to position [446, 0]
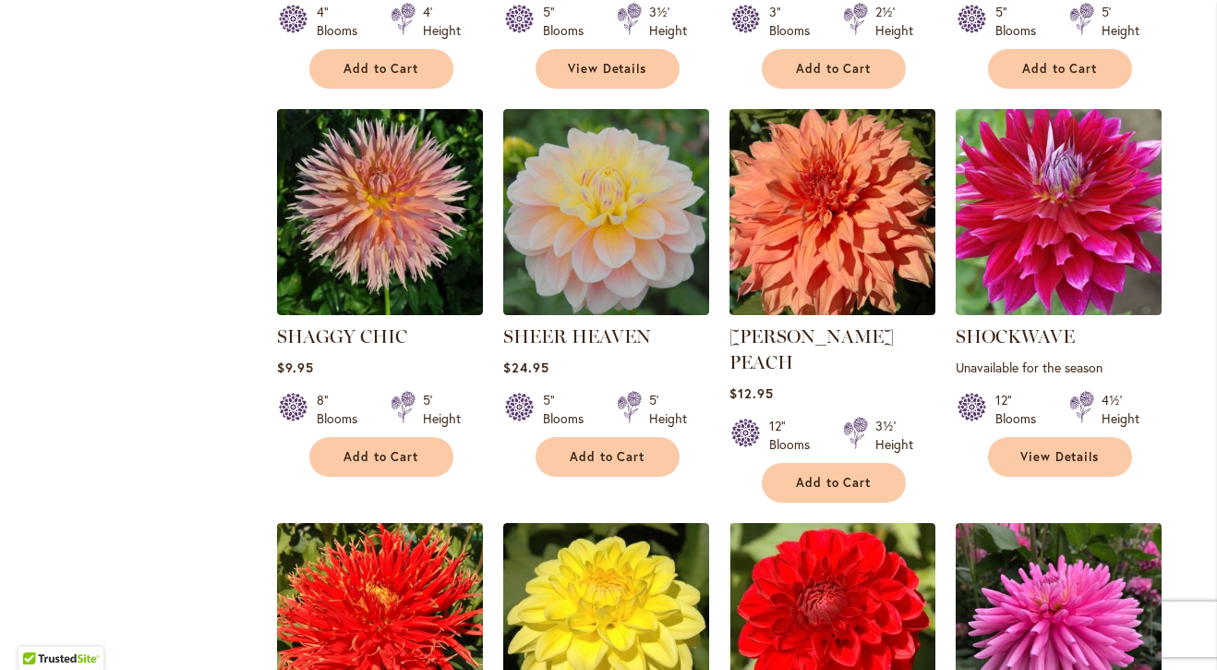
scroll to position [2318, 0]
click at [348, 460] on span "Add to Cart" at bounding box center [382, 457] width 76 height 16
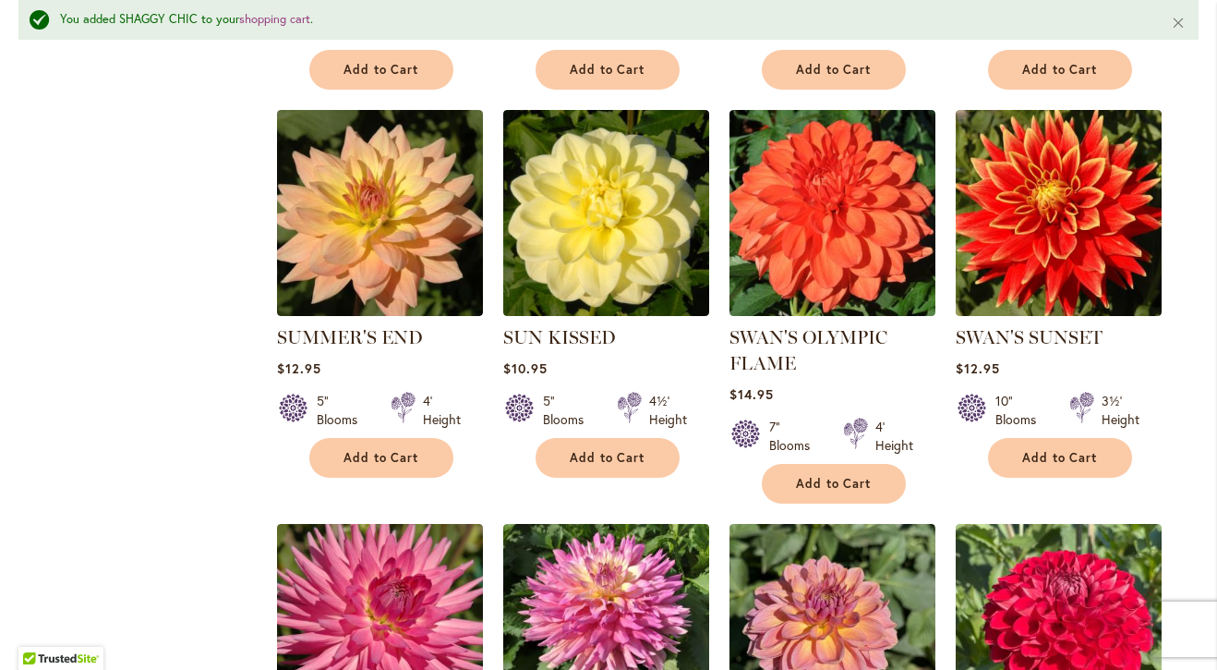
scroll to position [4362, 0]
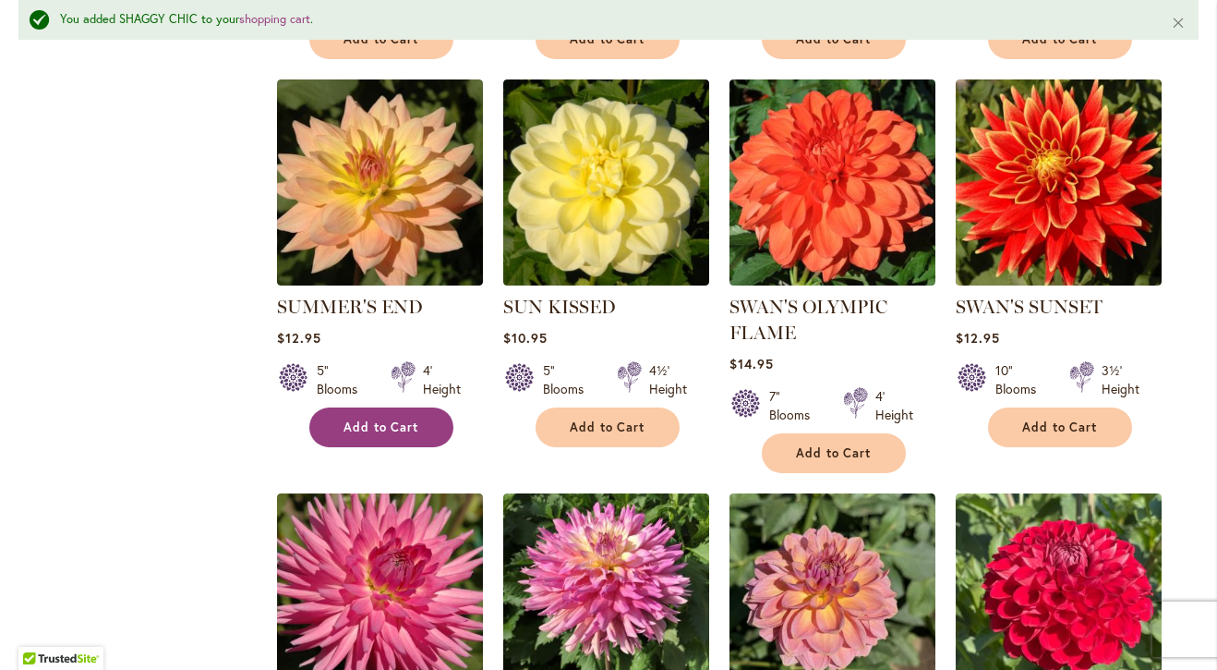
click at [342, 407] on button "Add to Cart" at bounding box center [381, 427] width 144 height 40
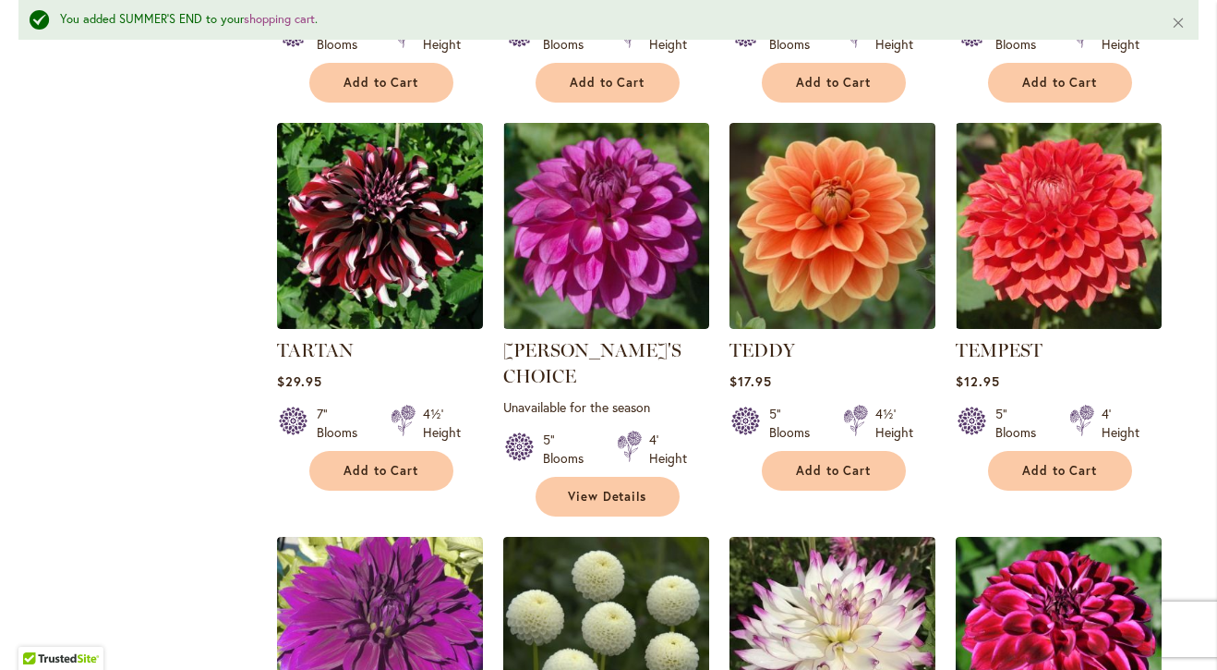
scroll to position [5522, 0]
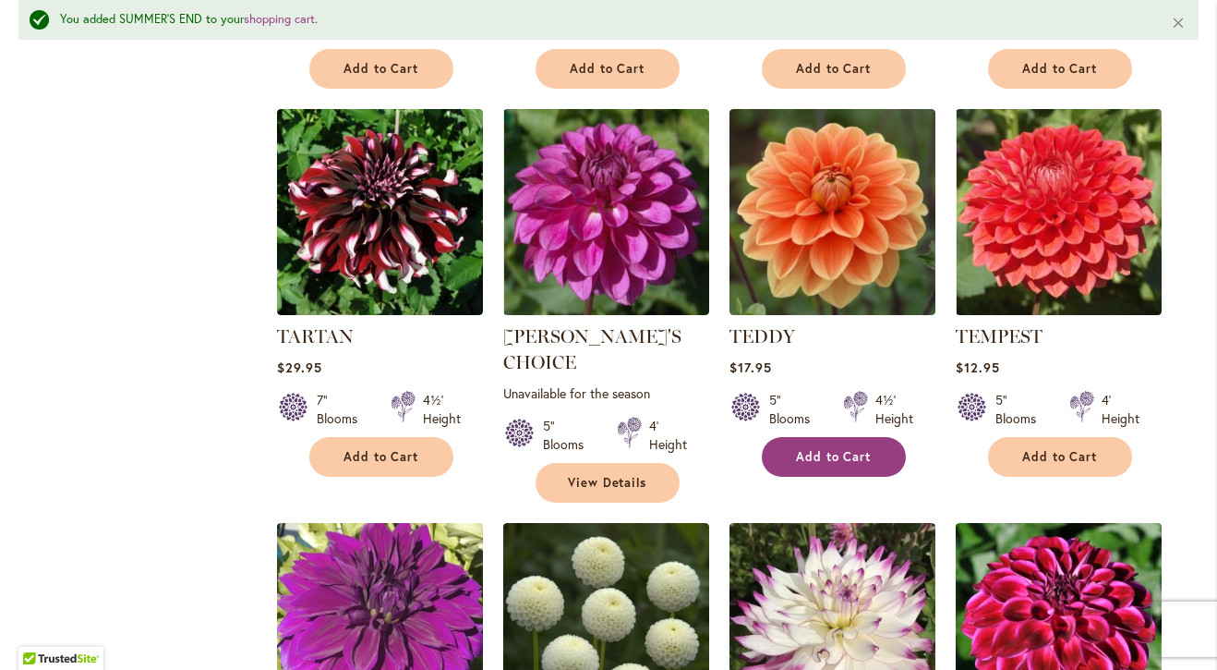
click at [786, 448] on button "Add to Cart" at bounding box center [834, 457] width 144 height 40
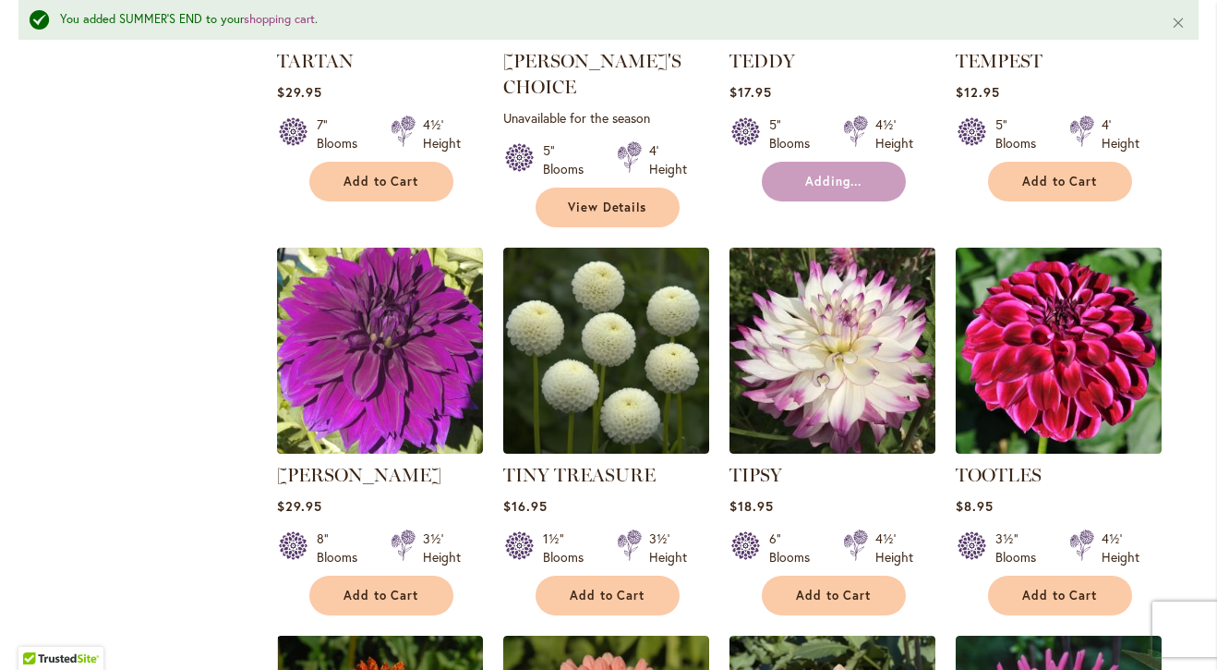
scroll to position [5804, 0]
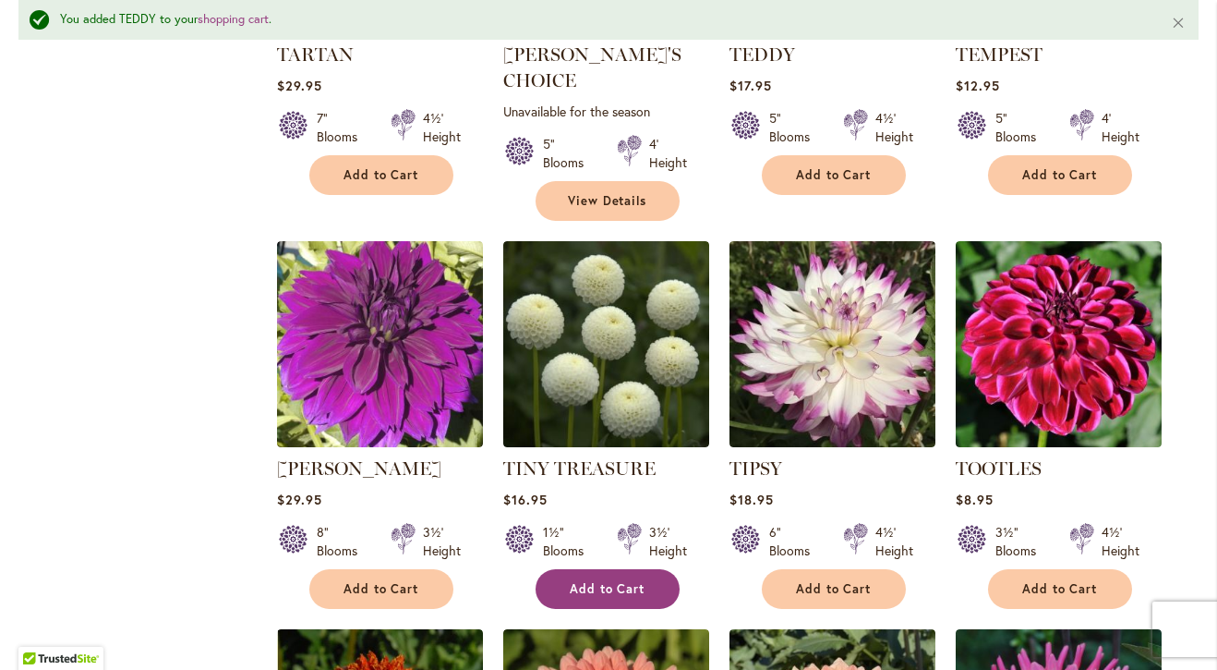
click at [566, 569] on button "Add to Cart" at bounding box center [608, 589] width 144 height 40
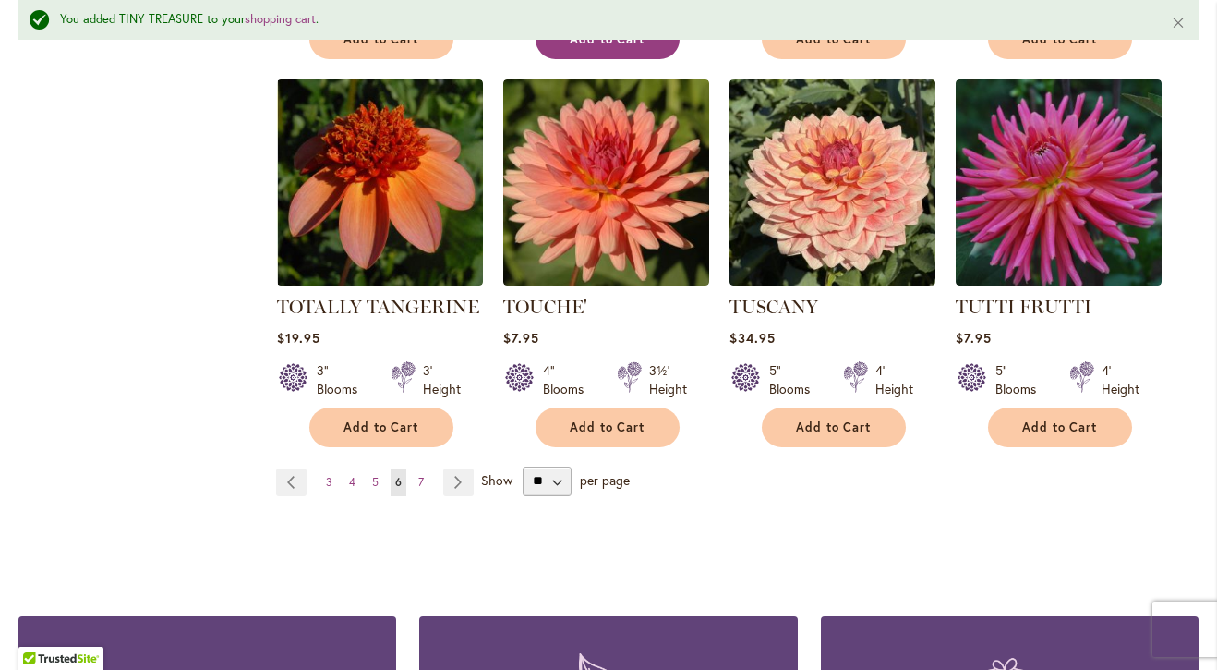
scroll to position [6358, 0]
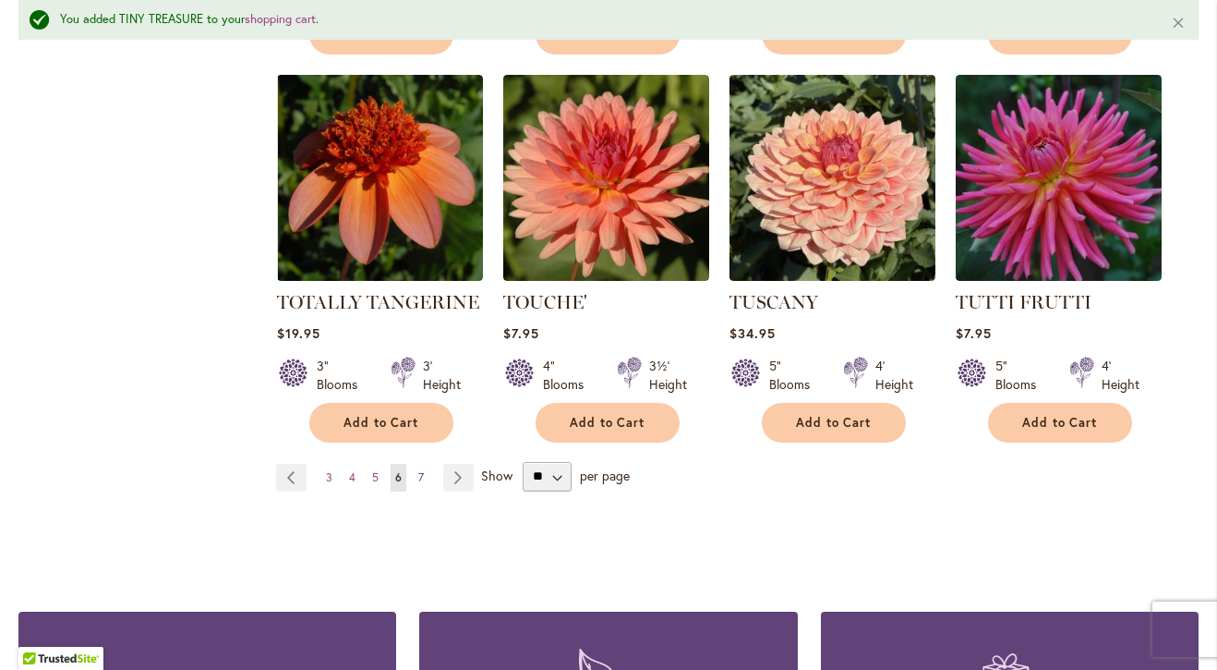
click at [426, 464] on link "Page 7" at bounding box center [421, 478] width 15 height 28
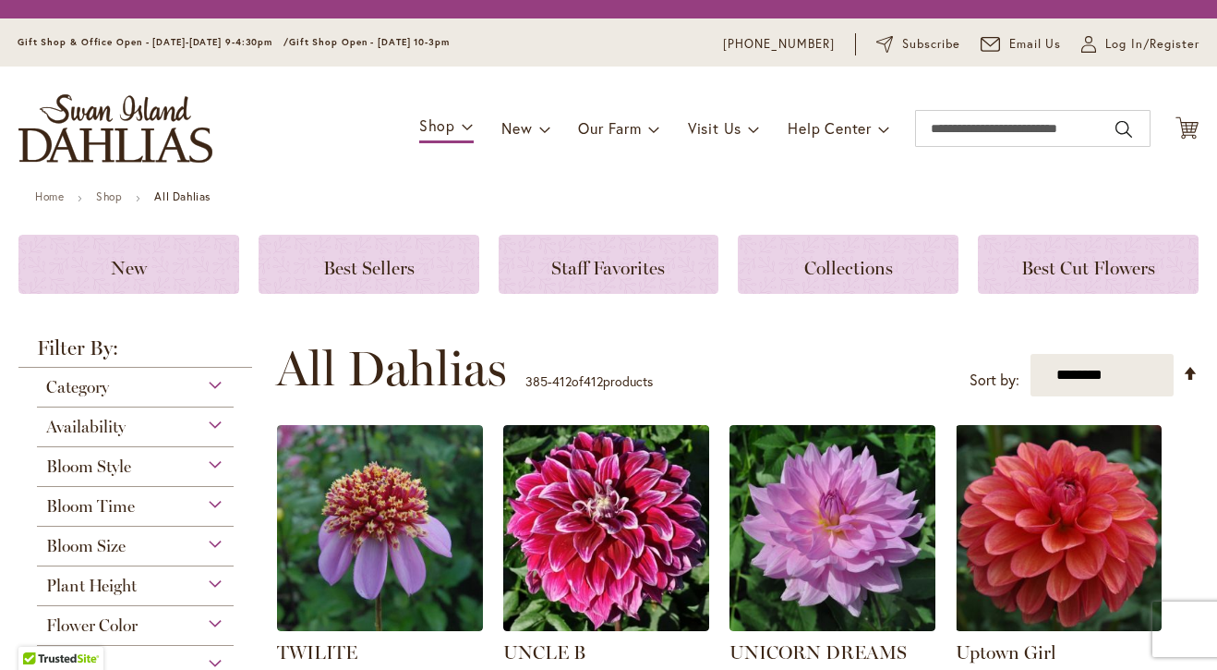
scroll to position [415, 0]
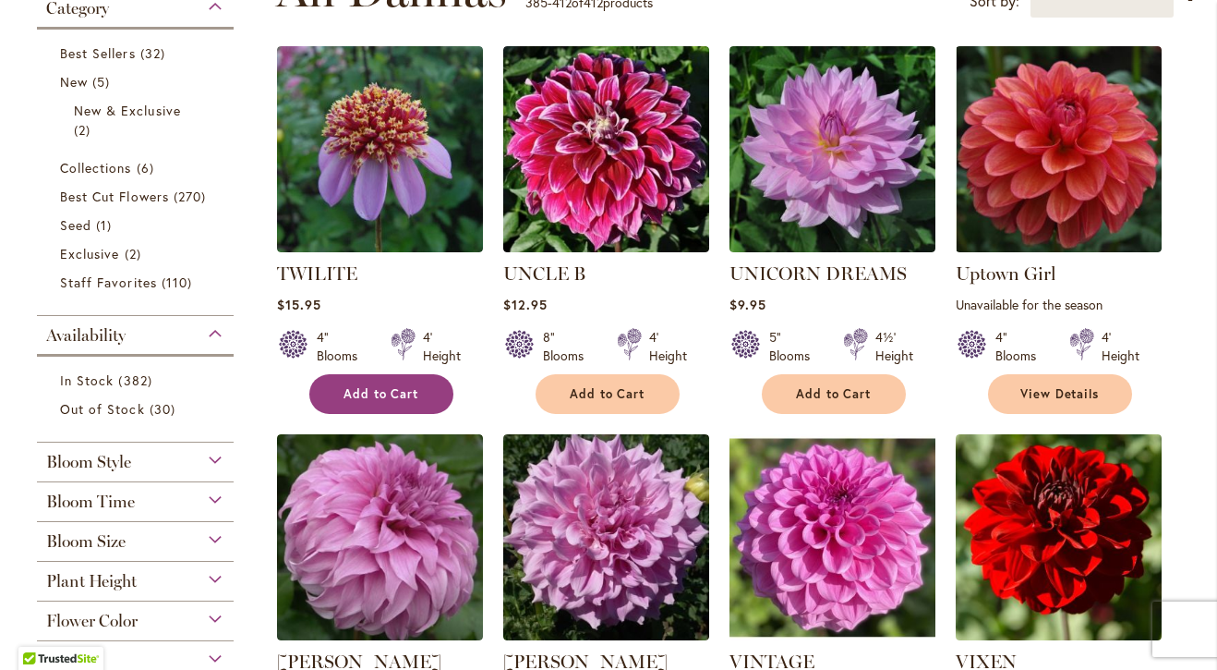
click at [366, 402] on button "Add to Cart" at bounding box center [381, 394] width 144 height 40
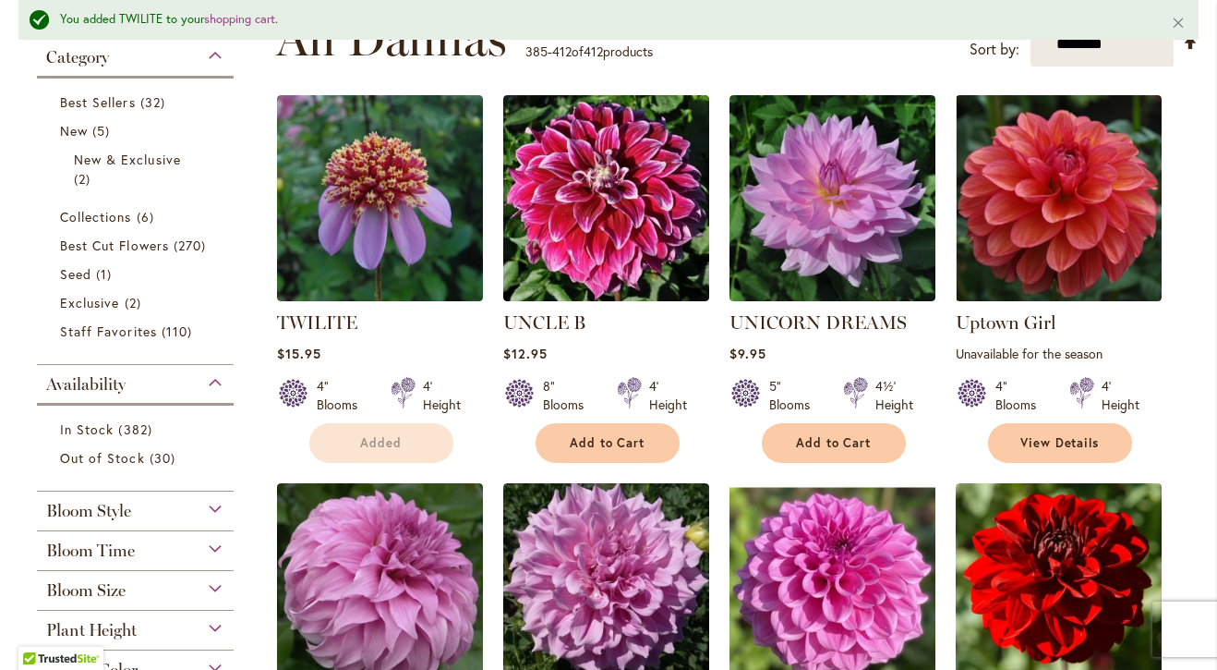
click at [789, 388] on div "5" Blooms" at bounding box center [795, 395] width 52 height 37
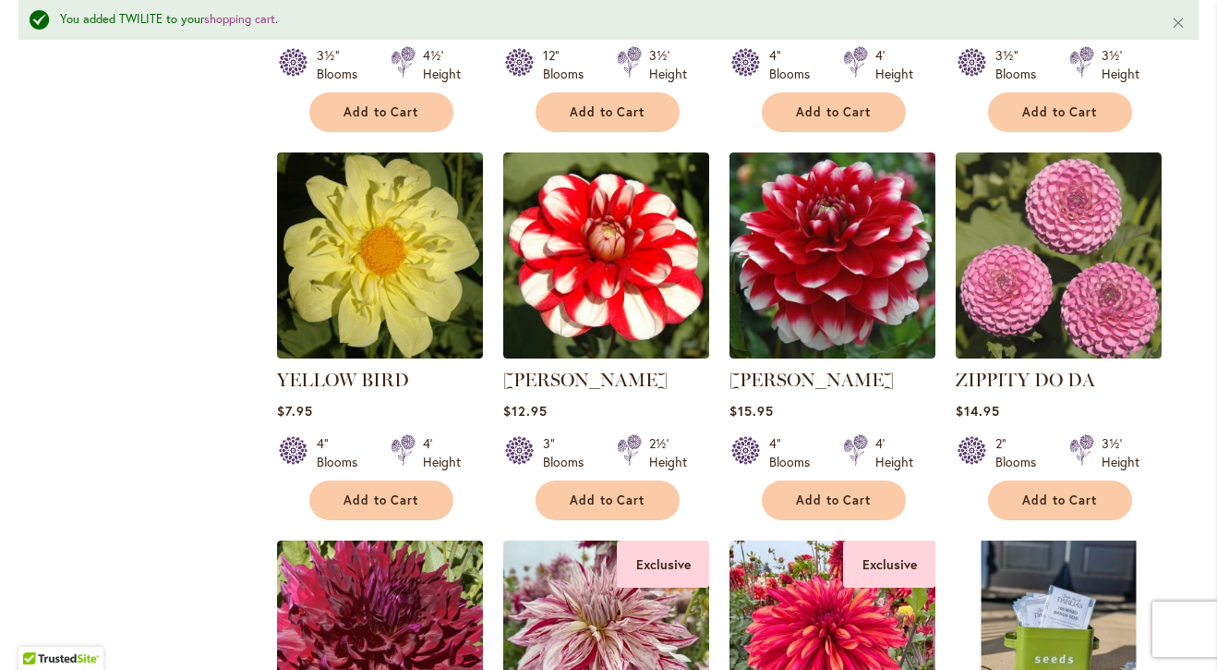
scroll to position [2324, 0]
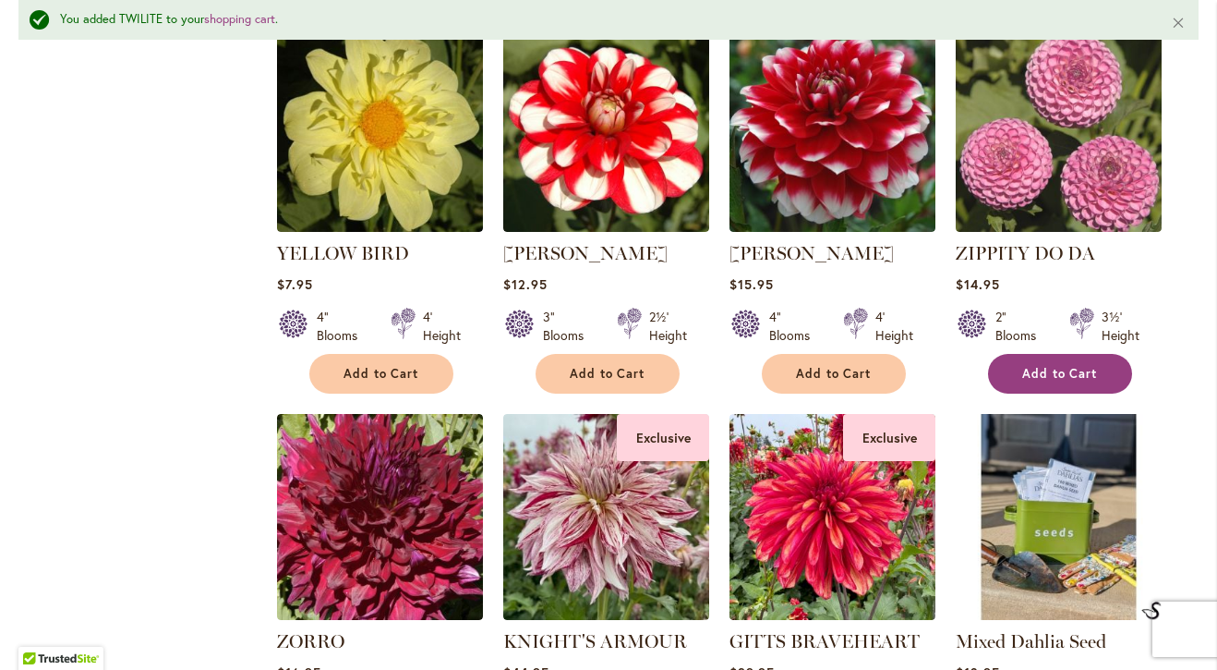
click at [1044, 366] on span "Add to Cart" at bounding box center [1061, 374] width 76 height 16
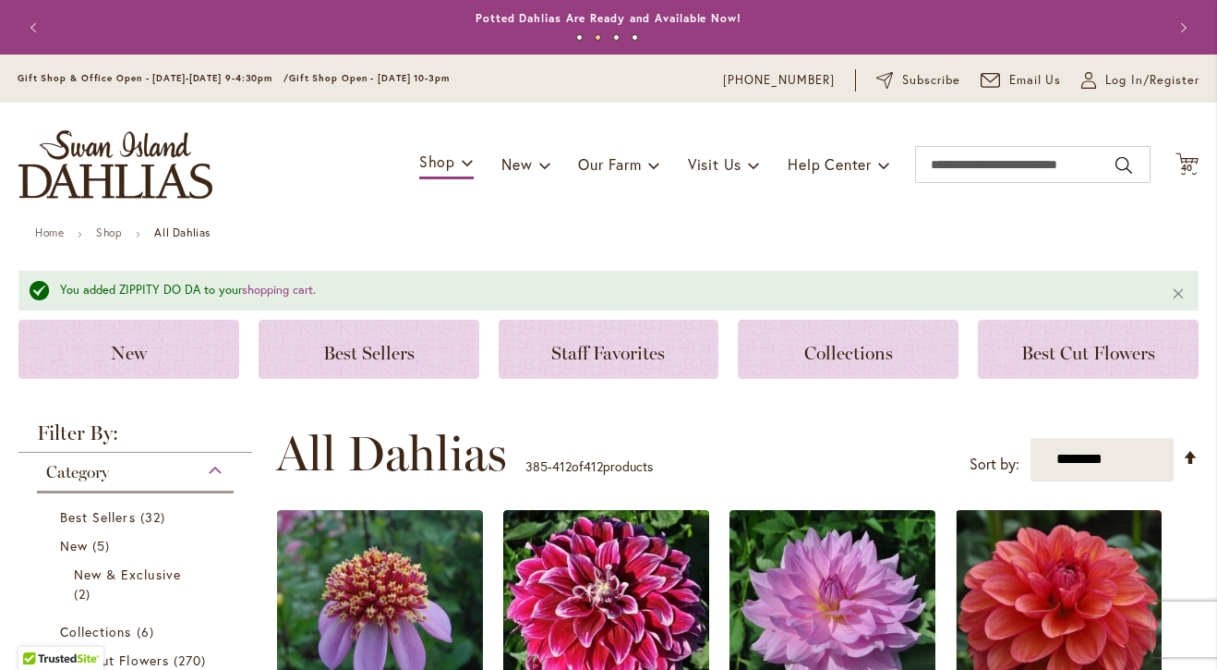
scroll to position [0, 0]
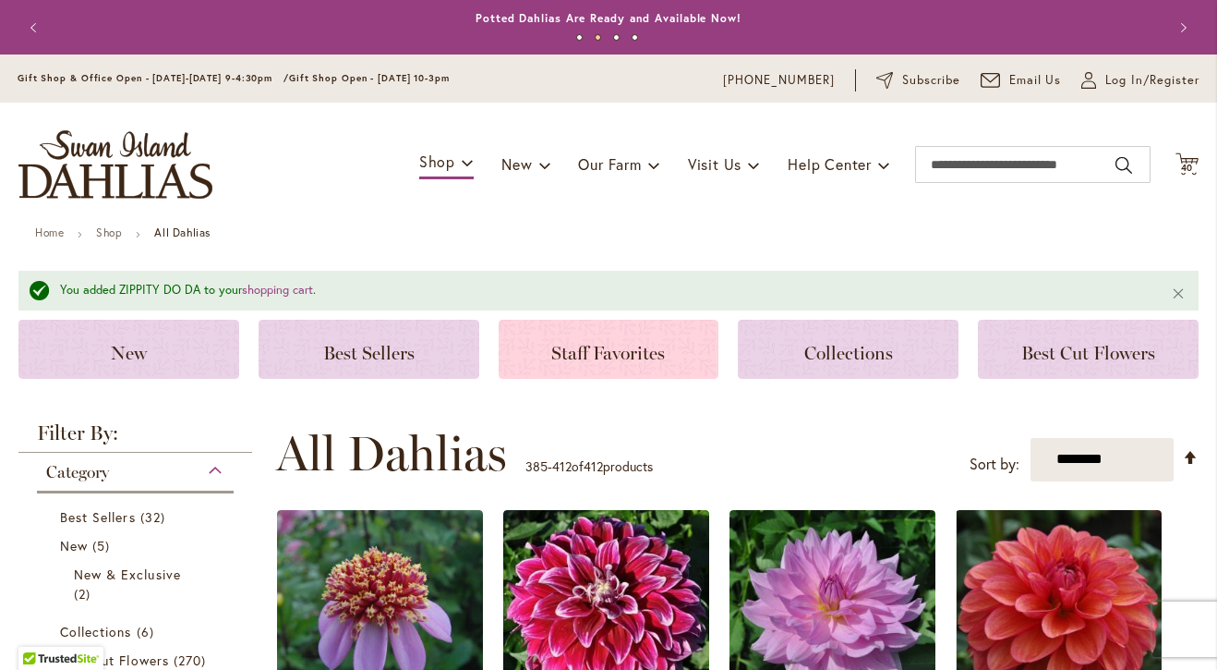
click at [578, 367] on div "Staff Favorites" at bounding box center [609, 349] width 221 height 59
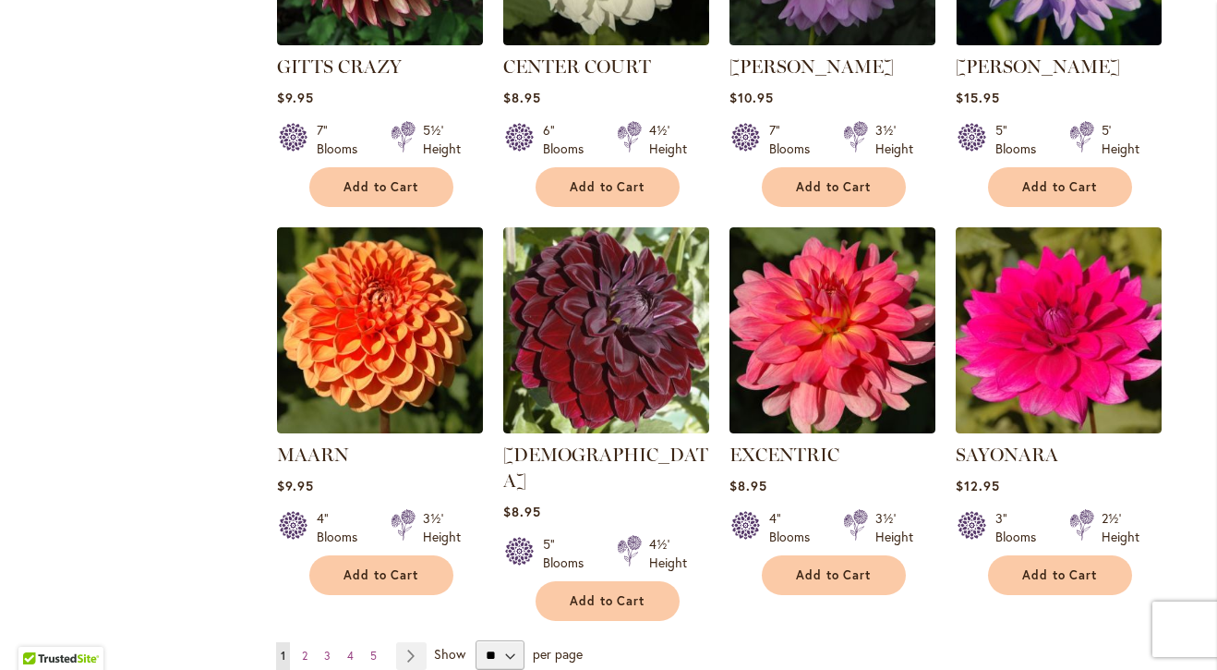
scroll to position [1359, 0]
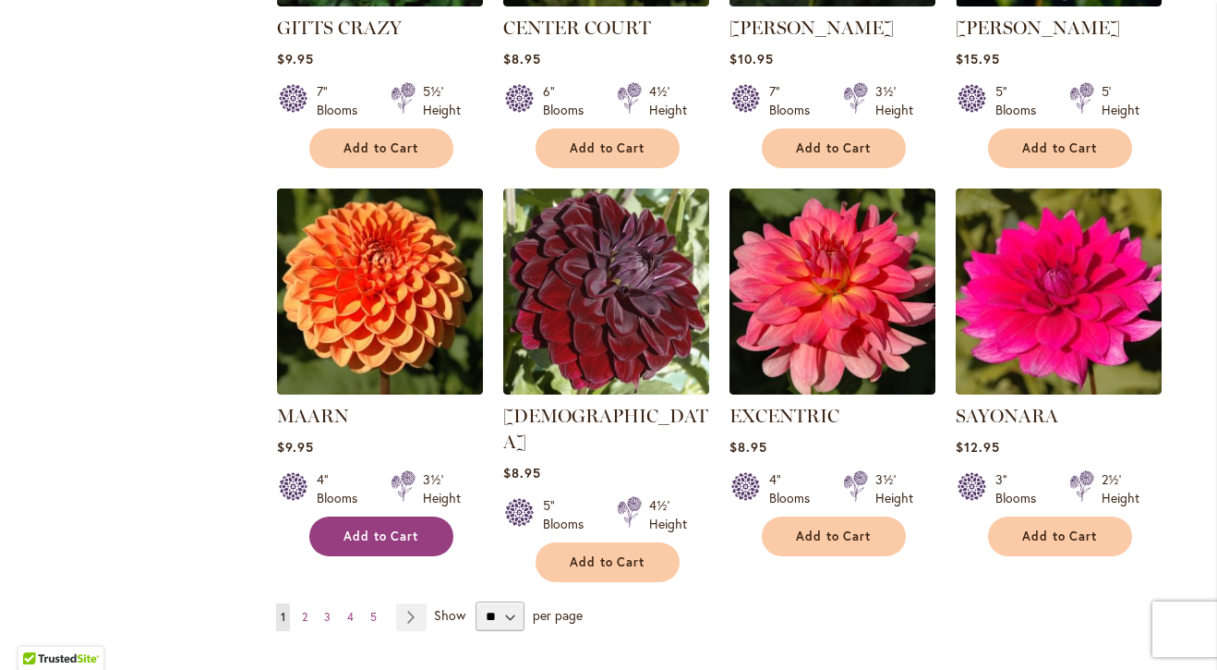
click at [376, 532] on span "Add to Cart" at bounding box center [382, 536] width 76 height 16
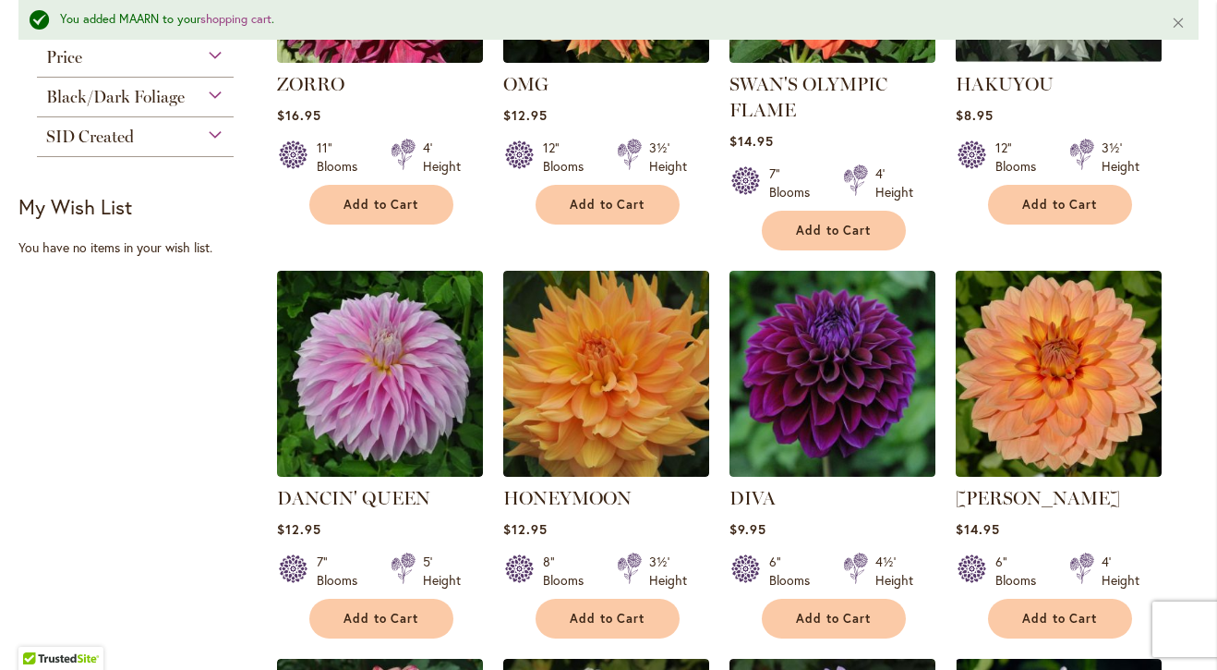
scroll to position [554, 0]
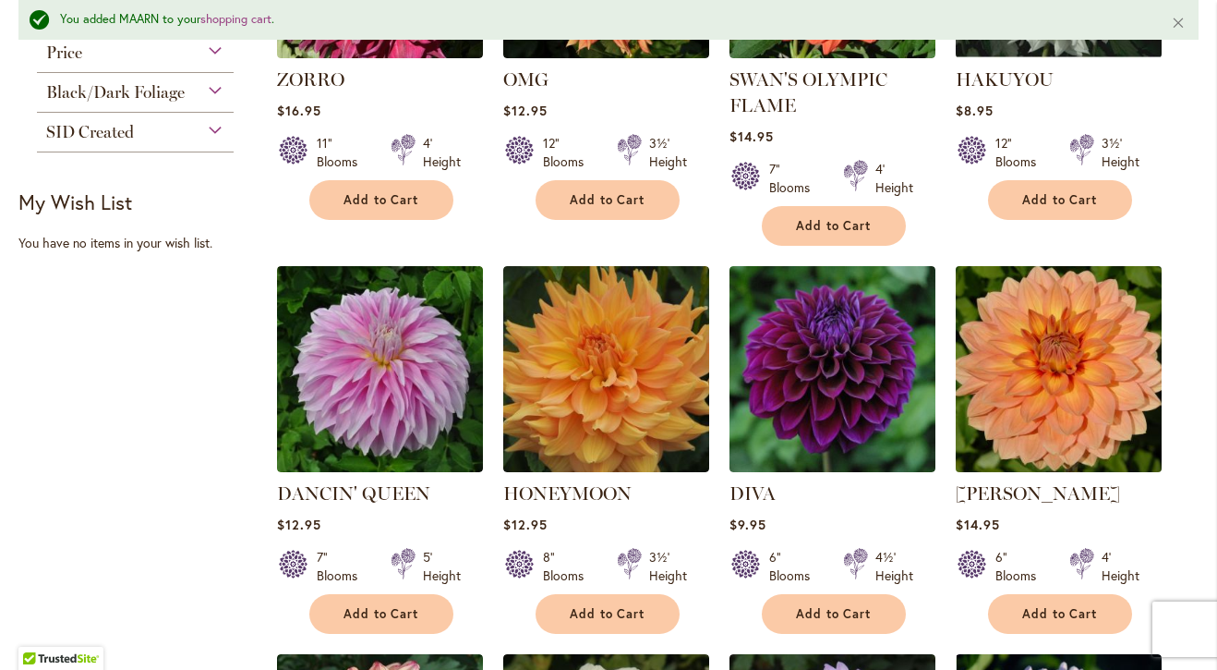
click at [1082, 369] on img at bounding box center [1058, 368] width 216 height 216
click at [1009, 373] on img at bounding box center [1058, 368] width 216 height 216
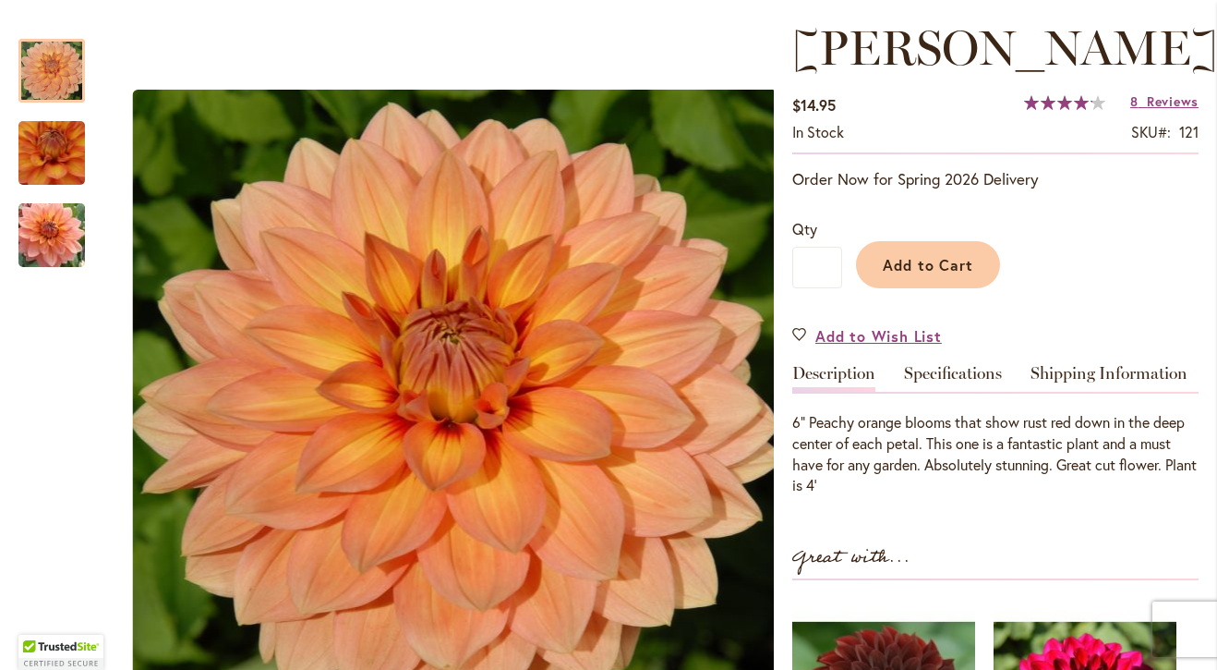
scroll to position [252, 0]
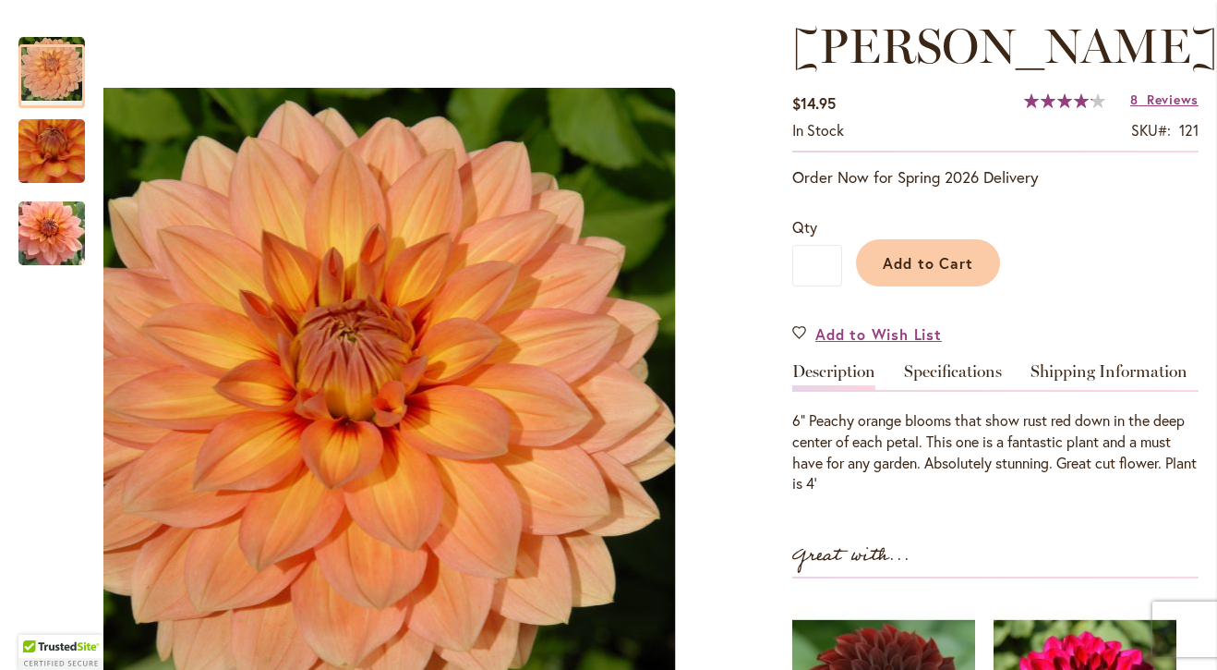
click at [42, 175] on img "Nicholas" at bounding box center [52, 151] width 130 height 127
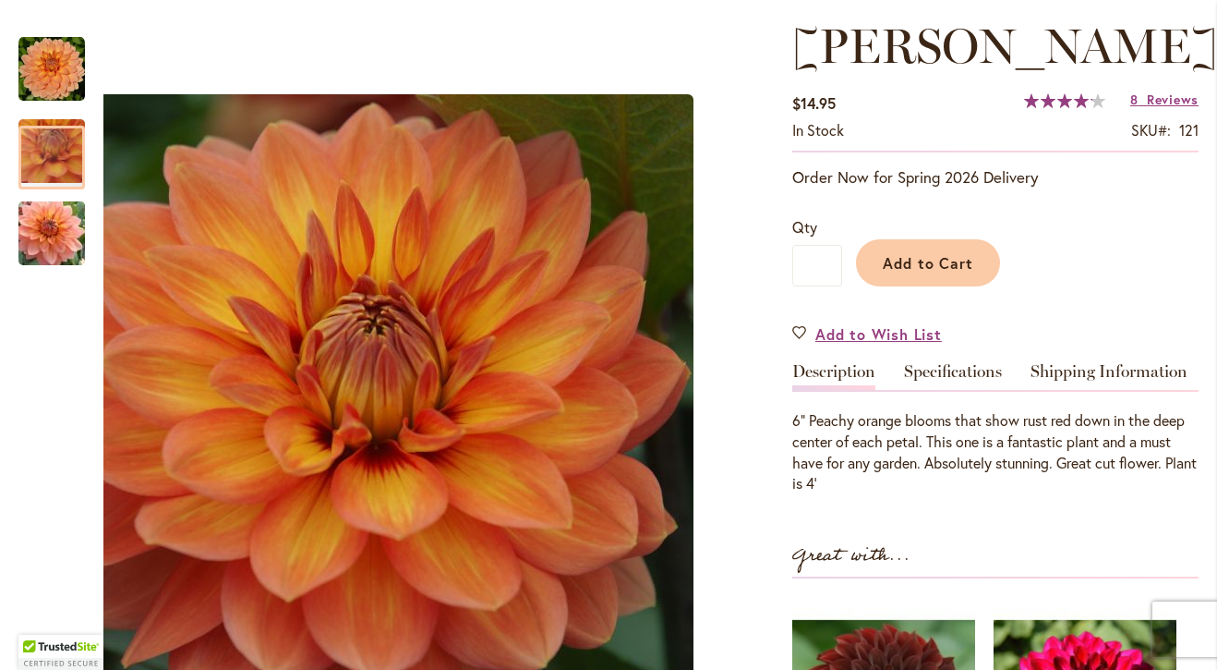
click at [66, 250] on img "Nicholas" at bounding box center [51, 233] width 133 height 89
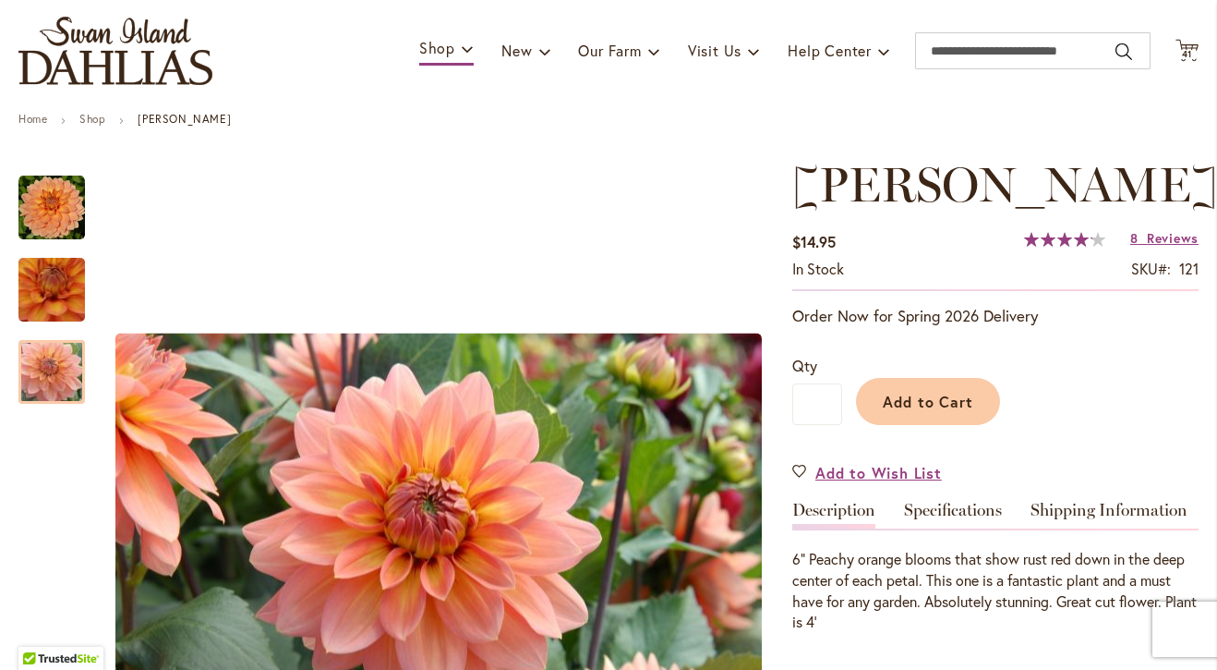
scroll to position [111, 0]
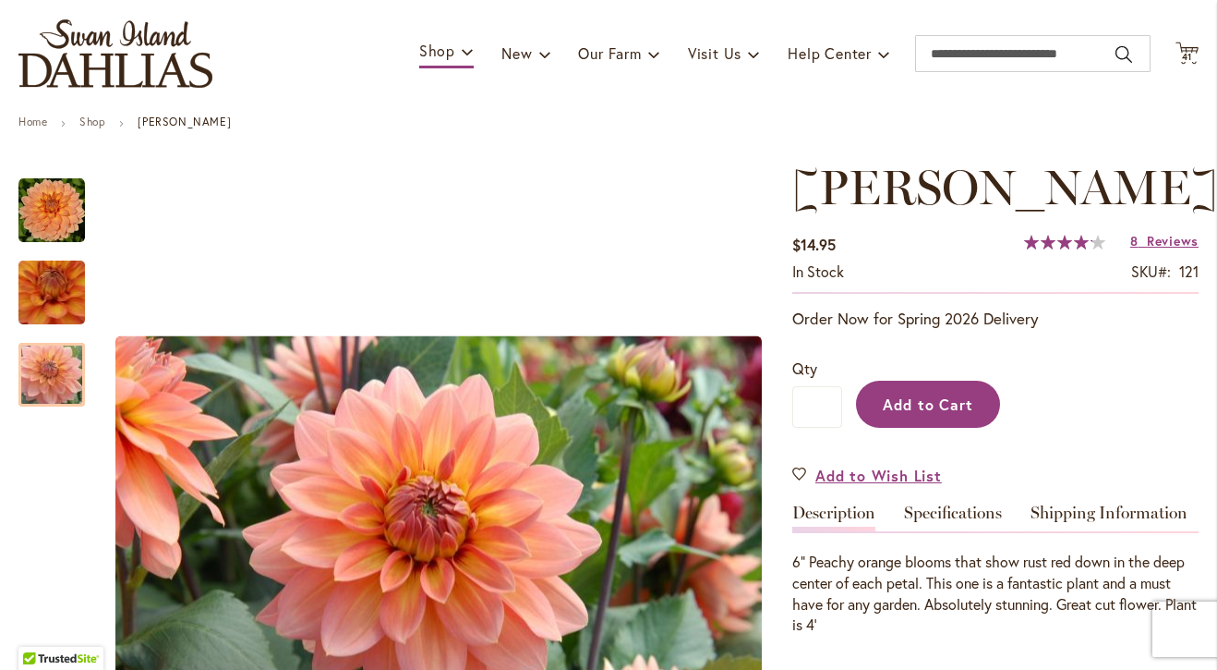
click at [944, 409] on span "Add to Cart" at bounding box center [928, 403] width 91 height 19
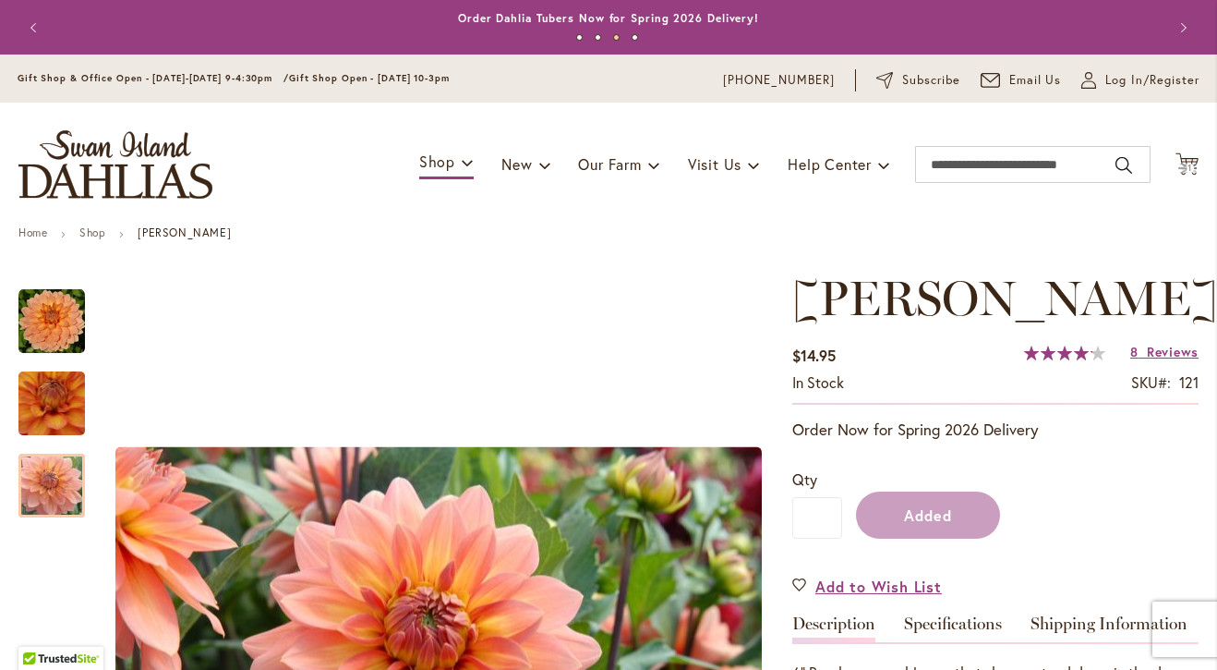
scroll to position [0, 0]
